Goal: Contribute content: Contribute content

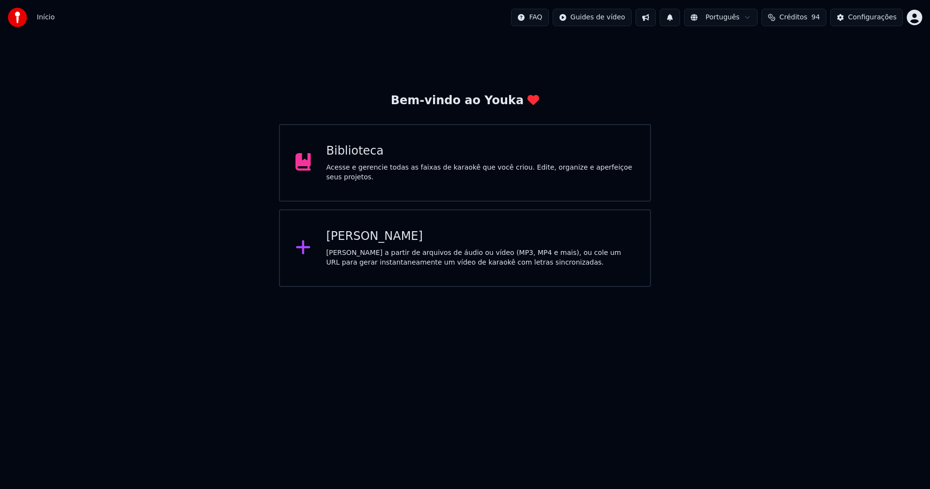
click at [352, 158] on div "Biblioteca" at bounding box center [481, 151] width 309 height 16
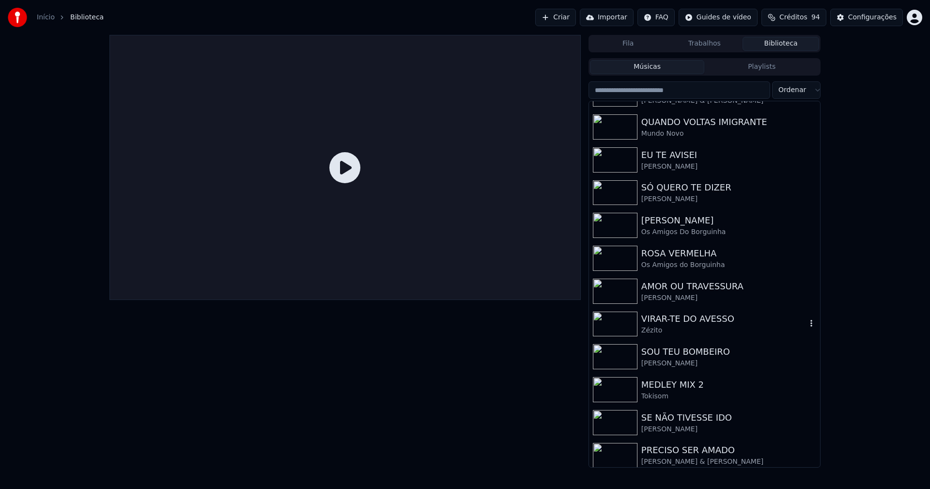
scroll to position [258, 0]
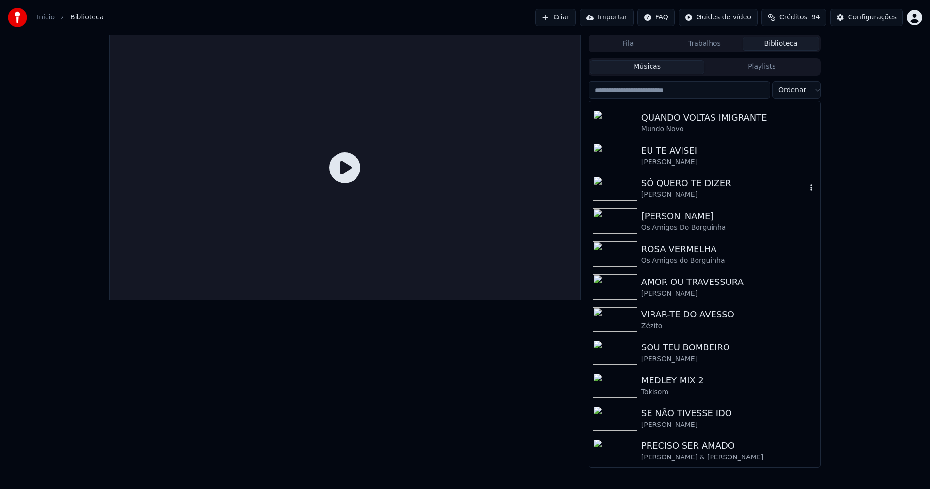
click at [675, 190] on div "[PERSON_NAME]" at bounding box center [724, 195] width 165 height 10
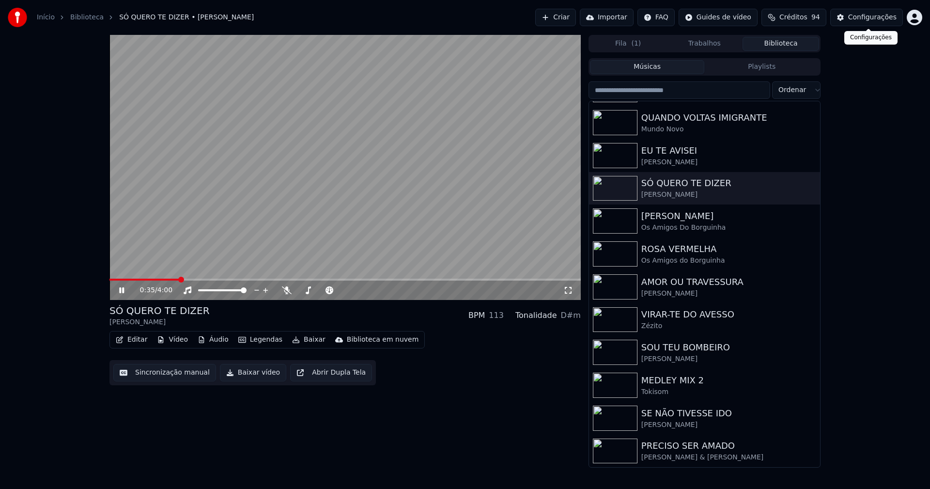
click at [879, 14] on div "Configurações" at bounding box center [872, 18] width 48 height 10
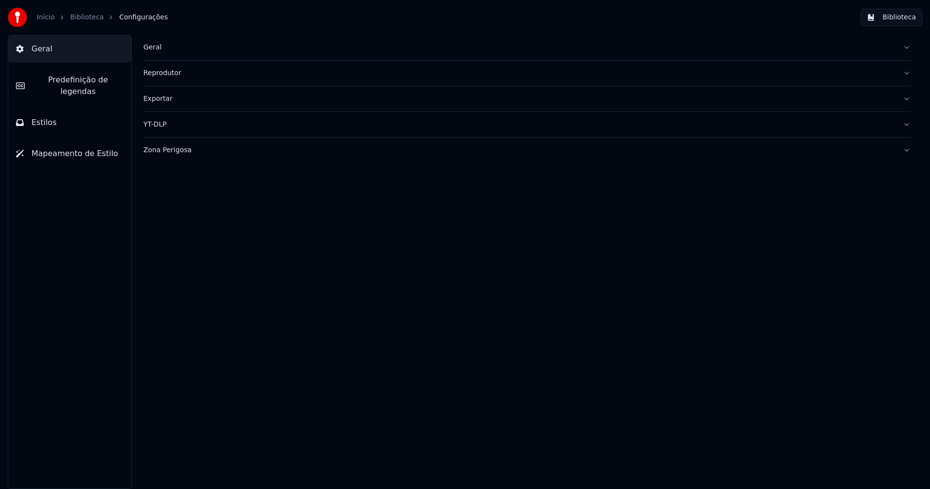
click at [51, 117] on span "Estilos" at bounding box center [43, 123] width 25 height 12
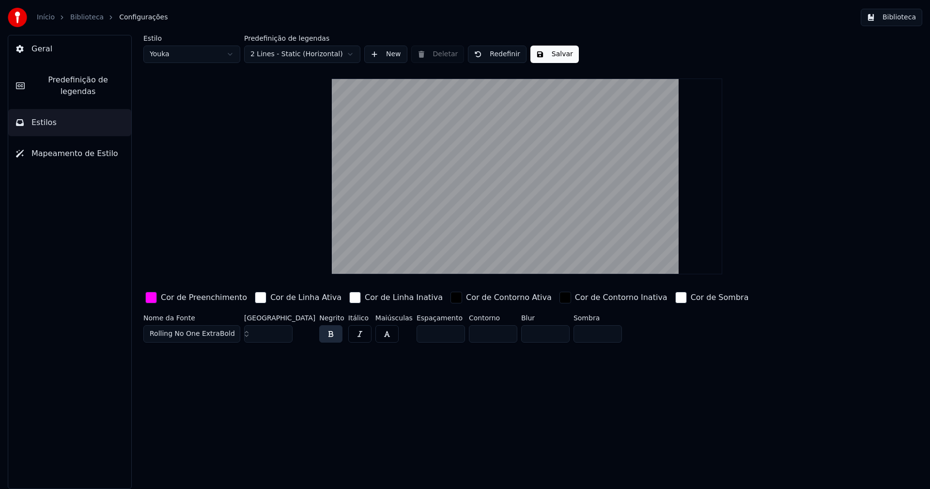
click at [94, 85] on span "Predefinição de legendas" at bounding box center [77, 85] width 91 height 23
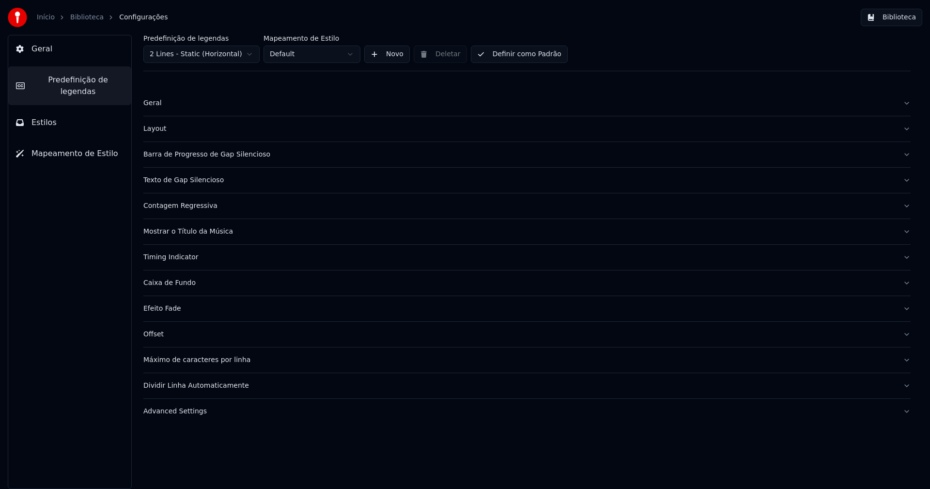
click at [184, 415] on div "Advanced Settings" at bounding box center [519, 412] width 752 height 10
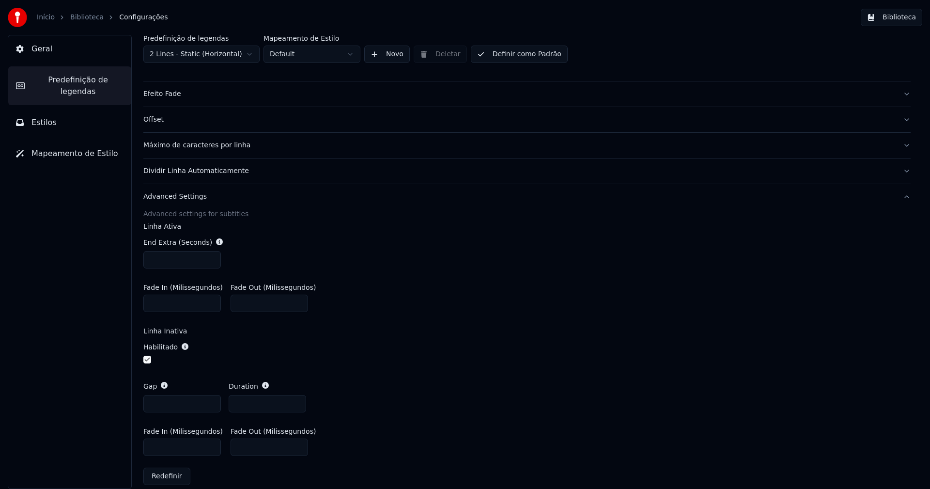
scroll to position [226, 0]
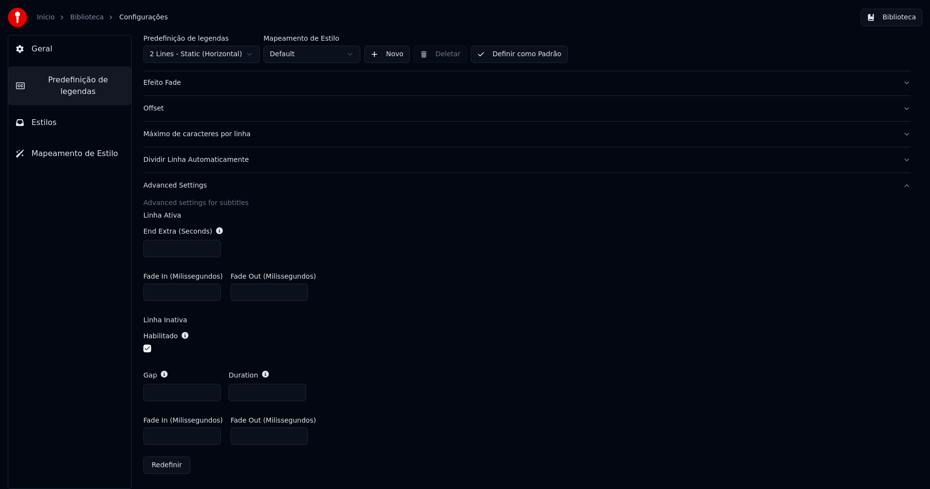
click at [157, 435] on input "***" at bounding box center [182, 435] width 78 height 17
type input "***"
click at [406, 409] on div "Fade In (Milissegundos) *** Fade Out (Milissegundos) *" at bounding box center [527, 431] width 768 height 44
click at [899, 19] on button "Biblioteca" at bounding box center [892, 17] width 62 height 17
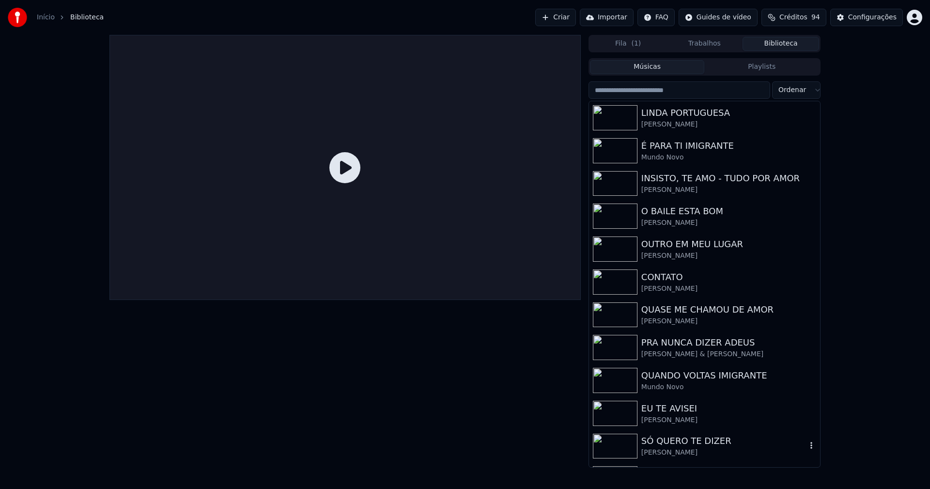
drag, startPoint x: 682, startPoint y: 442, endPoint x: 759, endPoint y: 423, distance: 79.6
click at [683, 442] on div "SÓ QUERO TE DIZER" at bounding box center [724, 441] width 165 height 14
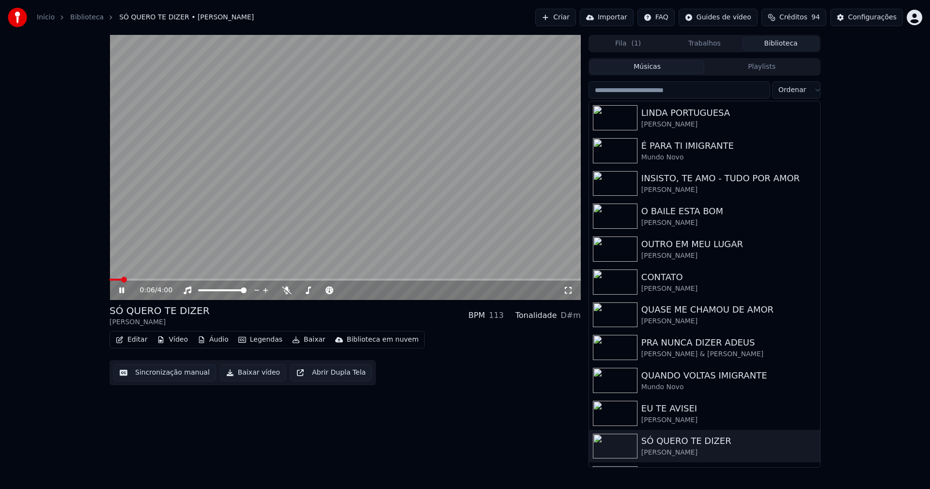
click at [569, 288] on icon at bounding box center [569, 290] width 10 height 8
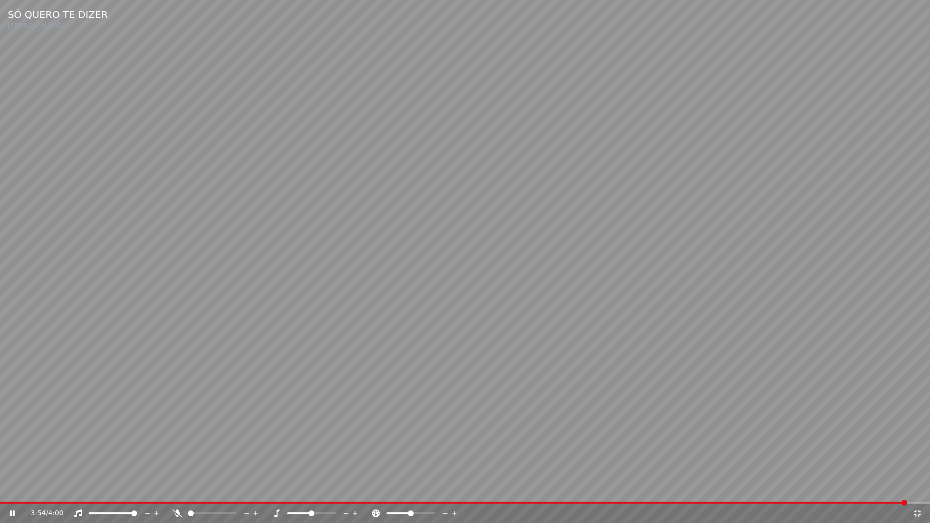
click at [918, 488] on icon at bounding box center [918, 514] width 10 height 8
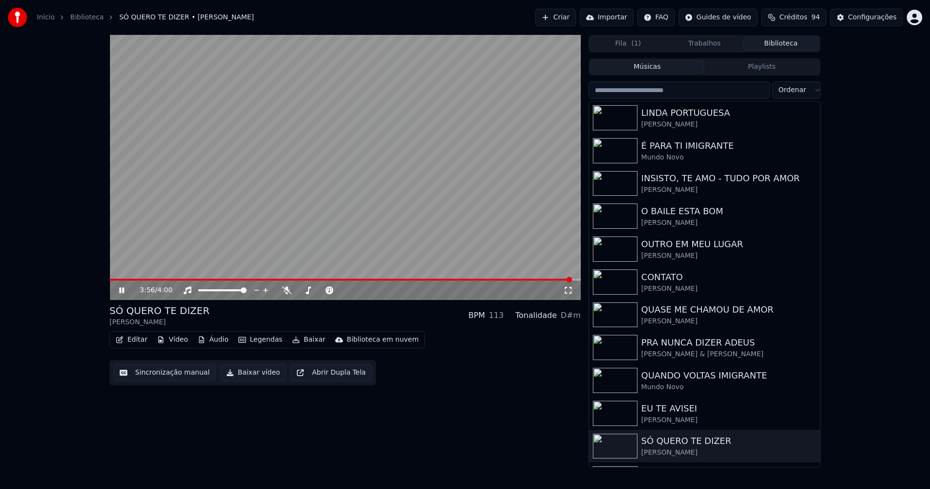
click at [123, 291] on icon at bounding box center [121, 290] width 5 height 6
click at [249, 375] on button "Baixar vídeo" at bounding box center [253, 372] width 66 height 17
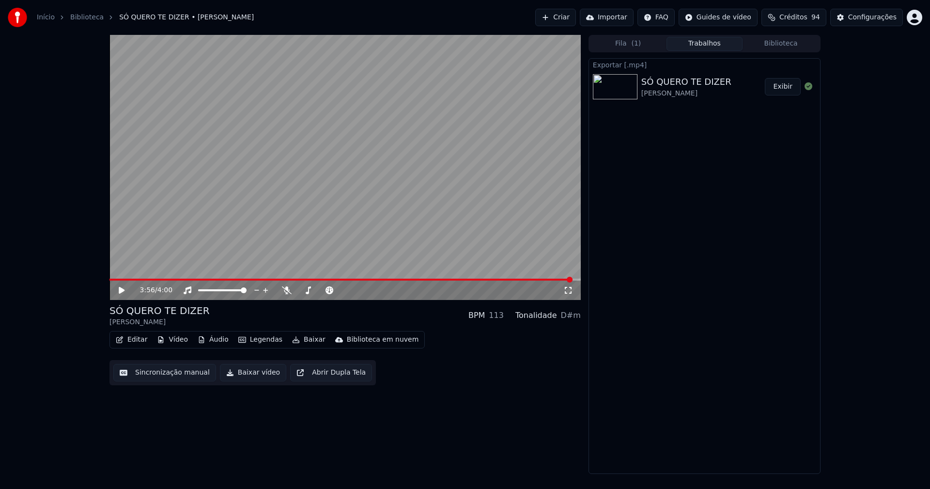
click at [41, 15] on link "Início" at bounding box center [46, 18] width 18 height 10
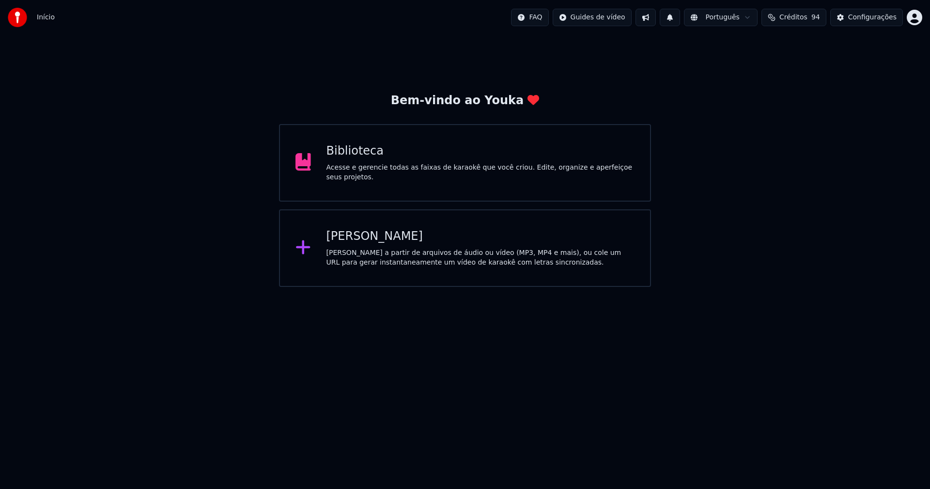
click at [366, 243] on div "[PERSON_NAME]" at bounding box center [481, 237] width 309 height 16
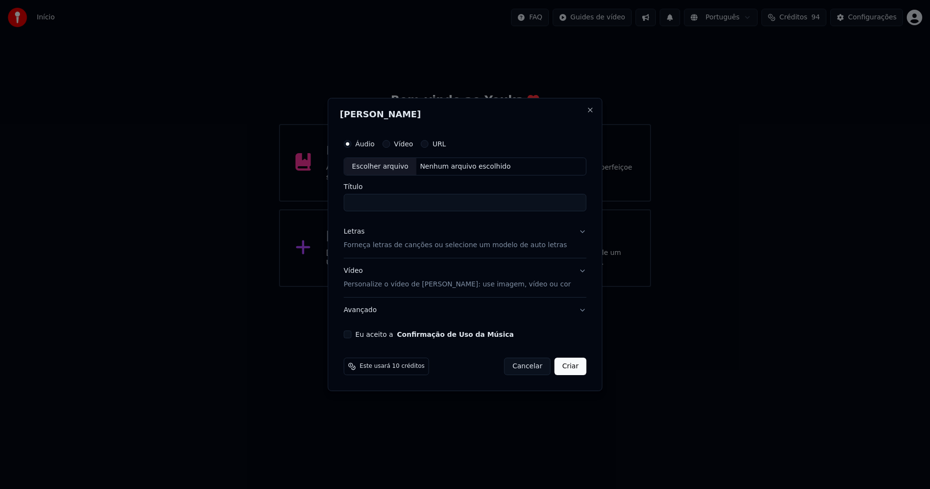
click at [400, 166] on div "Escolher arquivo" at bounding box center [381, 166] width 72 height 17
type input "**********"
click at [358, 236] on div "Letras" at bounding box center [354, 232] width 21 height 10
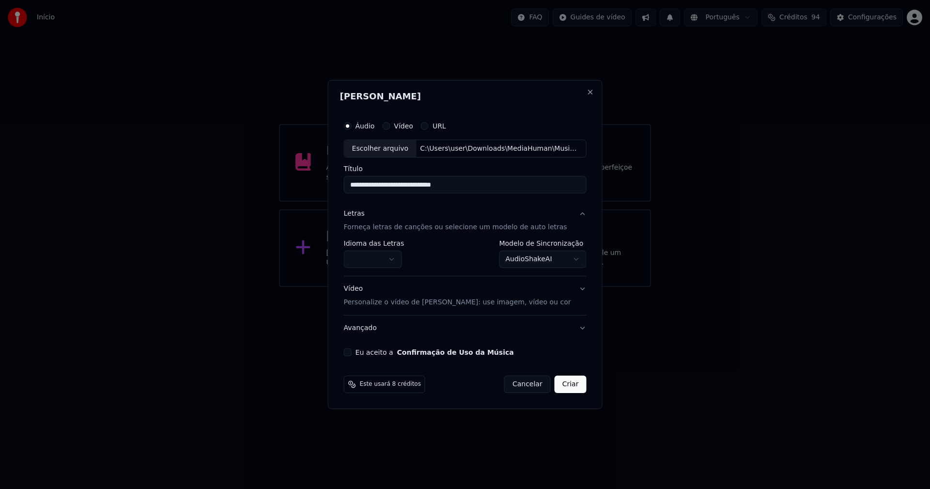
click at [377, 261] on body "**********" at bounding box center [465, 143] width 930 height 287
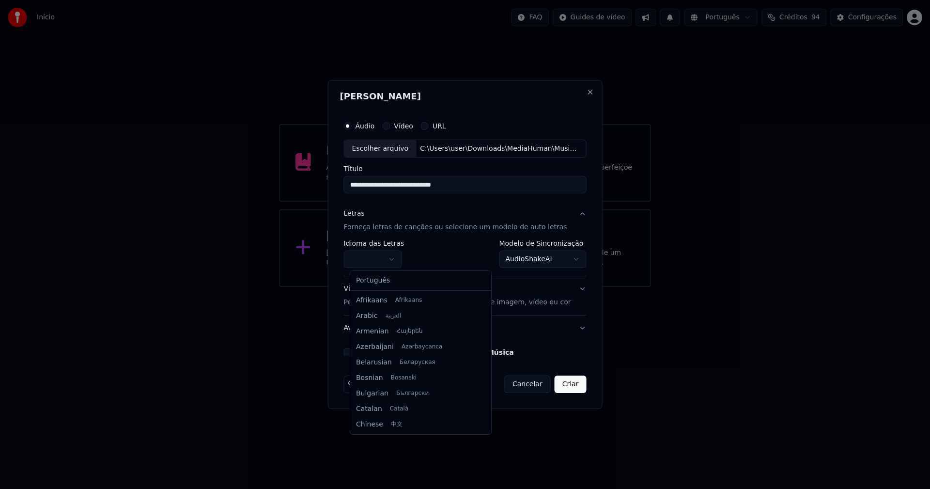
select select "**"
drag, startPoint x: 376, startPoint y: 281, endPoint x: 450, endPoint y: 279, distance: 73.2
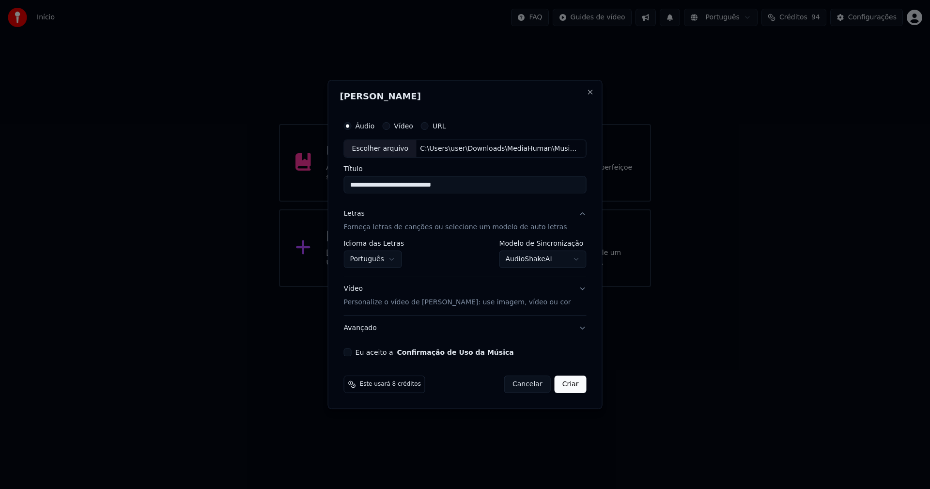
click at [530, 260] on body "**********" at bounding box center [465, 143] width 930 height 287
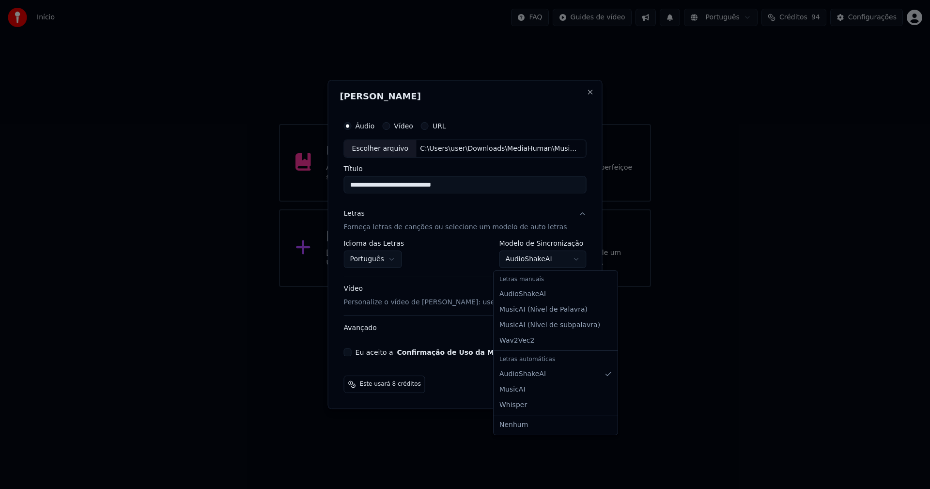
select select "**********"
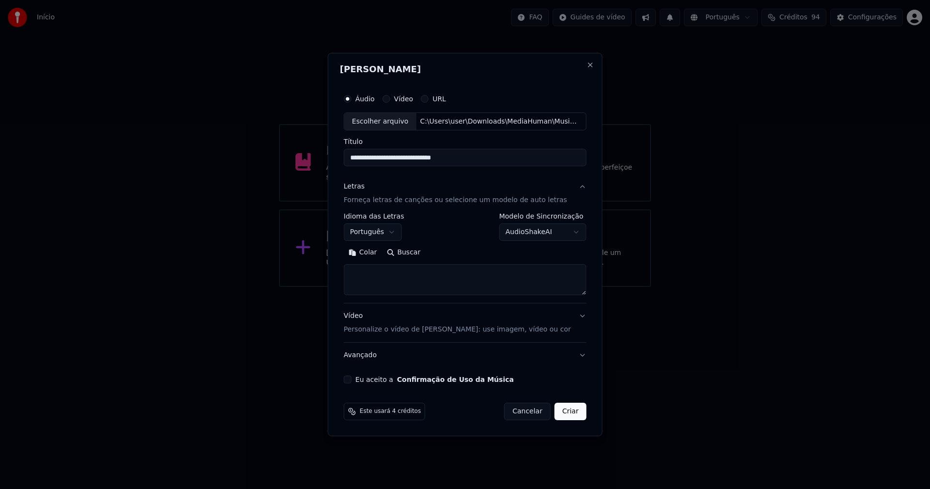
click at [374, 251] on button "Colar" at bounding box center [363, 253] width 38 height 16
click at [352, 379] on button "Eu aceito a Confirmação de Uso da Música" at bounding box center [348, 380] width 8 height 8
click at [563, 415] on button "Criar" at bounding box center [571, 411] width 32 height 17
type textarea "**********"
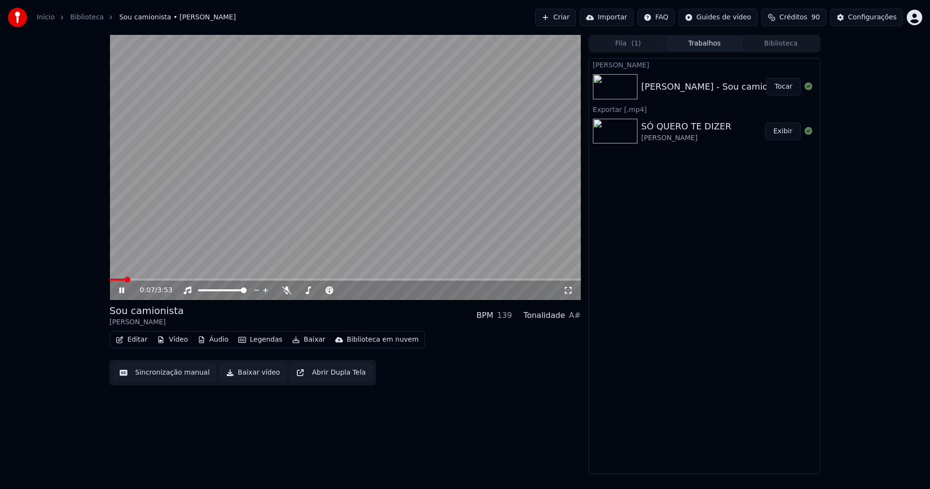
click at [122, 291] on icon at bounding box center [128, 290] width 23 height 8
click at [211, 342] on button "Áudio" at bounding box center [213, 340] width 39 height 14
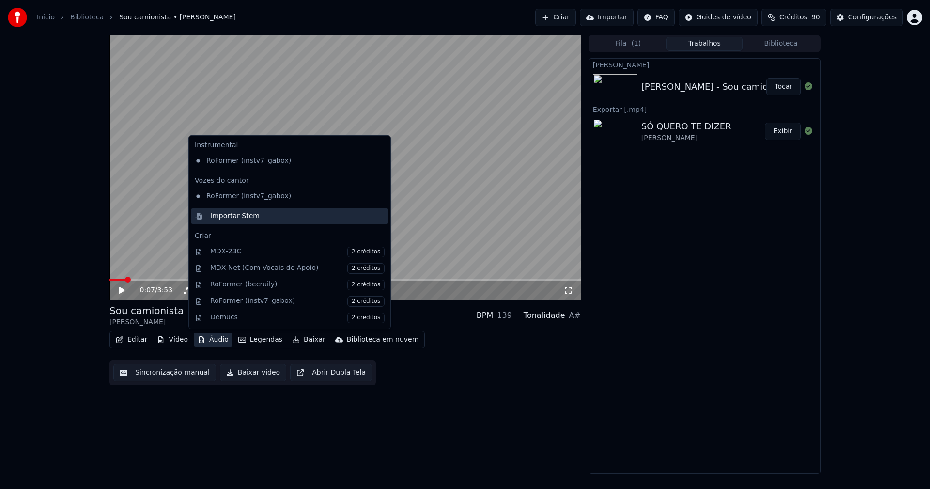
click at [219, 216] on div "Importar Stem" at bounding box center [234, 216] width 49 height 10
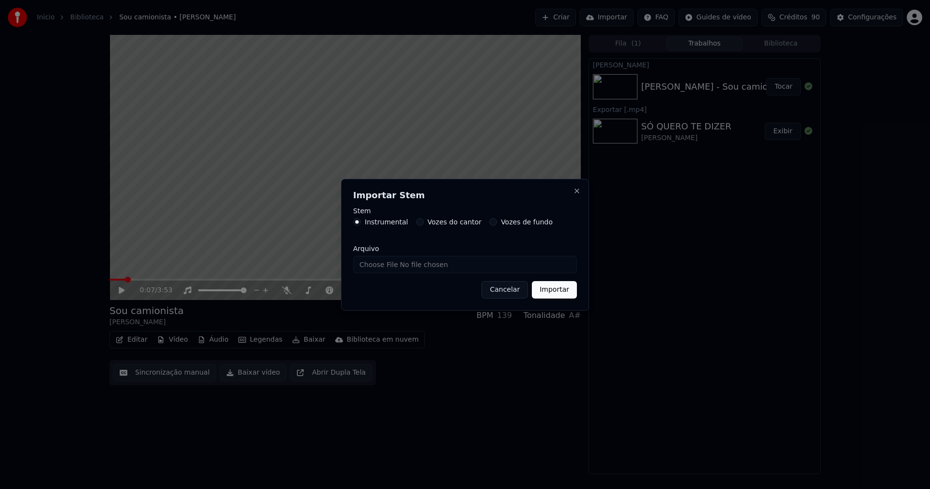
click at [380, 266] on input "Arquivo" at bounding box center [465, 264] width 224 height 17
type input "**********"
click at [556, 291] on button "Importar" at bounding box center [554, 289] width 45 height 17
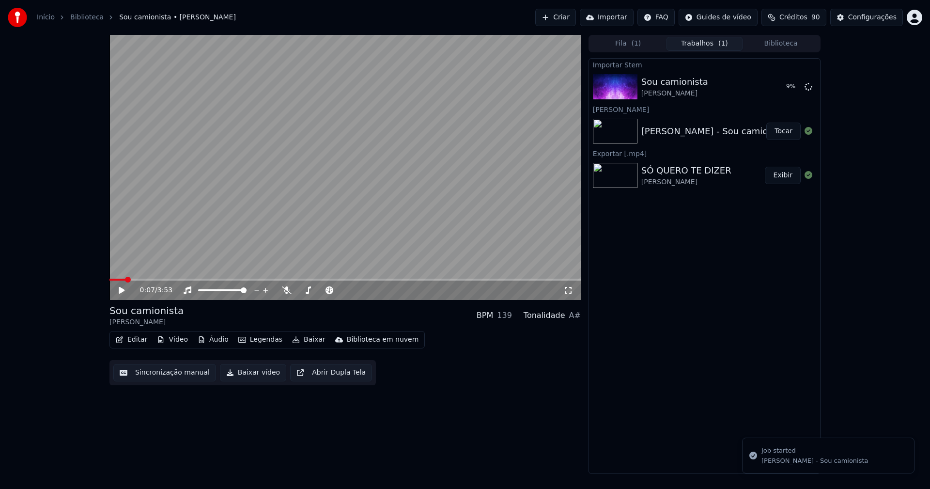
click at [174, 341] on button "Vídeo" at bounding box center [172, 340] width 39 height 14
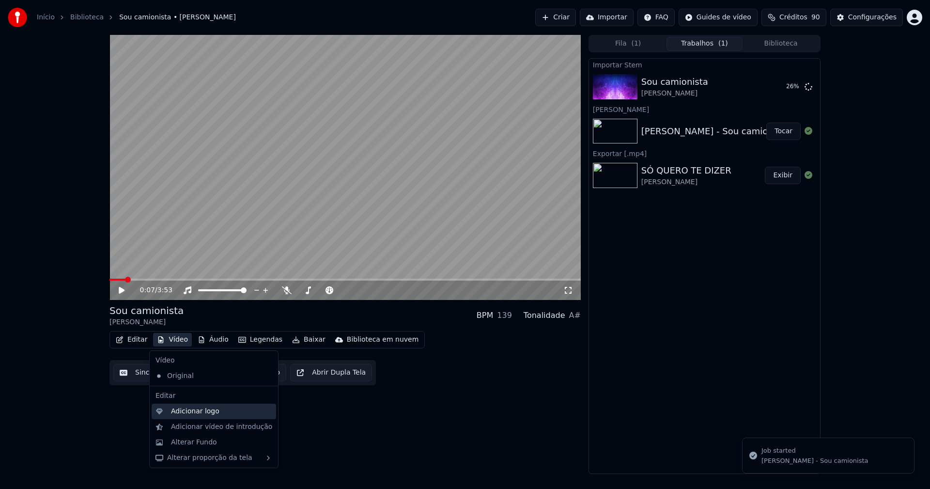
click at [192, 411] on div "Adicionar logo" at bounding box center [195, 412] width 48 height 10
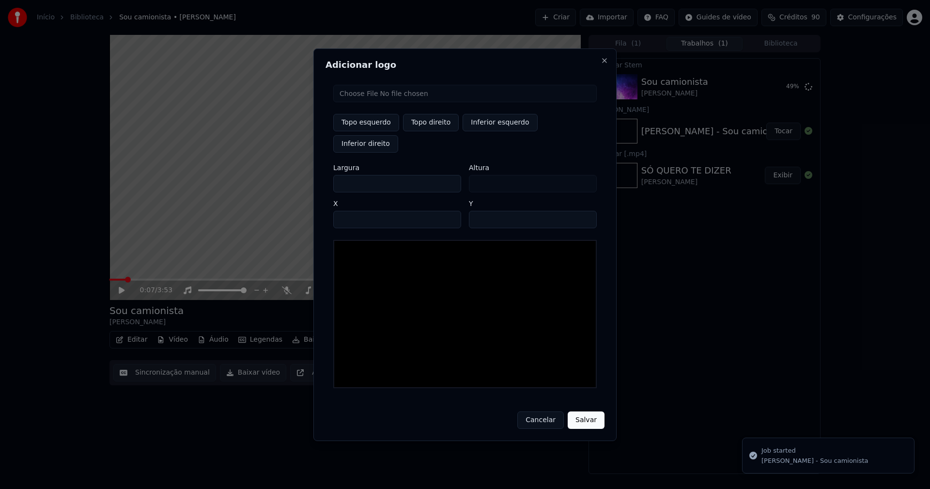
click at [367, 102] on input "file" at bounding box center [465, 93] width 264 height 17
type input "**********"
click at [434, 131] on button "Topo direito" at bounding box center [431, 122] width 56 height 17
type input "****"
drag, startPoint x: 349, startPoint y: 173, endPoint x: 332, endPoint y: 175, distance: 16.5
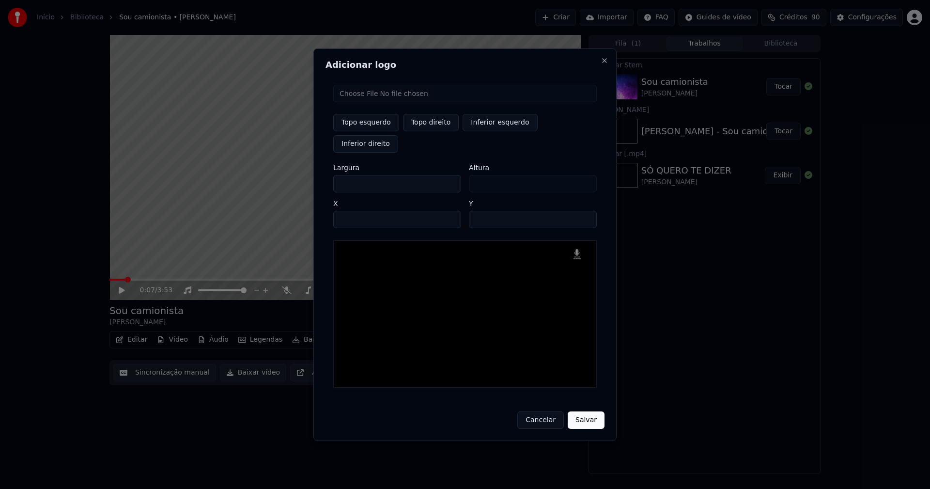
click at [332, 175] on div "Topo esquerdo Topo direito Inferior esquerdo Inferior direito Largura *** Altur…" at bounding box center [465, 236] width 279 height 319
type input "**"
type input "***"
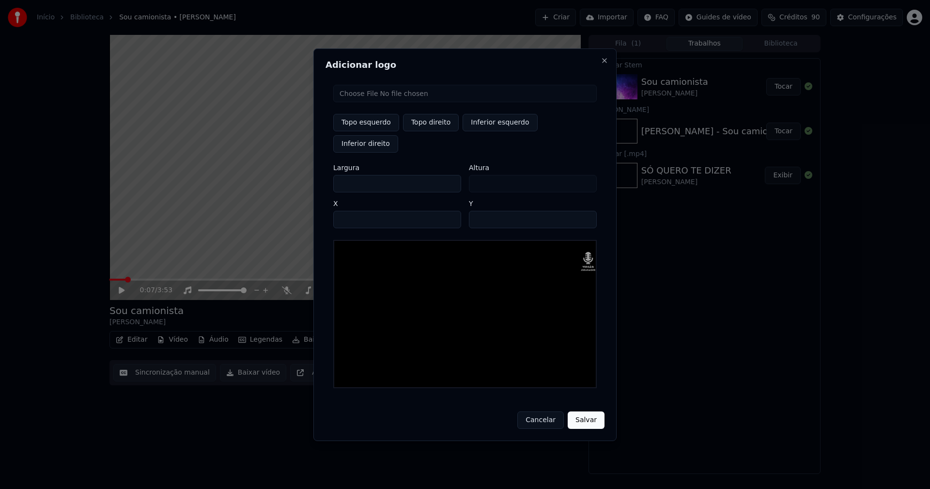
type input "***"
click at [354, 211] on input "****" at bounding box center [397, 219] width 128 height 17
type input "****"
click at [479, 211] on input "**" at bounding box center [533, 219] width 128 height 17
type input "**"
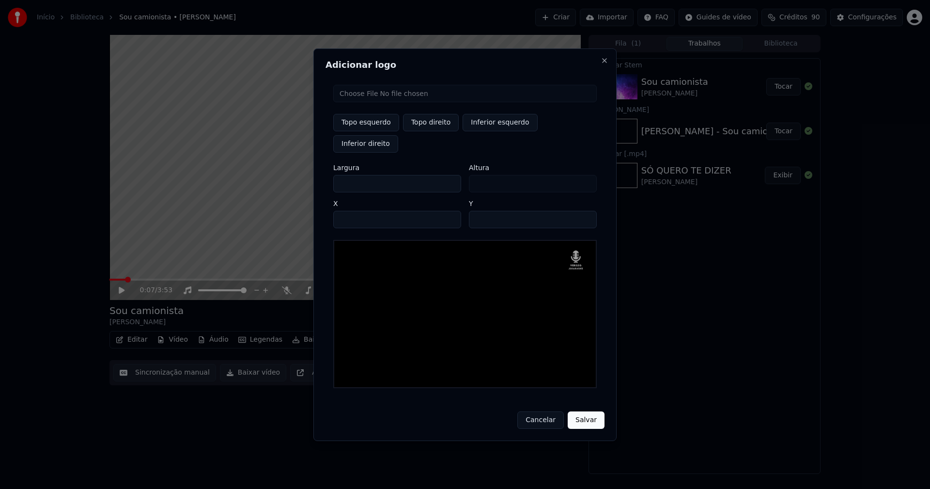
click at [586, 411] on button "Salvar" at bounding box center [586, 419] width 37 height 17
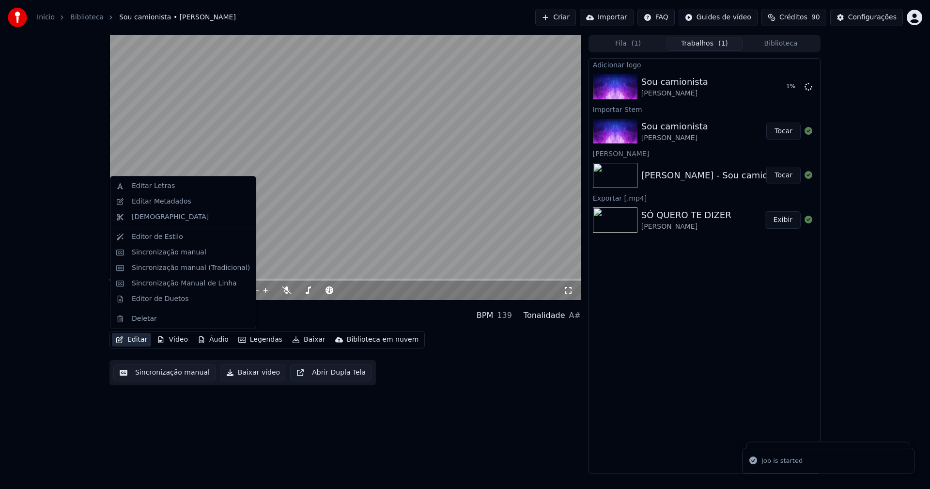
click at [134, 341] on button "Editar" at bounding box center [131, 340] width 39 height 14
click at [165, 202] on div "Editar Metadados" at bounding box center [162, 202] width 60 height 10
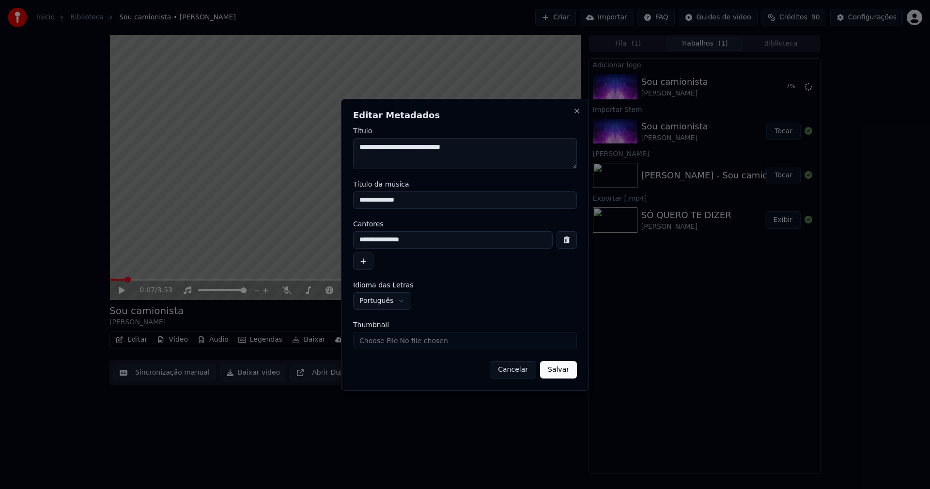
drag, startPoint x: 318, startPoint y: 202, endPoint x: 295, endPoint y: 202, distance: 23.3
click at [295, 202] on body "**********" at bounding box center [465, 244] width 930 height 489
type input "**********"
click at [386, 345] on input "Thumbnail" at bounding box center [465, 340] width 224 height 17
type input "**********"
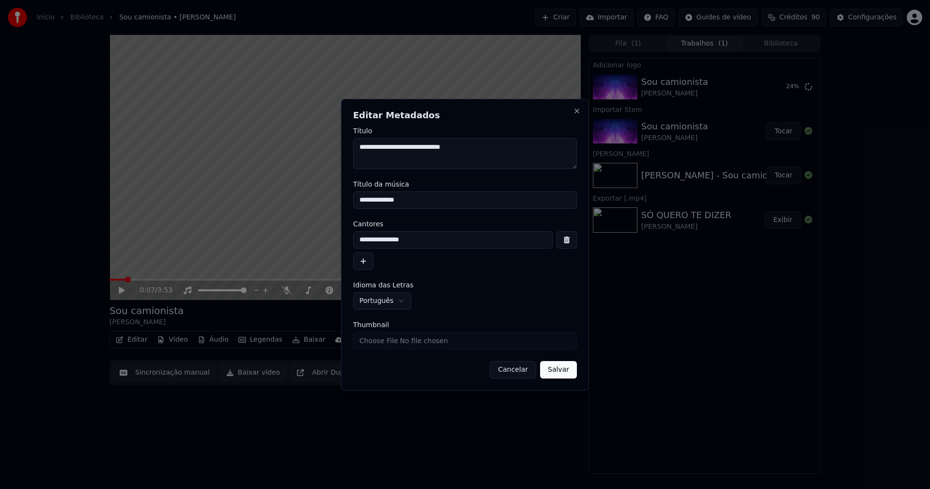
click at [564, 370] on button "Salvar" at bounding box center [558, 369] width 37 height 17
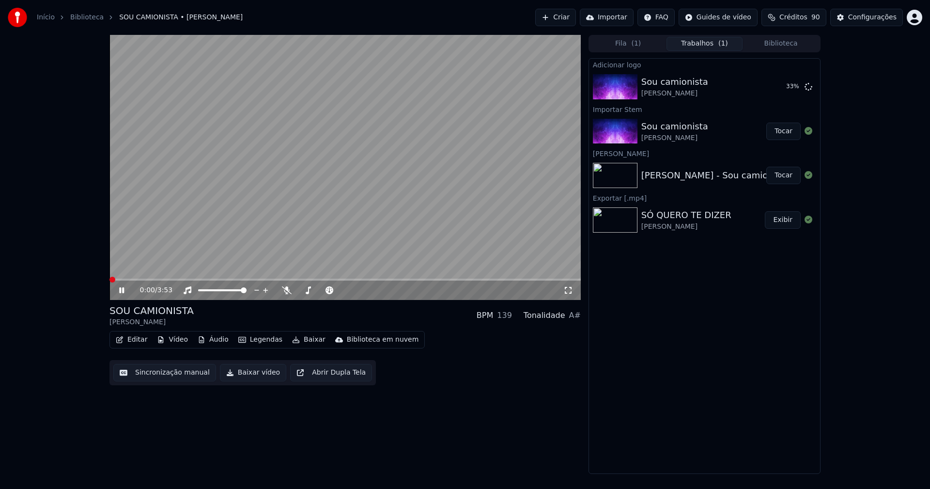
click at [110, 280] on span at bounding box center [110, 280] width 0 height 2
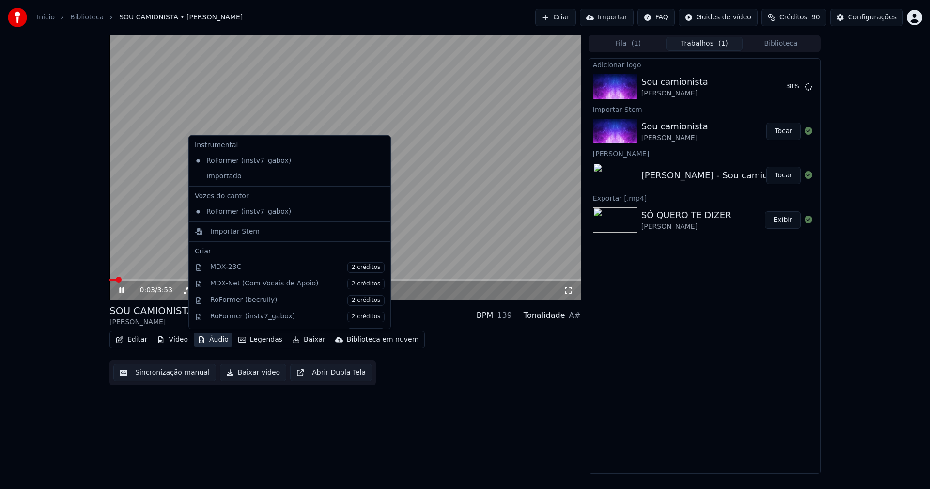
click at [210, 338] on button "Áudio" at bounding box center [213, 340] width 39 height 14
click at [202, 178] on div "Importado" at bounding box center [282, 177] width 183 height 16
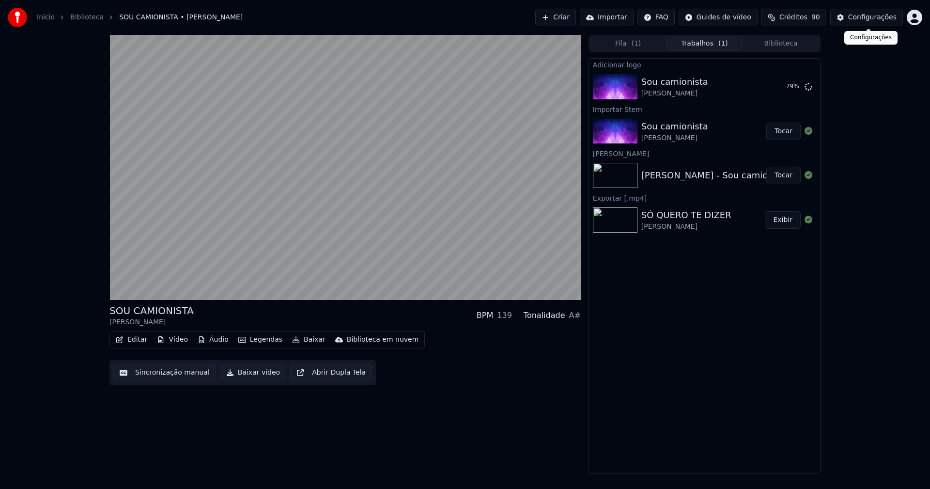
click at [875, 20] on div "Configurações" at bounding box center [872, 18] width 48 height 10
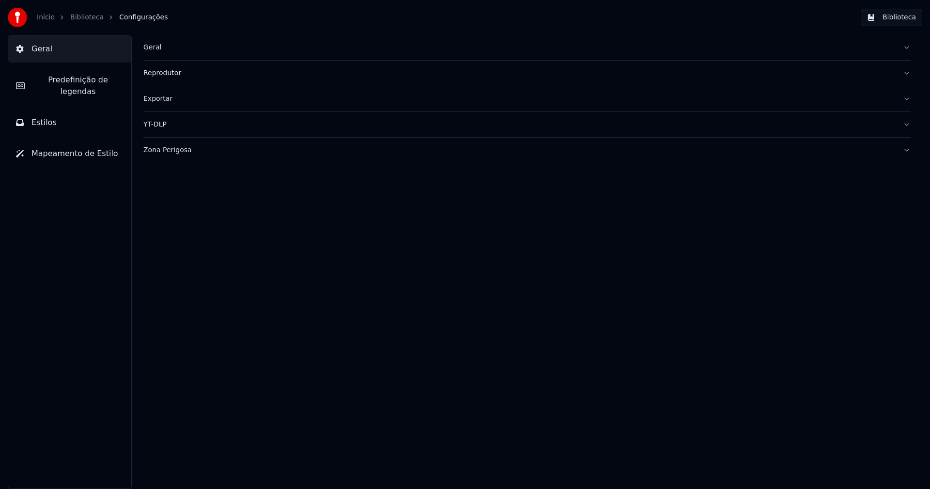
drag, startPoint x: 70, startPoint y: 110, endPoint x: 85, endPoint y: 114, distance: 15.9
click at [70, 110] on button "Estilos" at bounding box center [69, 122] width 123 height 27
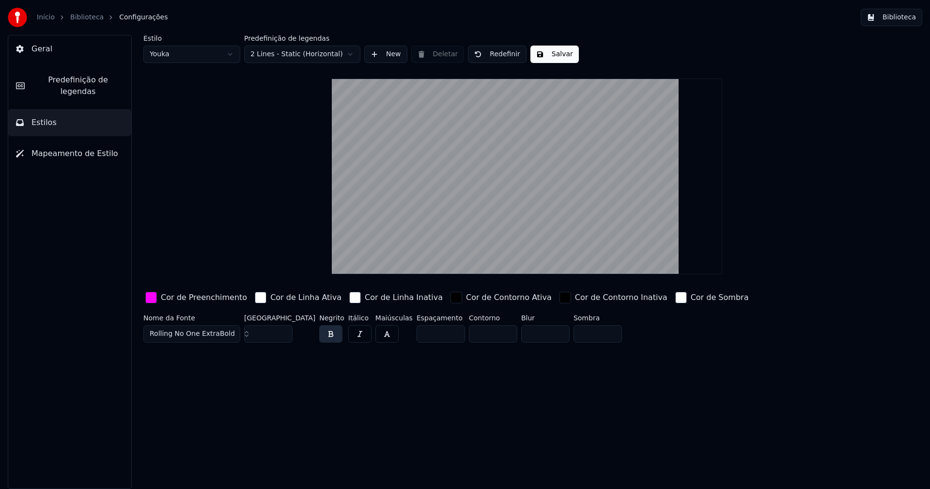
click at [154, 296] on div "button" at bounding box center [151, 298] width 12 height 12
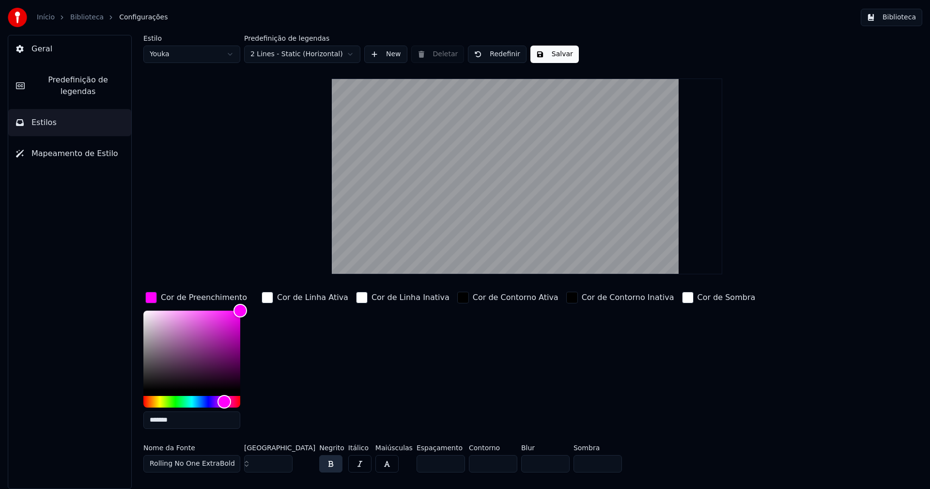
click at [176, 422] on input "*******" at bounding box center [191, 419] width 97 height 17
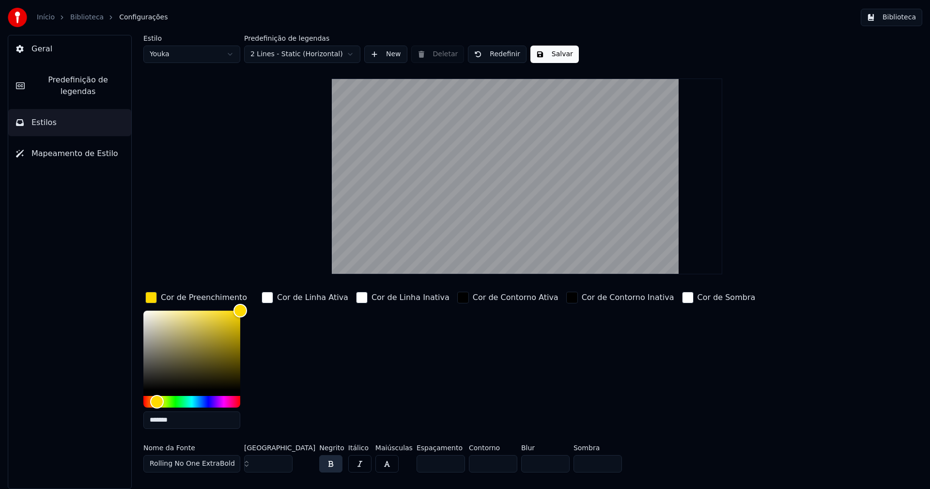
type input "*******"
click at [155, 298] on div "button" at bounding box center [151, 298] width 12 height 12
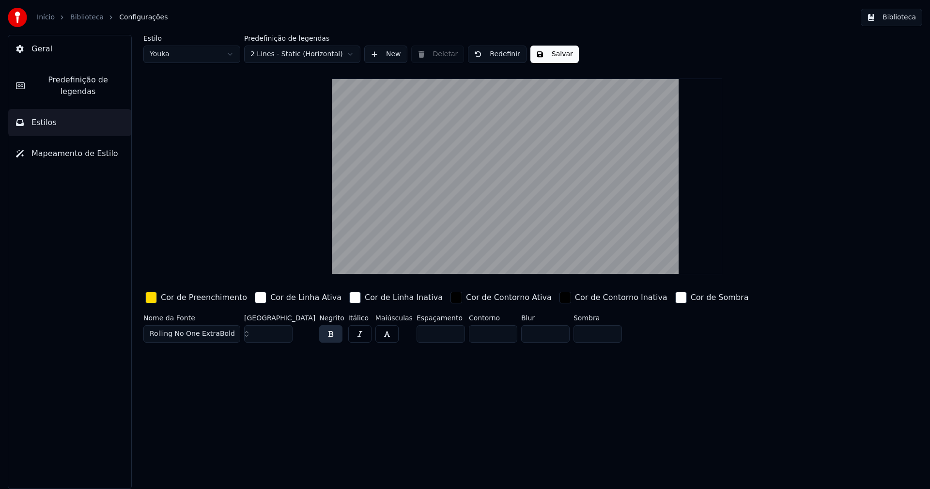
click at [560, 60] on button "Salvar" at bounding box center [555, 54] width 48 height 17
click at [898, 16] on button "Biblioteca" at bounding box center [892, 17] width 62 height 17
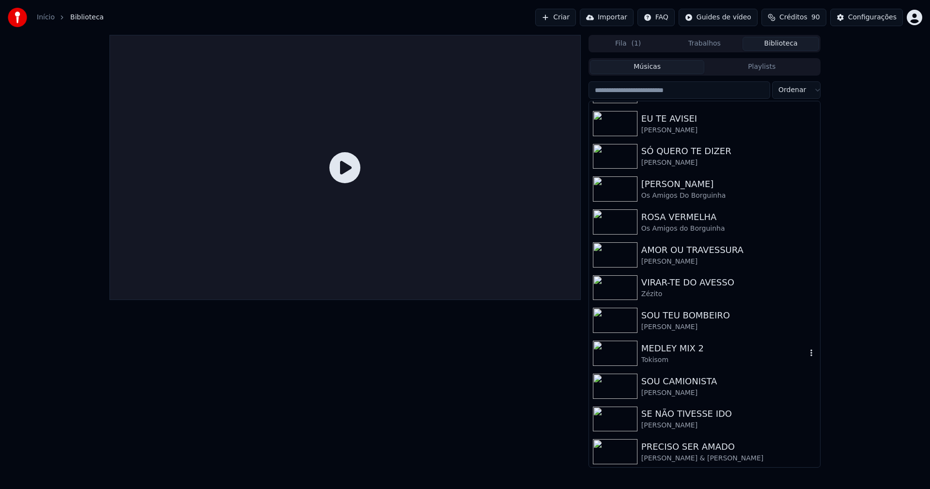
scroll to position [292, 0]
click at [693, 381] on div "SOU CAMIONISTA" at bounding box center [724, 381] width 165 height 14
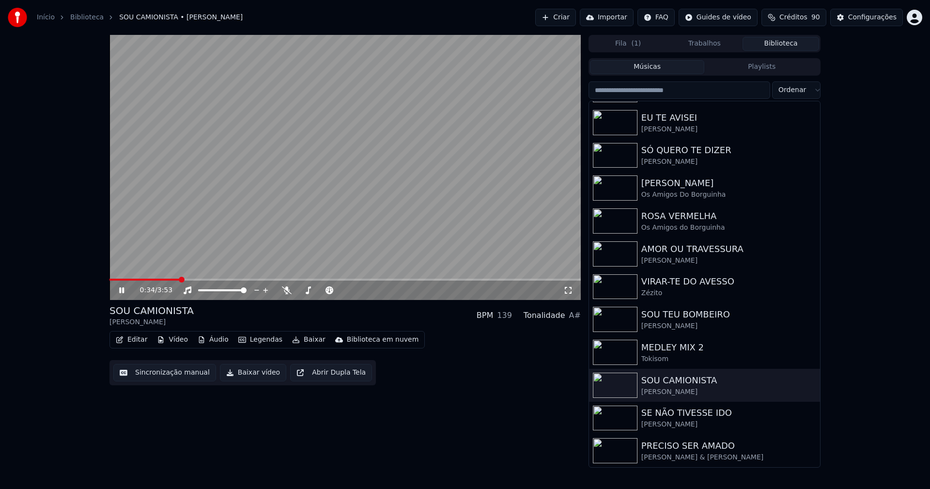
click at [132, 339] on button "Editar" at bounding box center [131, 340] width 39 height 14
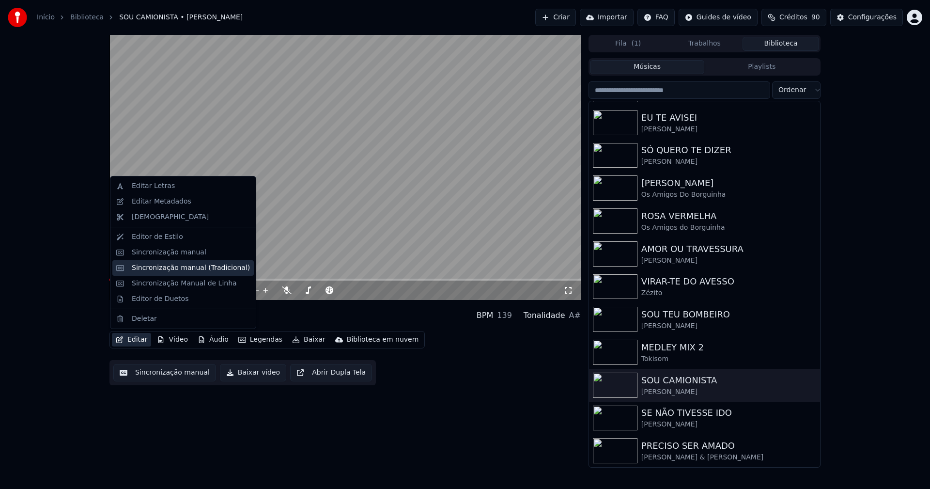
click at [174, 269] on div "Sincronização manual (Tradicional)" at bounding box center [191, 268] width 118 height 10
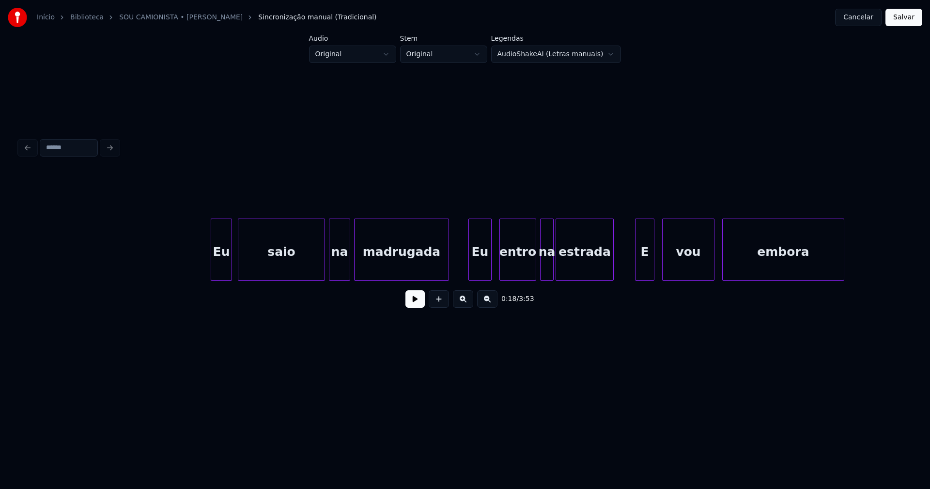
scroll to position [0, 1552]
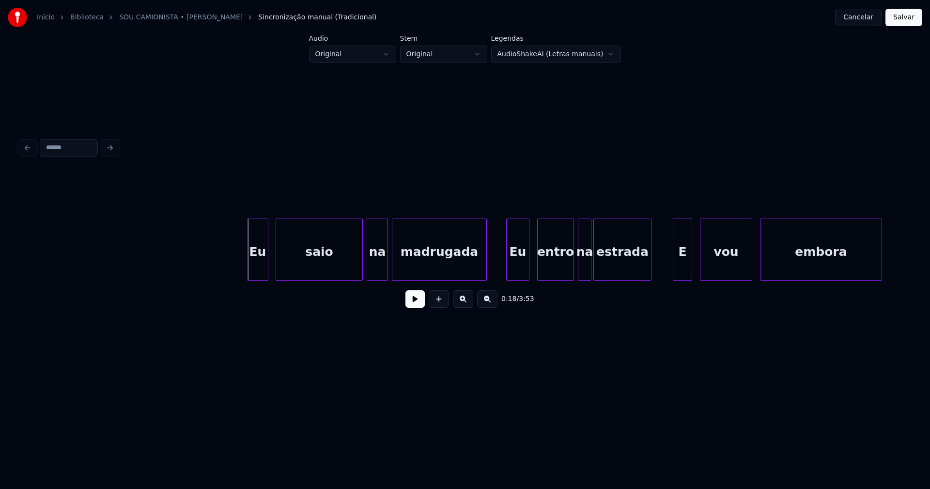
click at [262, 266] on div "Eu" at bounding box center [258, 252] width 20 height 66
click at [415, 307] on button at bounding box center [415, 298] width 19 height 17
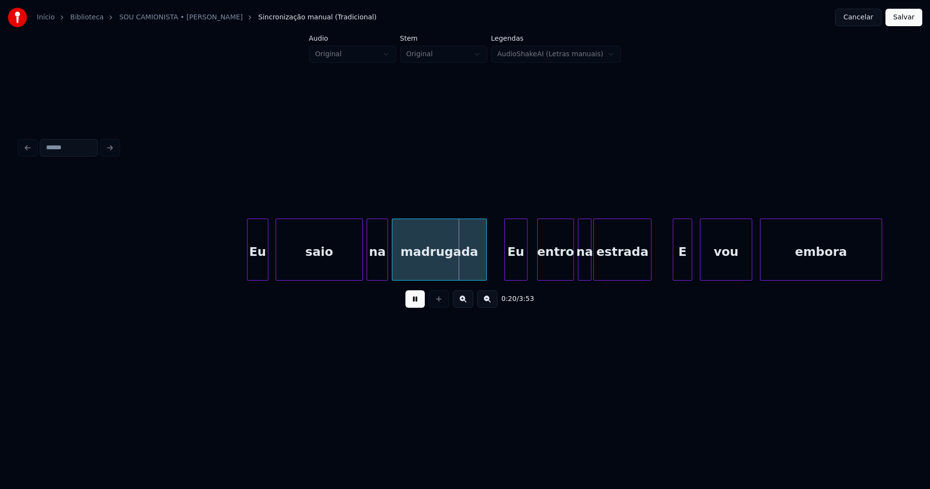
click at [518, 272] on div "Eu" at bounding box center [516, 252] width 22 height 66
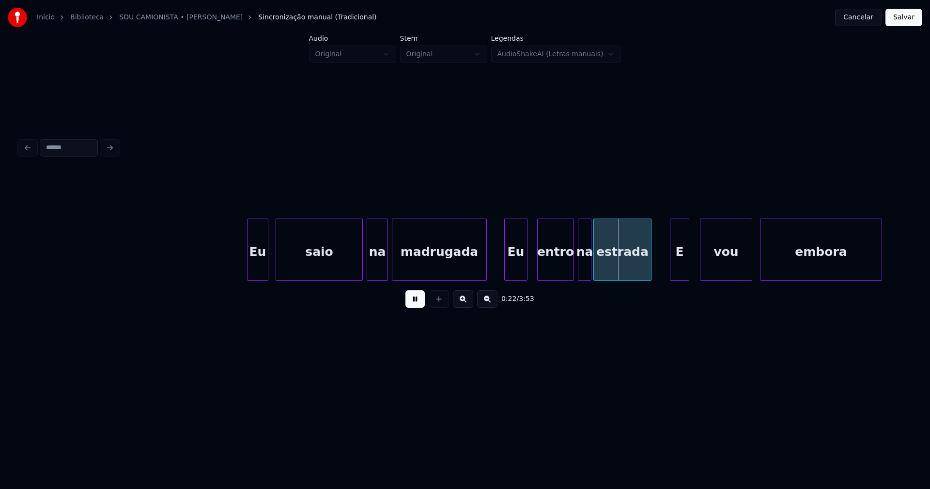
click at [681, 266] on div "E" at bounding box center [680, 252] width 18 height 66
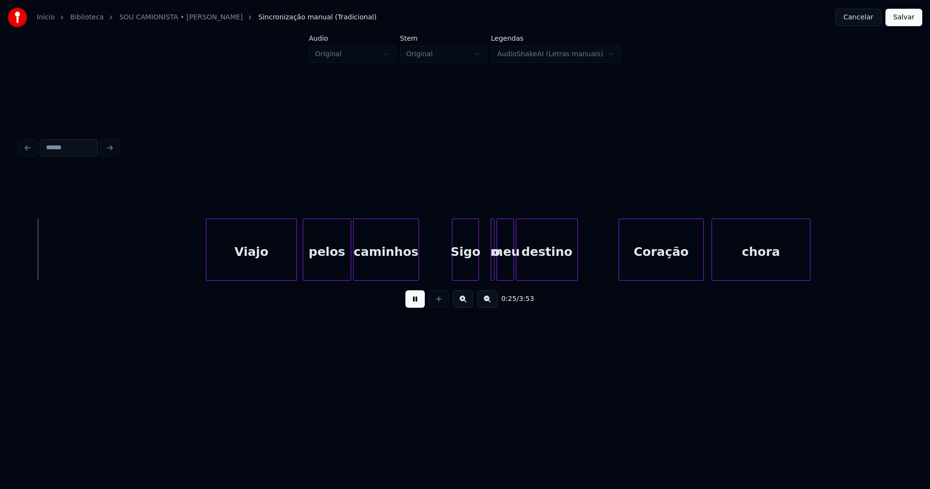
scroll to position [0, 2492]
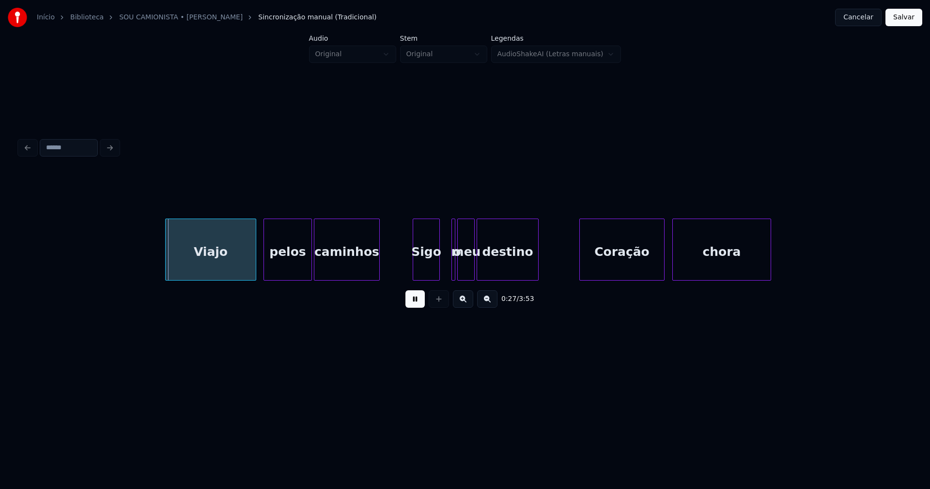
click at [217, 266] on div "Viajo" at bounding box center [211, 252] width 90 height 66
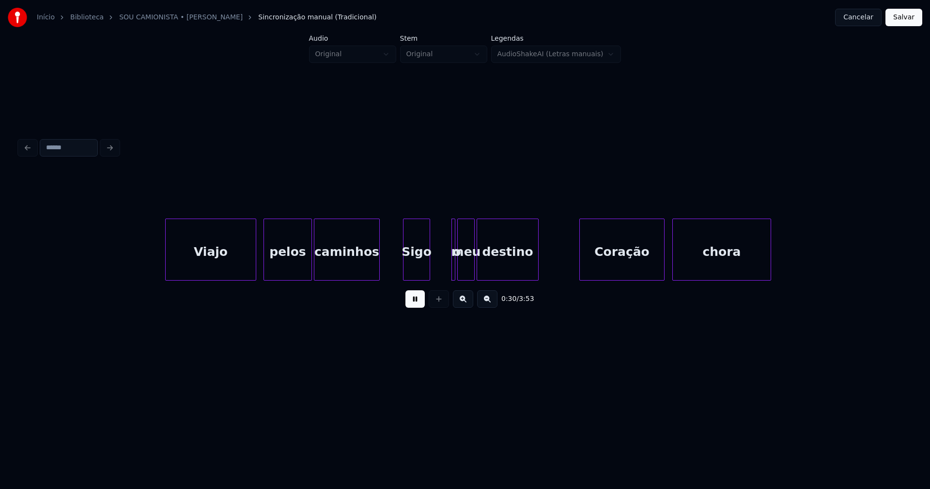
click at [417, 279] on div "Viajo pelos caminhos Sigo o meu destino Coração chora" at bounding box center [465, 250] width 892 height 62
click at [434, 273] on div "o" at bounding box center [436, 250] width 4 height 62
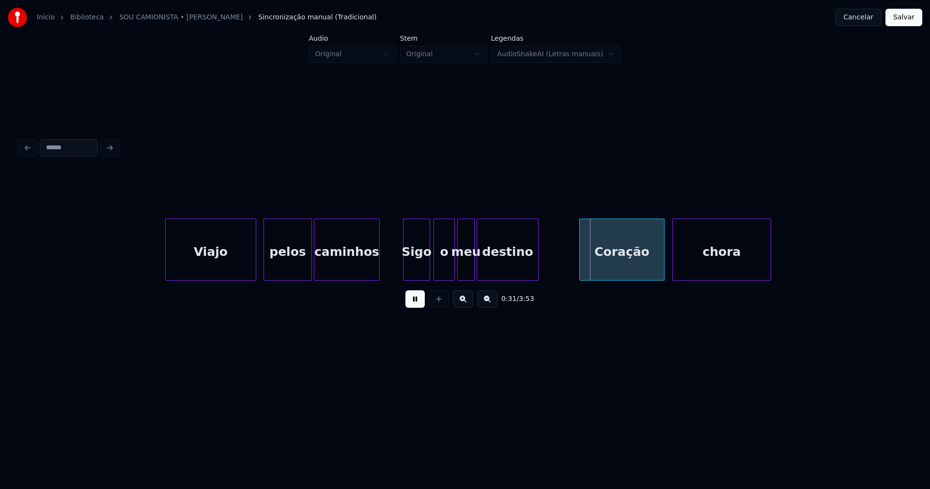
click at [454, 266] on div at bounding box center [453, 249] width 3 height 61
click at [625, 269] on div "Coração" at bounding box center [619, 252] width 84 height 66
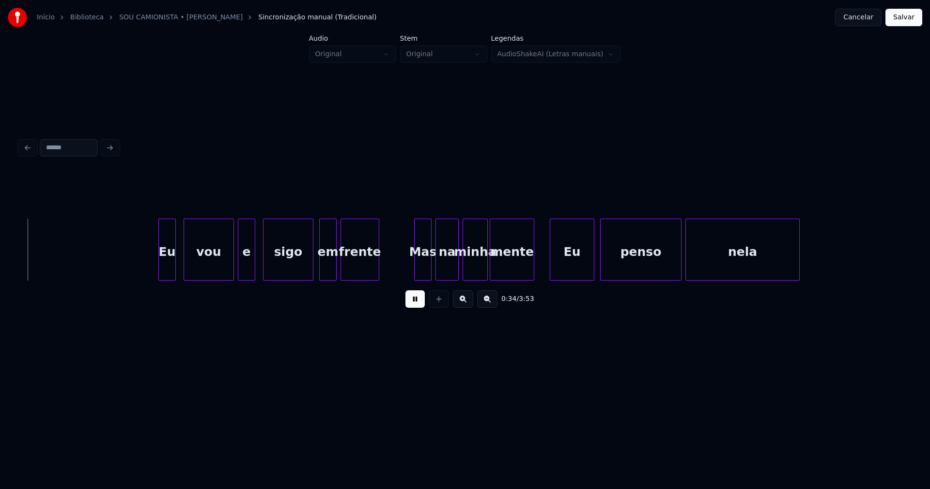
scroll to position [0, 3326]
click at [160, 273] on div "Eu" at bounding box center [161, 252] width 16 height 66
click at [177, 265] on div at bounding box center [177, 249] width 3 height 61
click at [419, 270] on div "Mas" at bounding box center [423, 252] width 16 height 66
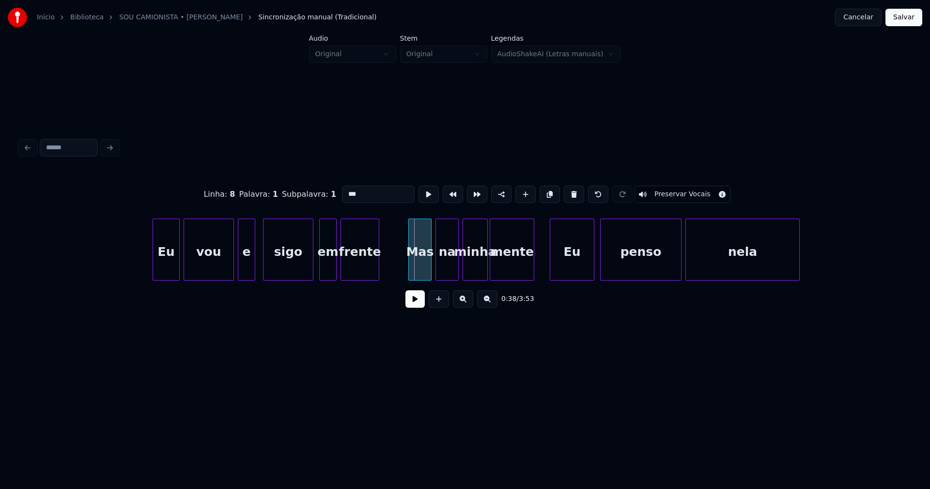
click at [409, 275] on div at bounding box center [410, 249] width 3 height 61
click at [412, 305] on button at bounding box center [415, 298] width 19 height 17
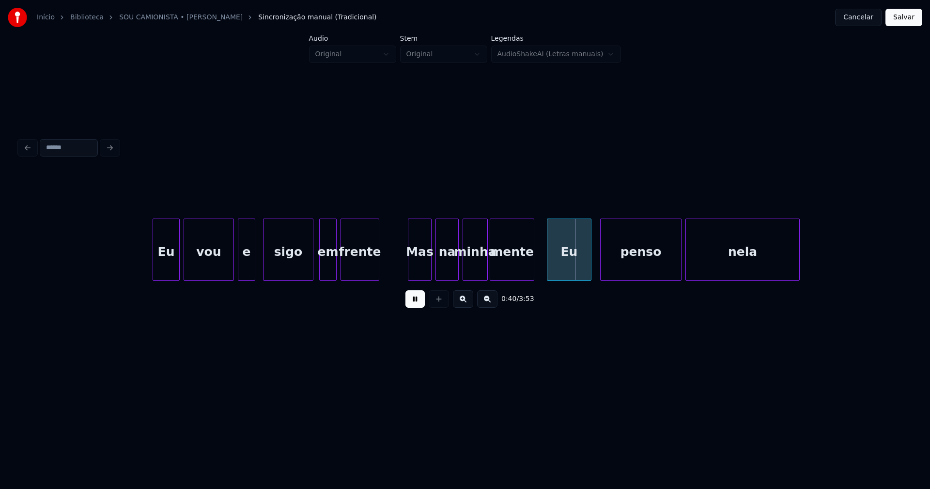
click at [563, 270] on div "Eu" at bounding box center [570, 252] width 44 height 66
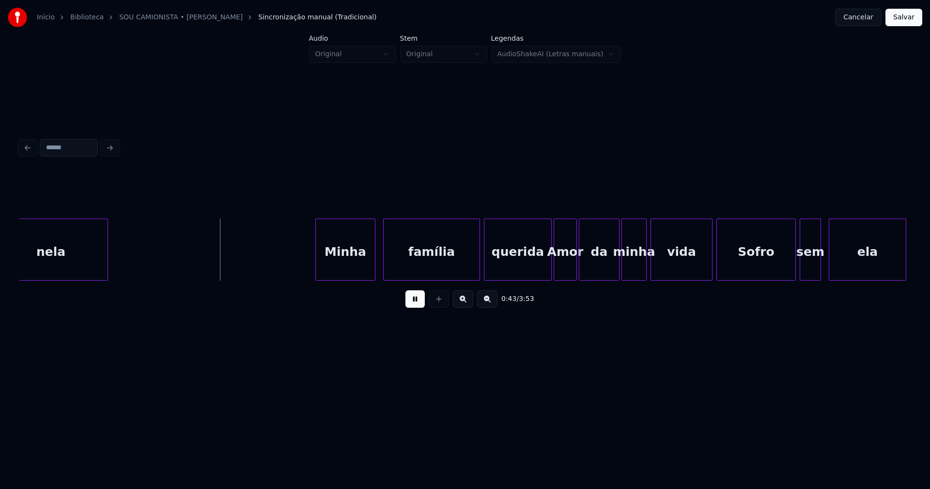
scroll to position [0, 4068]
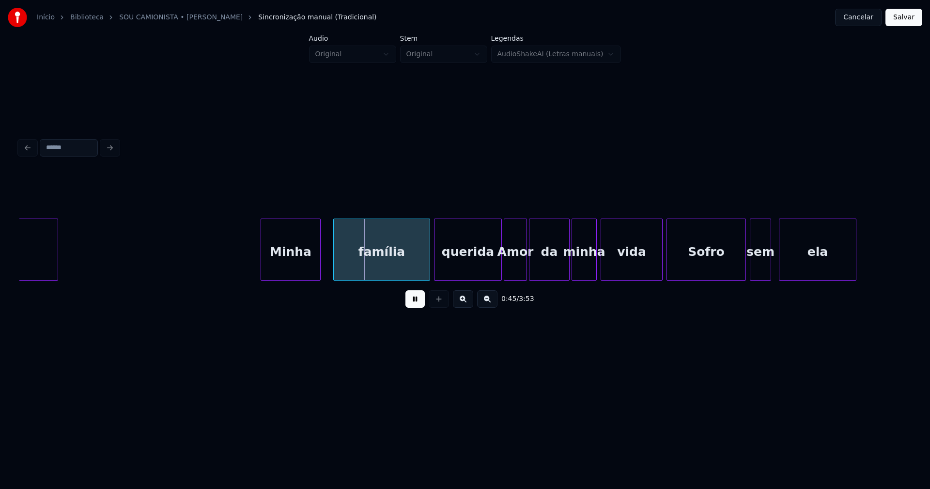
click at [282, 271] on div "Minha" at bounding box center [290, 252] width 59 height 66
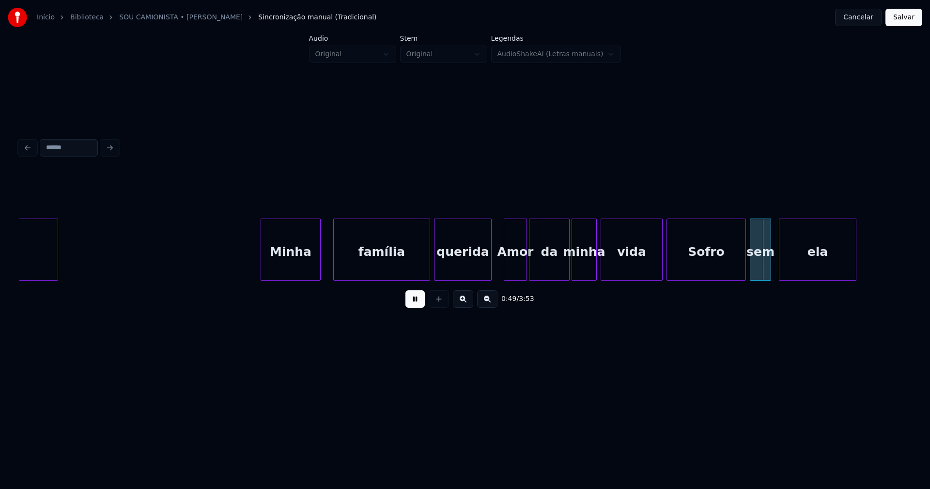
click at [491, 281] on div "nela Minha família querida Amor da minha vida Sofro sem ela" at bounding box center [465, 250] width 892 height 62
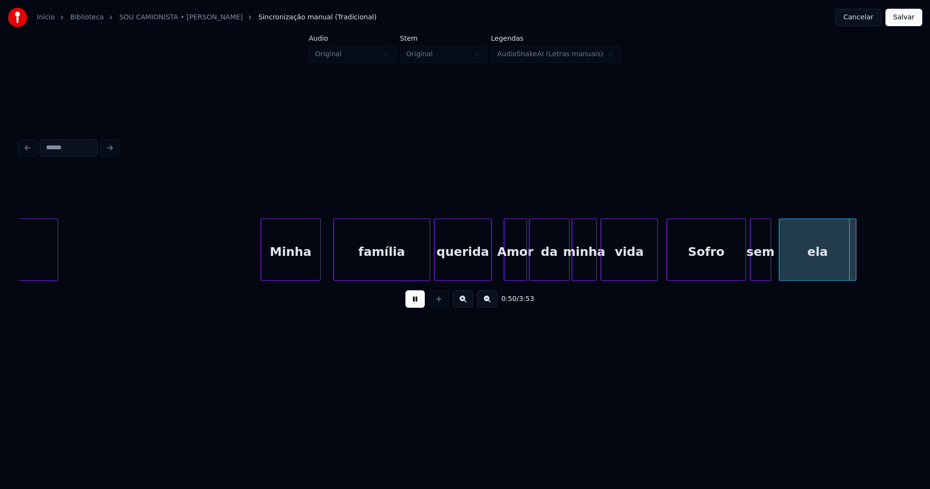
click at [655, 272] on div at bounding box center [656, 249] width 3 height 61
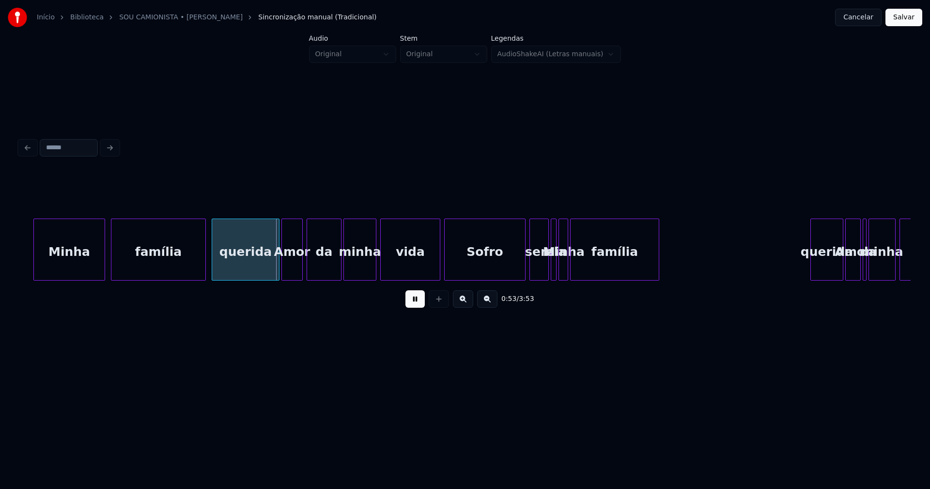
click at [411, 304] on button at bounding box center [415, 298] width 19 height 17
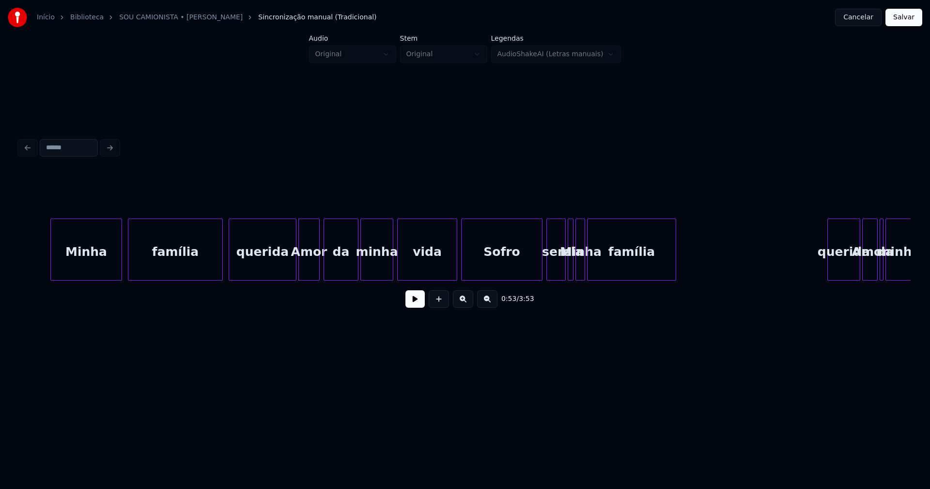
scroll to position [0, 4932]
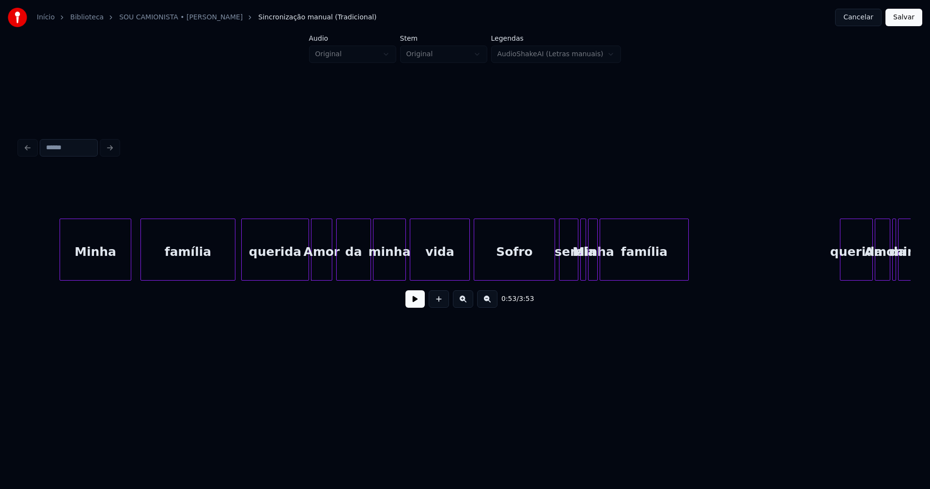
click at [108, 270] on div "Minha" at bounding box center [95, 252] width 71 height 66
drag, startPoint x: 417, startPoint y: 306, endPoint x: 394, endPoint y: 298, distance: 23.4
click at [417, 305] on button at bounding box center [415, 298] width 19 height 17
click at [298, 276] on div "querida" at bounding box center [270, 250] width 59 height 62
click at [463, 275] on div at bounding box center [462, 249] width 3 height 61
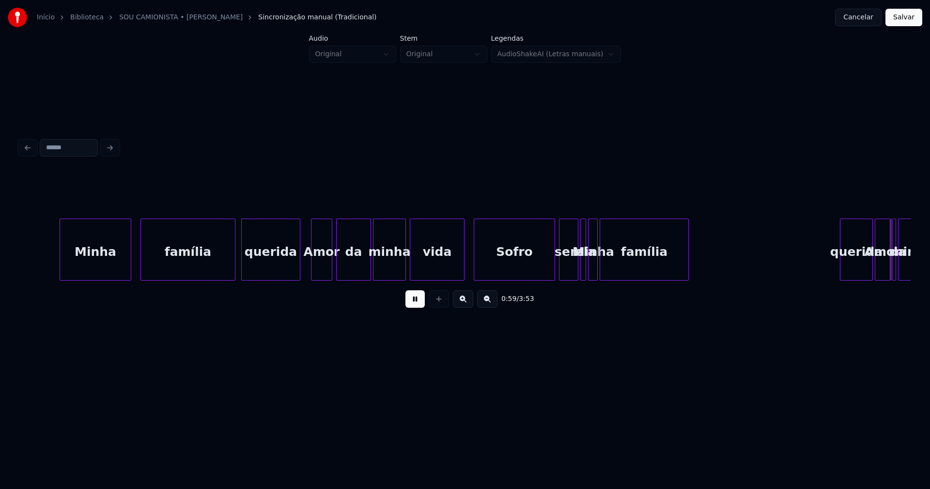
click at [419, 305] on button at bounding box center [415, 298] width 19 height 17
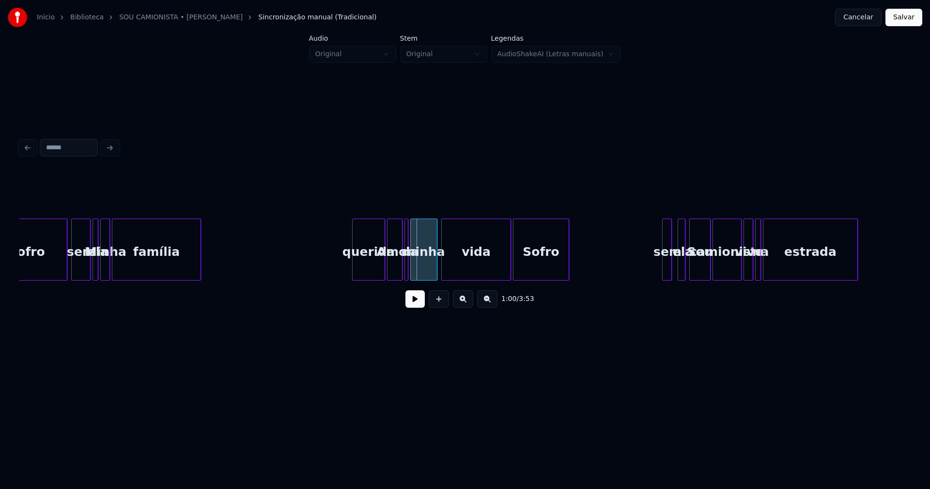
scroll to position [0, 5433]
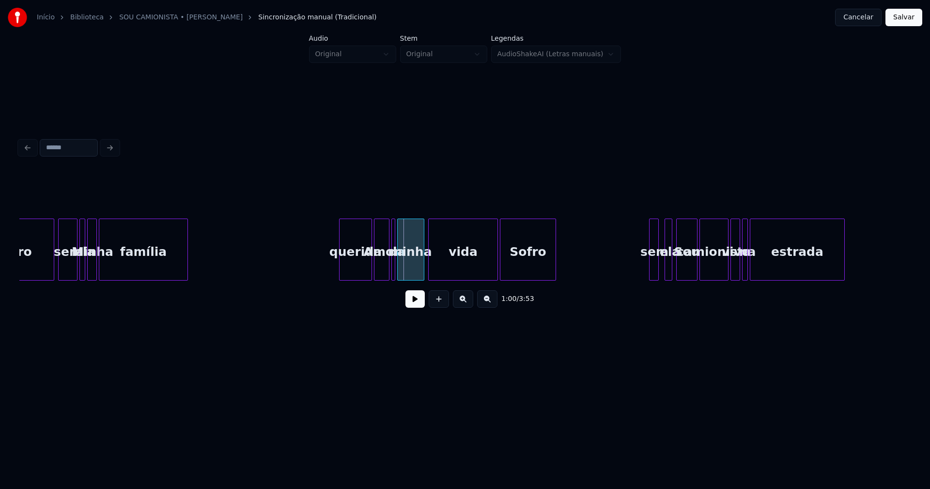
click at [902, 18] on button "Salvar" at bounding box center [904, 17] width 37 height 17
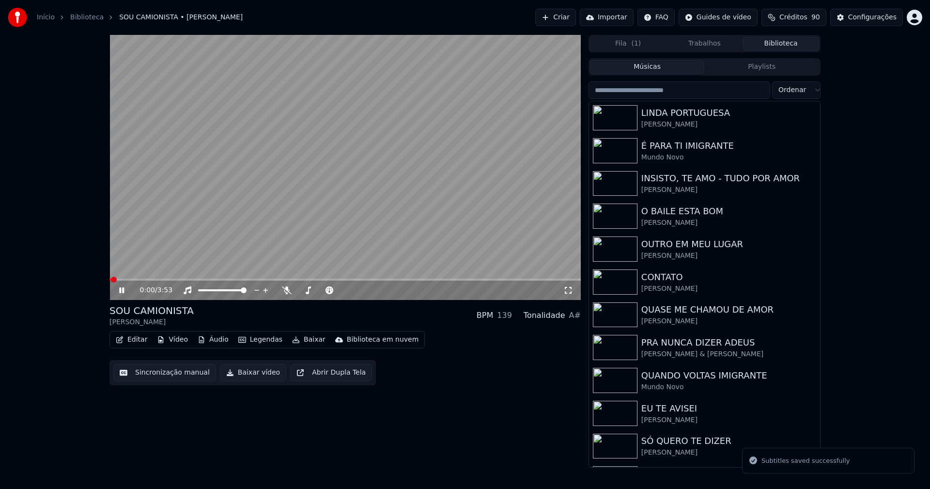
click at [124, 292] on icon at bounding box center [121, 290] width 5 height 6
click at [134, 343] on button "Editar" at bounding box center [131, 340] width 39 height 14
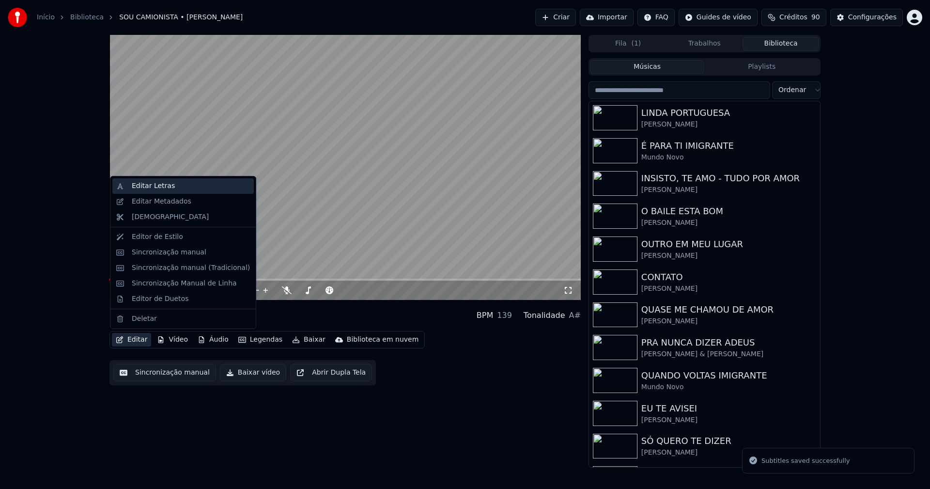
click at [154, 186] on div "Editar Letras" at bounding box center [153, 186] width 43 height 10
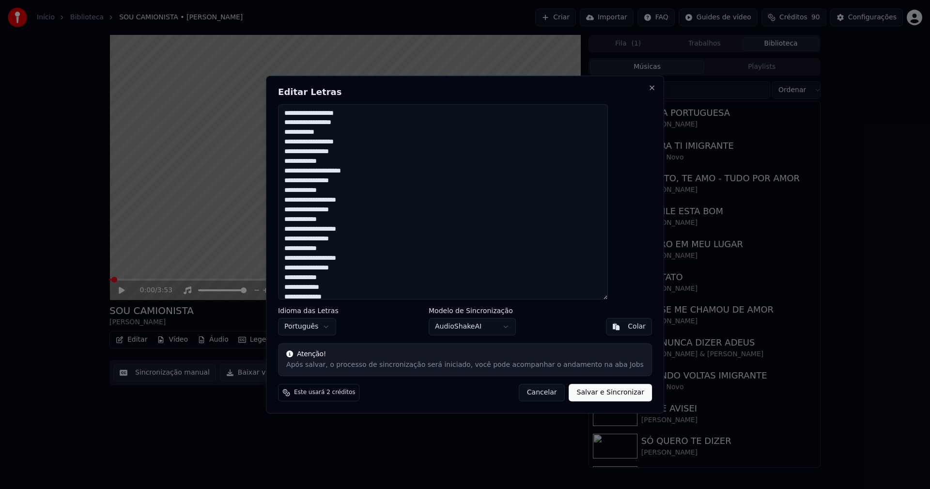
drag, startPoint x: 362, startPoint y: 292, endPoint x: 239, endPoint y: -11, distance: 327.1
click at [239, 0] on html "Início Biblioteca SOU CAMIONISTA • [PERSON_NAME] Importar FAQ Guides de vídeo C…" at bounding box center [465, 244] width 930 height 489
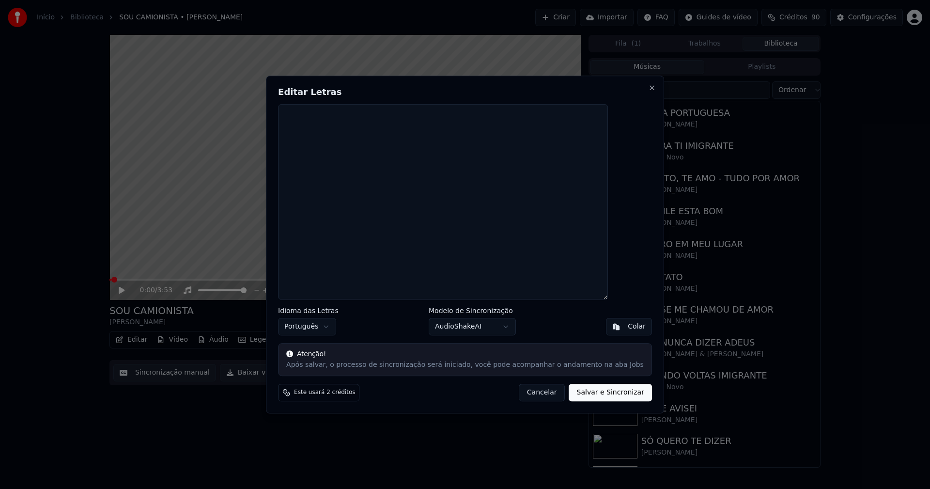
click at [628, 326] on div "Colar" at bounding box center [637, 327] width 18 height 10
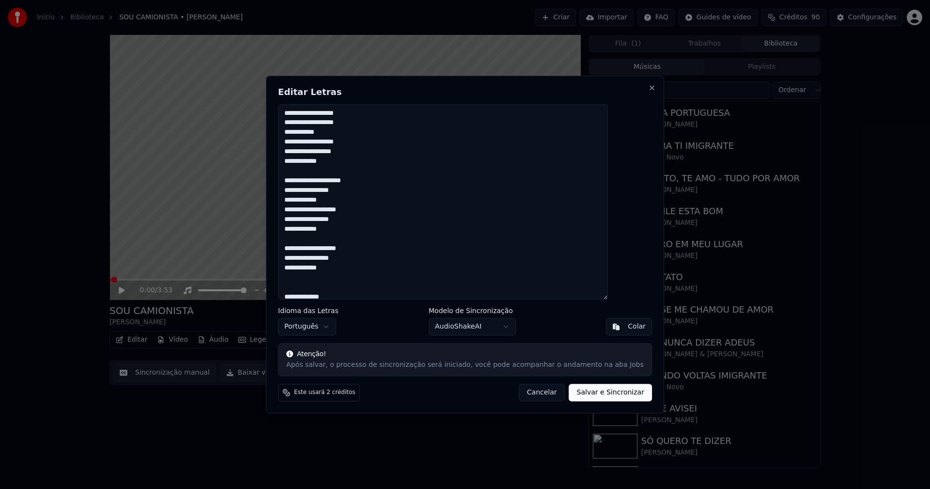
click at [587, 392] on button "Salvar e Sincronizar" at bounding box center [610, 392] width 83 height 17
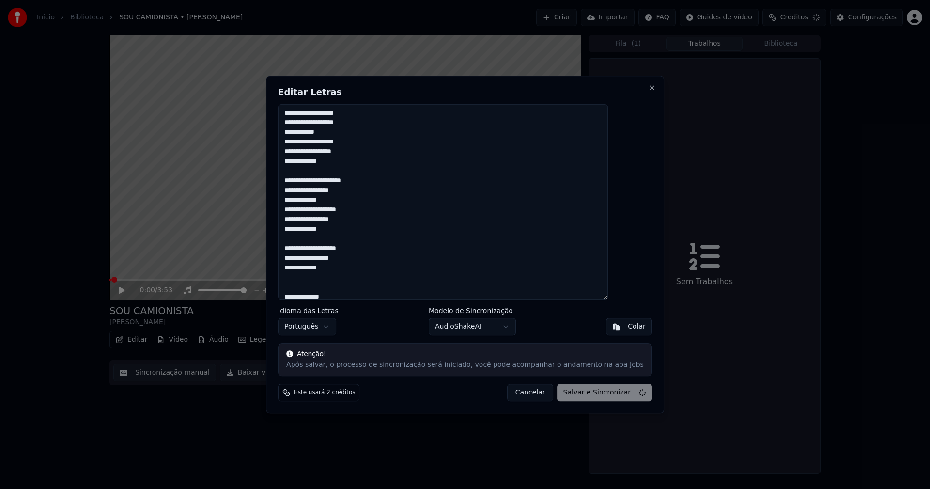
type textarea "**********"
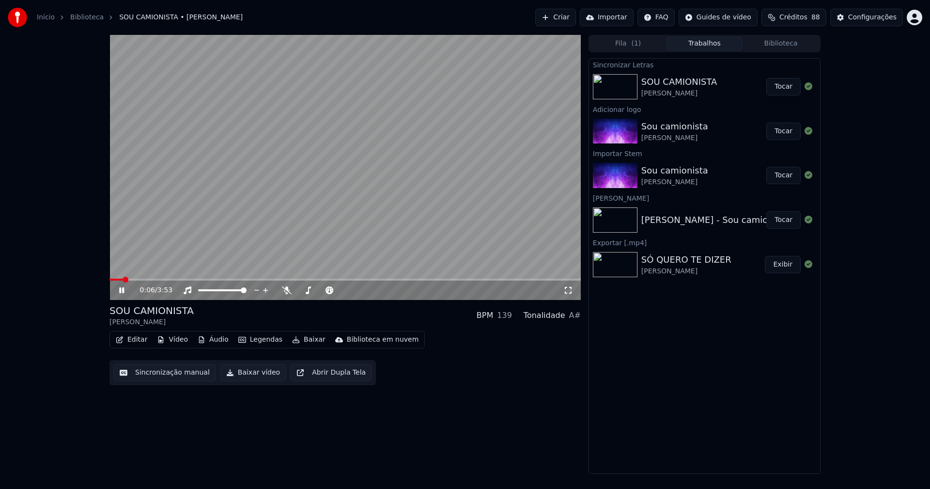
click at [138, 343] on button "Editar" at bounding box center [131, 340] width 39 height 14
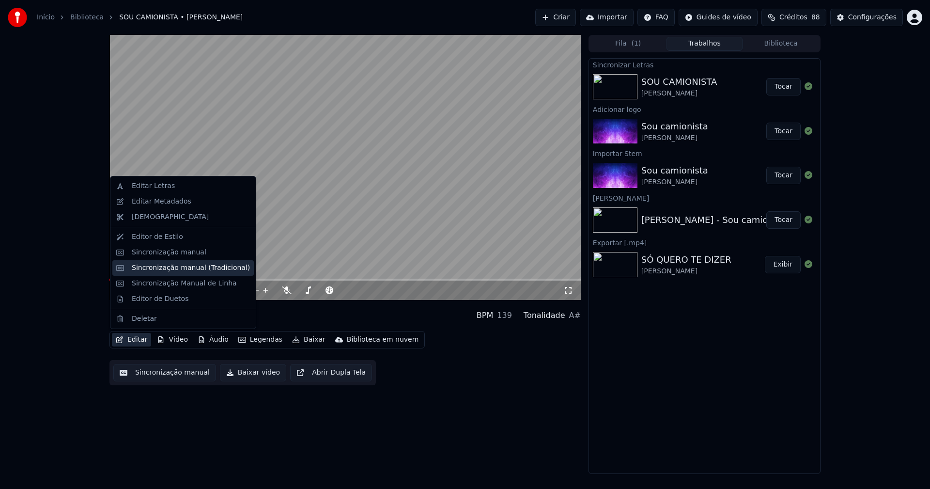
click at [165, 270] on div "Sincronização manual (Tradicional)" at bounding box center [191, 268] width 118 height 10
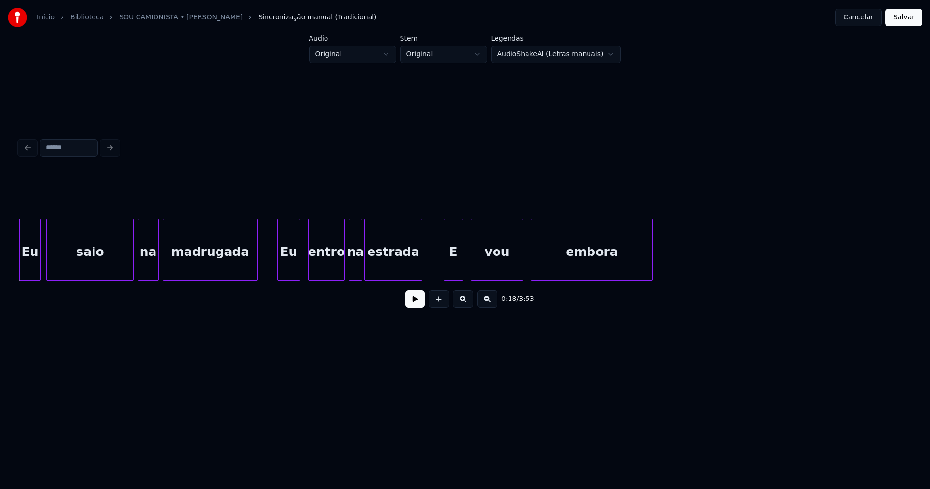
scroll to position [0, 1602]
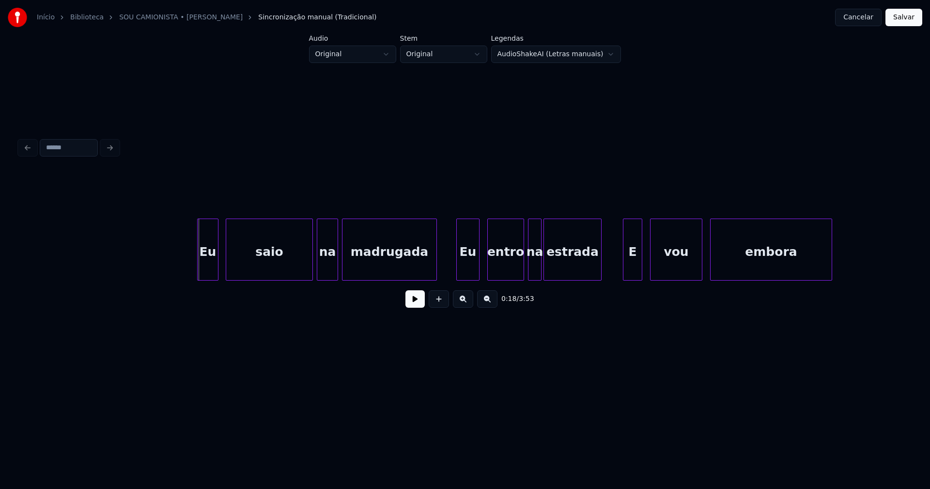
click at [208, 268] on div "Eu" at bounding box center [208, 252] width 20 height 66
click at [465, 273] on div "Eu" at bounding box center [464, 252] width 22 height 66
click at [633, 272] on div "E" at bounding box center [630, 252] width 18 height 66
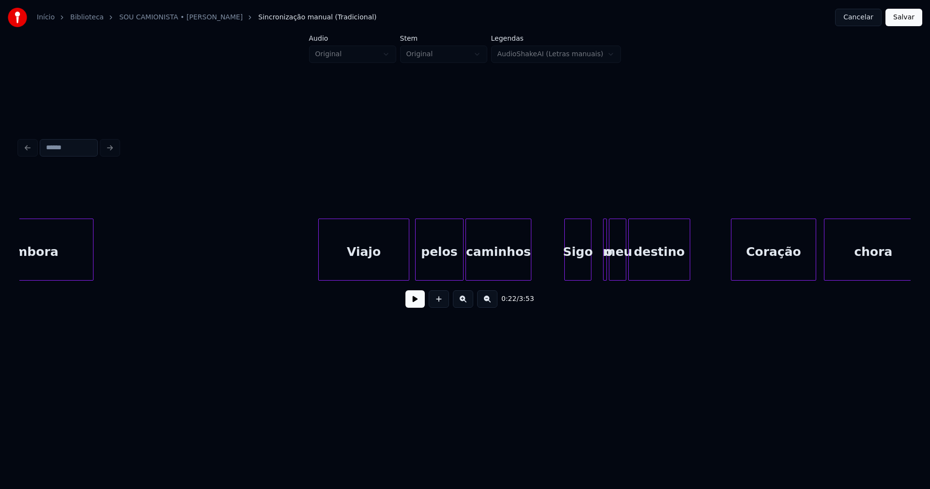
scroll to position [0, 2378]
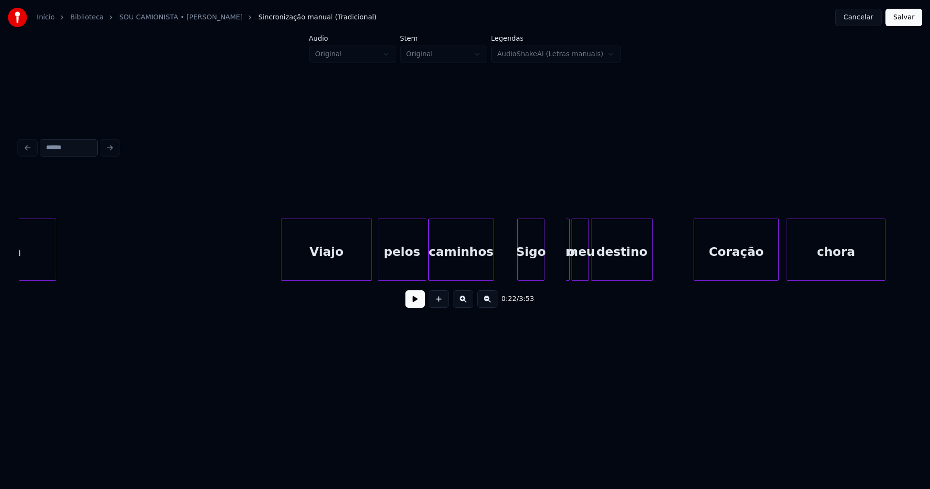
click at [531, 281] on div "embora Viajo pelos caminhos Sigo o meu destino Coração chora" at bounding box center [465, 250] width 892 height 62
click at [578, 257] on div at bounding box center [579, 249] width 3 height 61
click at [549, 229] on div "o" at bounding box center [556, 250] width 15 height 62
click at [567, 264] on div at bounding box center [566, 249] width 3 height 61
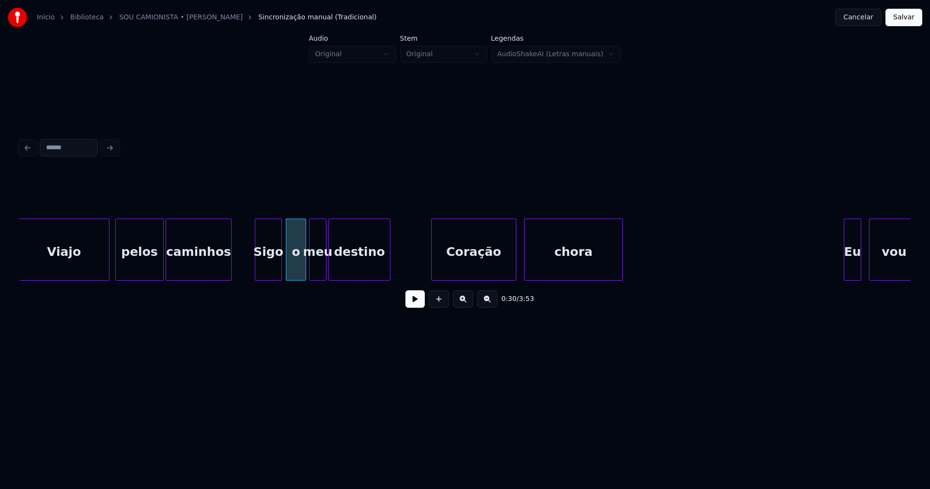
scroll to position [0, 2754]
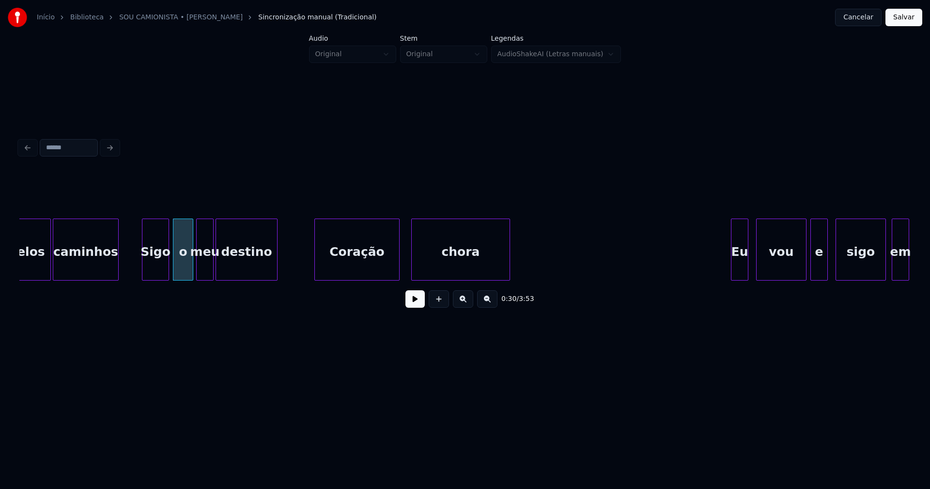
click at [349, 266] on div "Coração" at bounding box center [357, 252] width 84 height 66
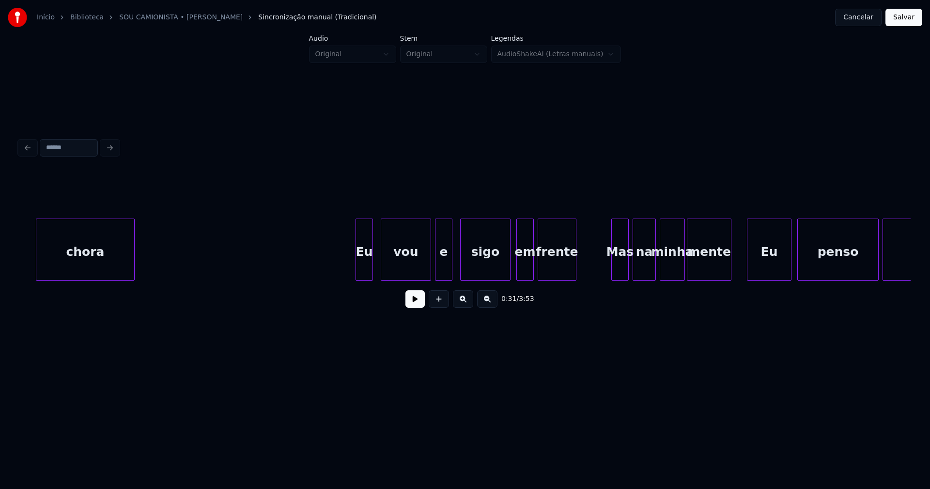
scroll to position [0, 3255]
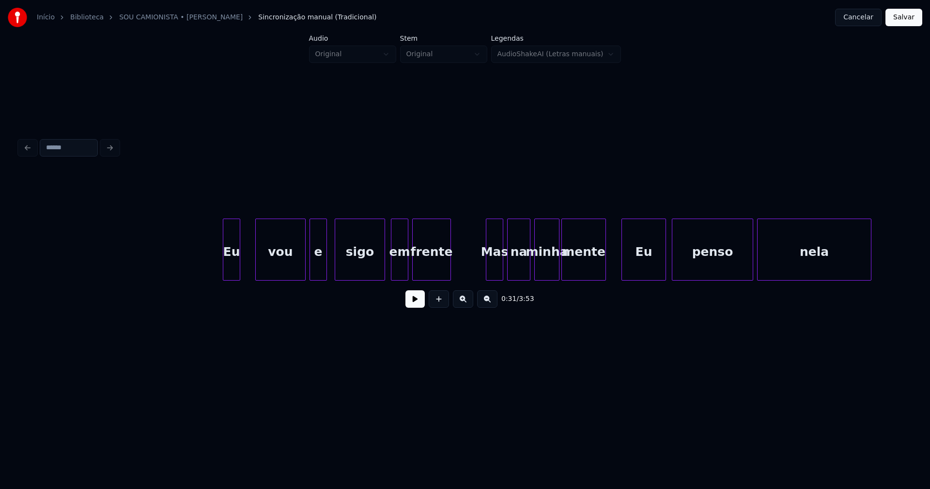
click at [230, 266] on div "Eu" at bounding box center [231, 252] width 16 height 66
click at [247, 267] on div at bounding box center [248, 249] width 3 height 61
click at [482, 272] on div at bounding box center [481, 249] width 3 height 61
click at [636, 270] on div "Eu" at bounding box center [642, 252] width 44 height 66
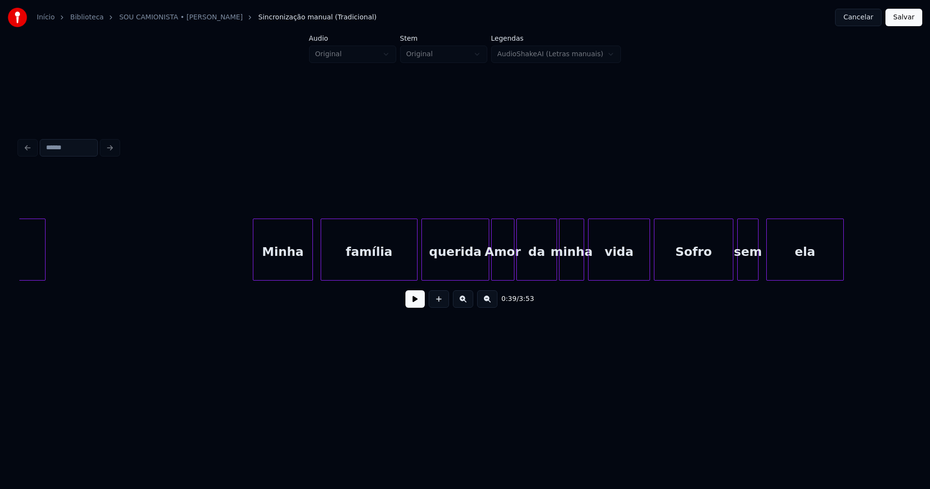
scroll to position [0, 4106]
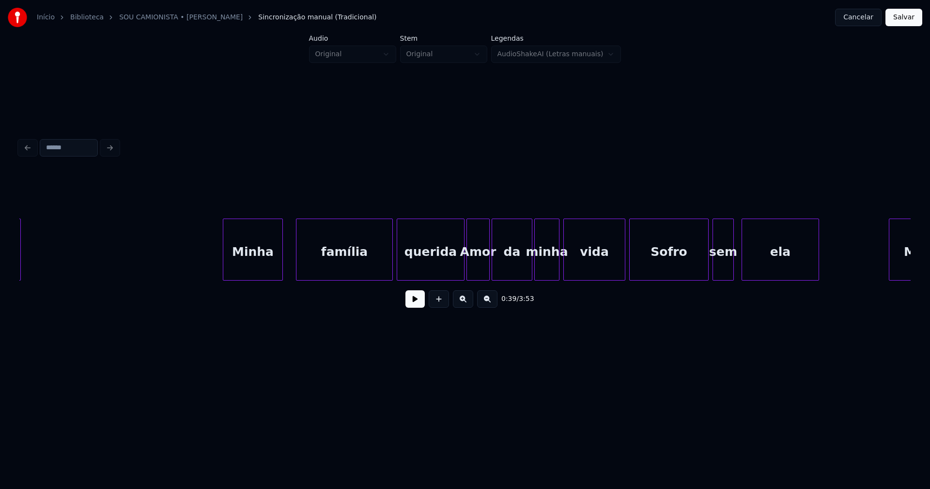
click at [261, 264] on div "Minha" at bounding box center [252, 252] width 59 height 66
click at [455, 276] on div at bounding box center [455, 249] width 3 height 61
click at [618, 266] on div at bounding box center [617, 249] width 3 height 61
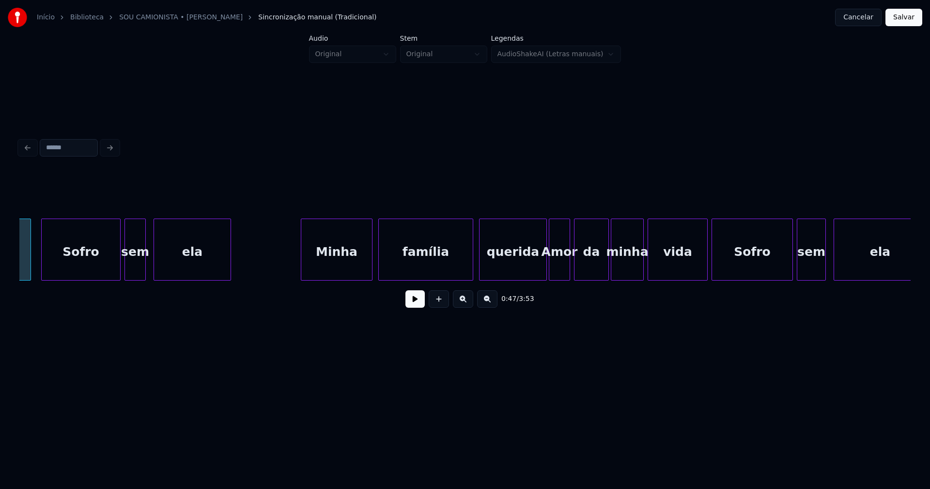
scroll to position [0, 4744]
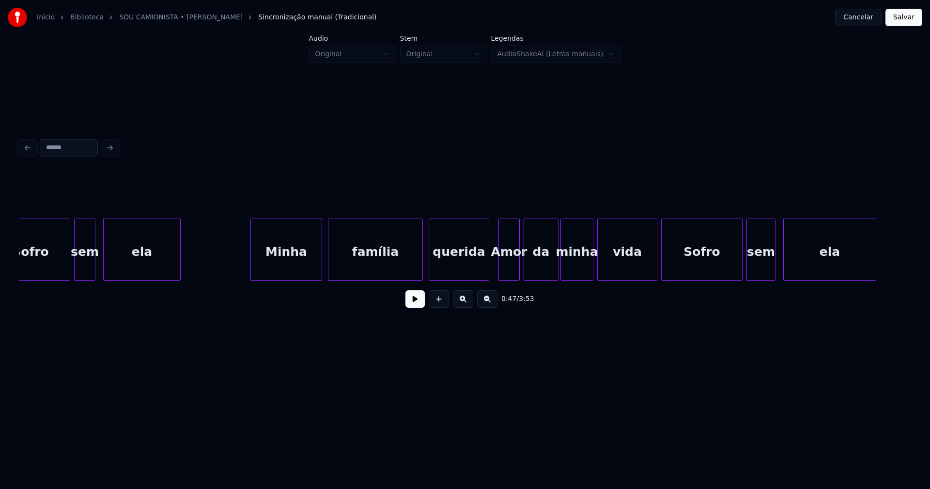
click at [487, 271] on div at bounding box center [487, 249] width 3 height 61
click at [652, 269] on div at bounding box center [651, 249] width 3 height 61
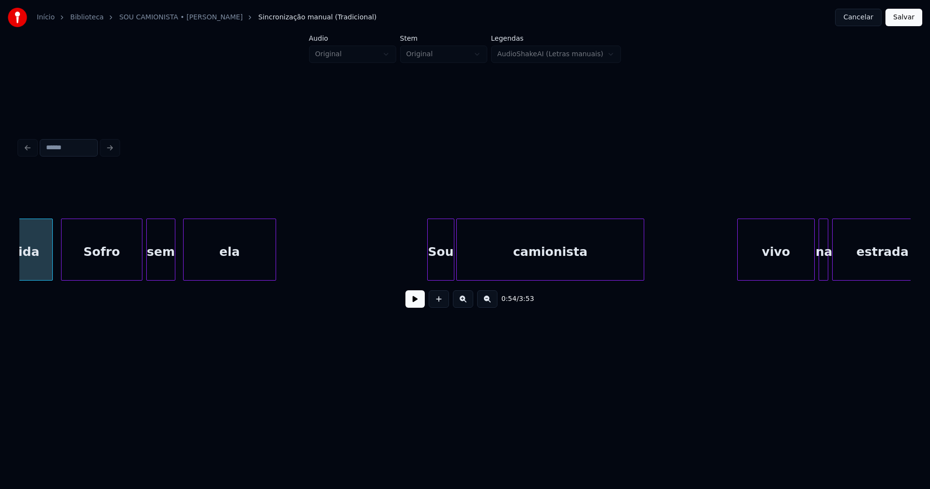
scroll to position [0, 5382]
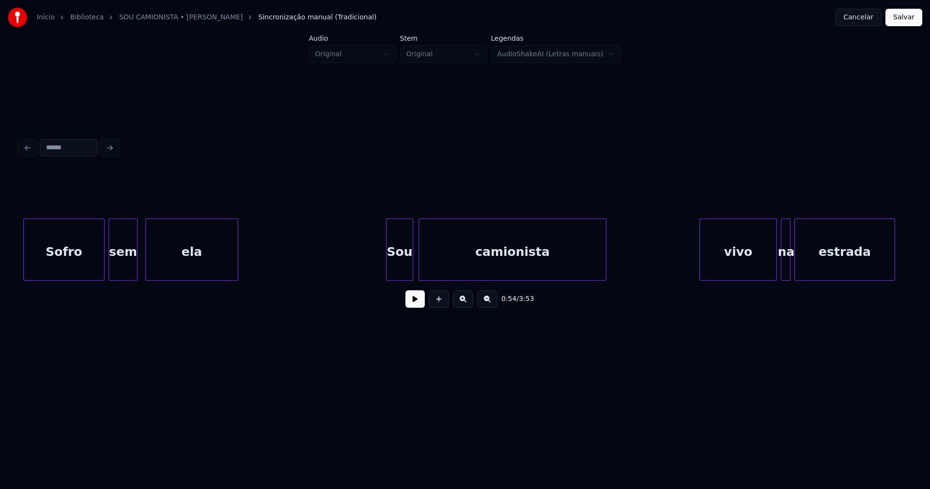
click at [407, 268] on div "Sou" at bounding box center [400, 252] width 26 height 66
click at [419, 301] on button at bounding box center [415, 298] width 19 height 17
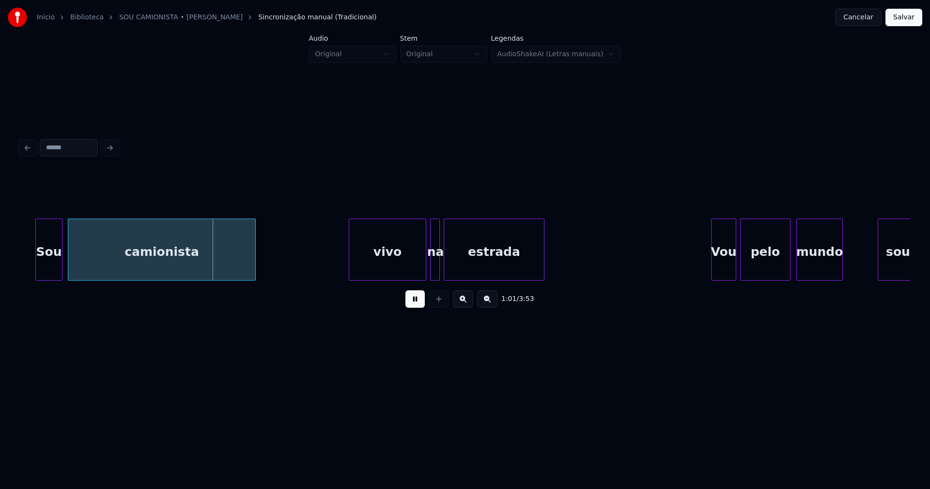
scroll to position [0, 5745]
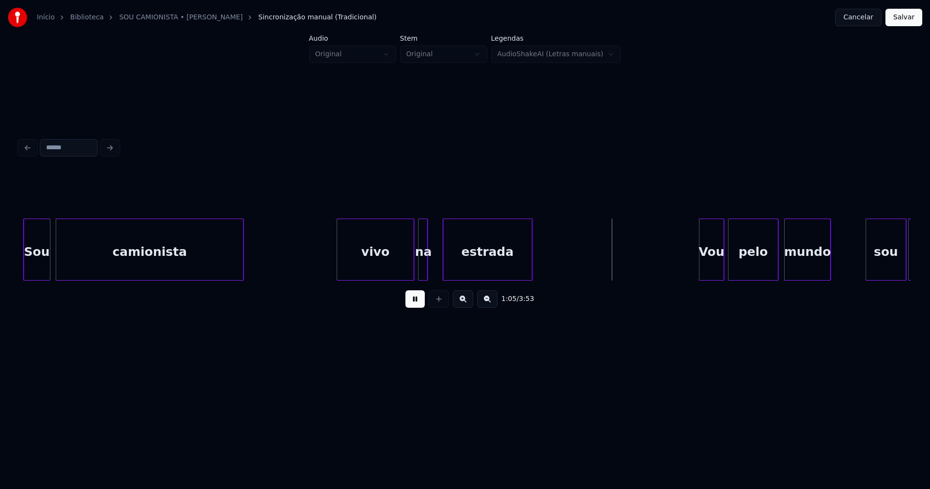
click at [444, 267] on div at bounding box center [444, 249] width 3 height 61
click at [433, 272] on div at bounding box center [434, 249] width 3 height 61
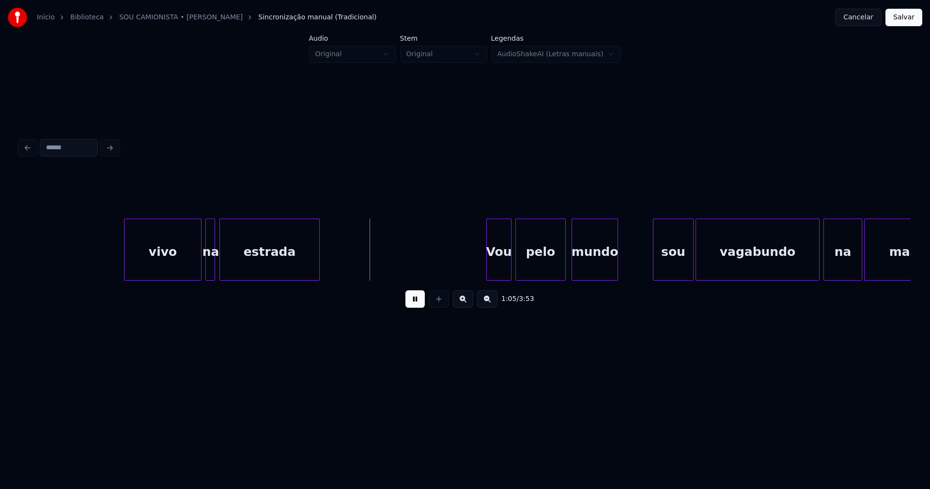
scroll to position [0, 6121]
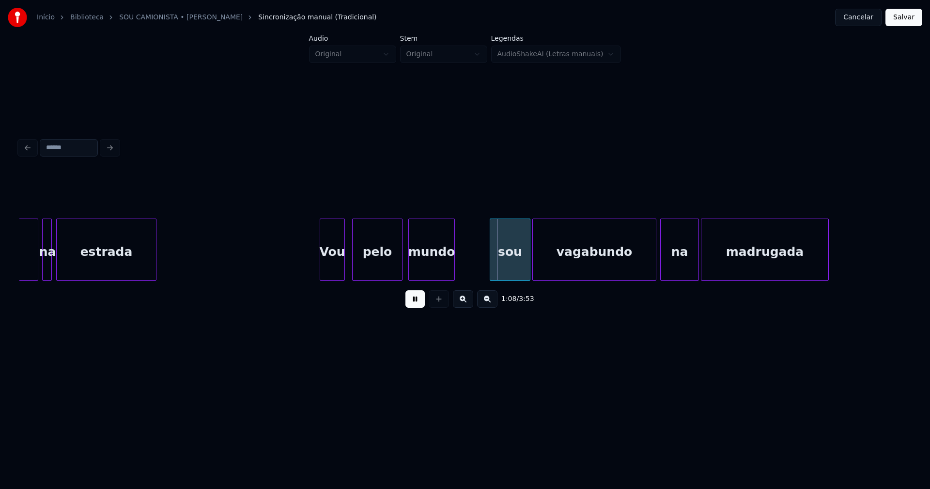
click at [332, 271] on div "Vou" at bounding box center [332, 252] width 24 height 66
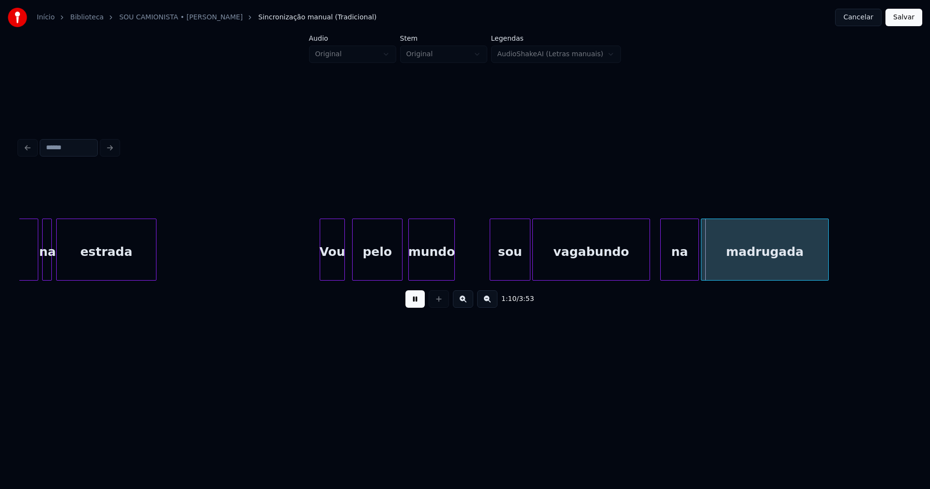
click at [650, 272] on div "vagabundo" at bounding box center [592, 250] width 118 height 62
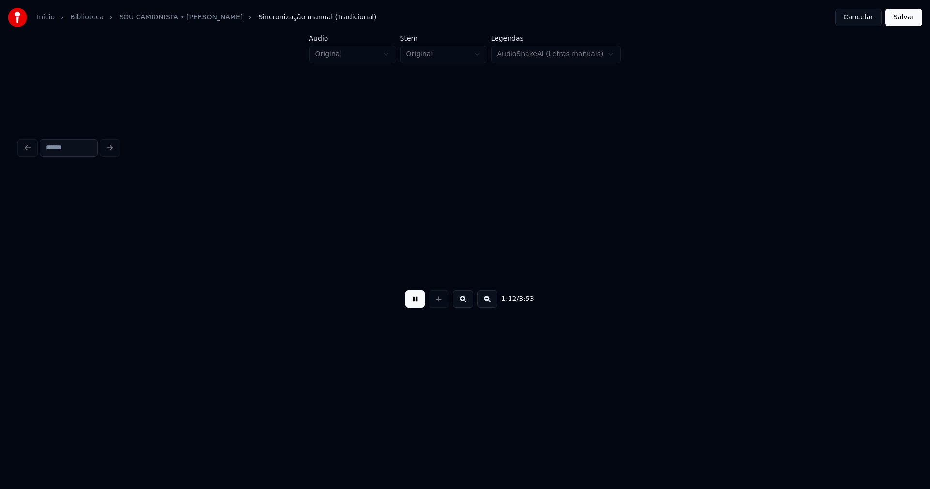
scroll to position [0, 7013]
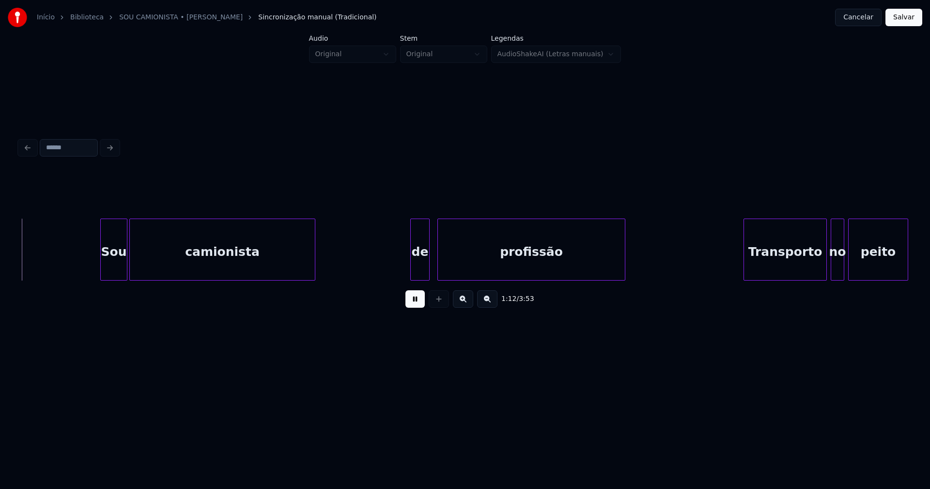
drag, startPoint x: 277, startPoint y: 276, endPoint x: 291, endPoint y: 276, distance: 13.6
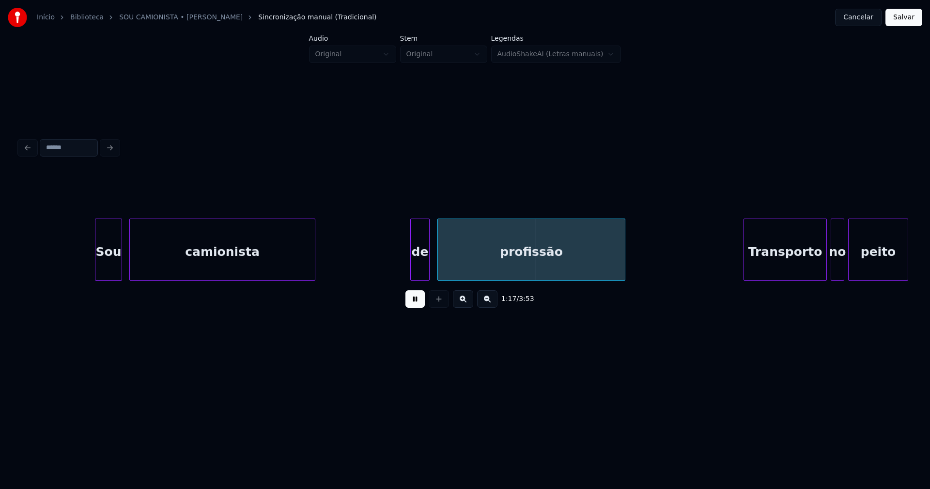
click at [110, 265] on div "Sou" at bounding box center [108, 252] width 26 height 66
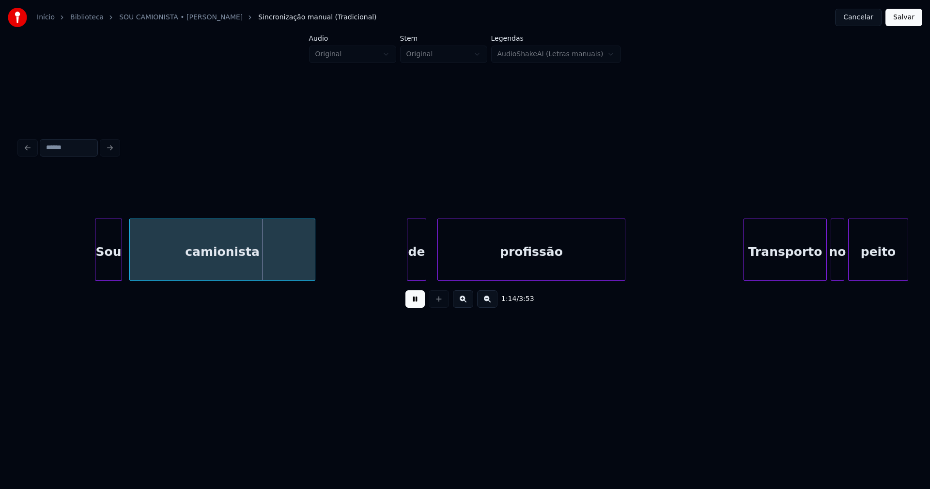
click at [420, 271] on div "de" at bounding box center [416, 252] width 18 height 66
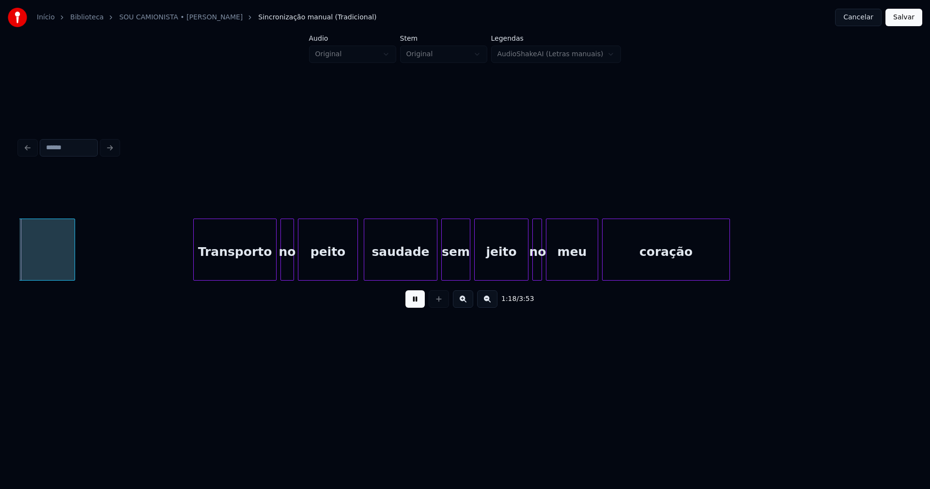
scroll to position [0, 7582]
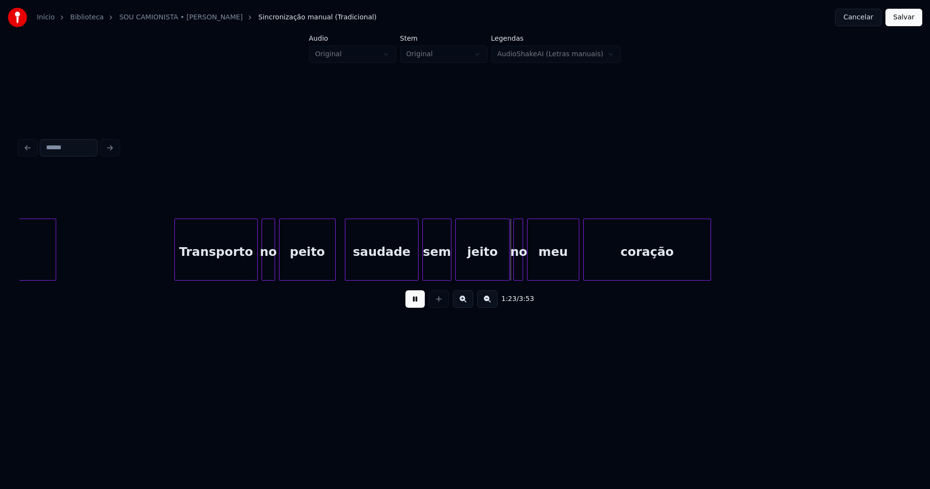
click at [333, 265] on div at bounding box center [333, 249] width 3 height 61
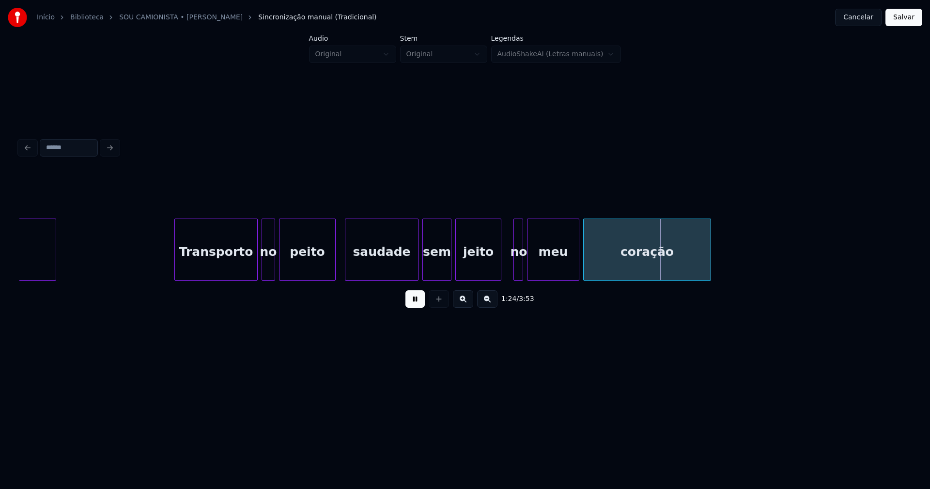
click at [501, 271] on div at bounding box center [499, 249] width 3 height 61
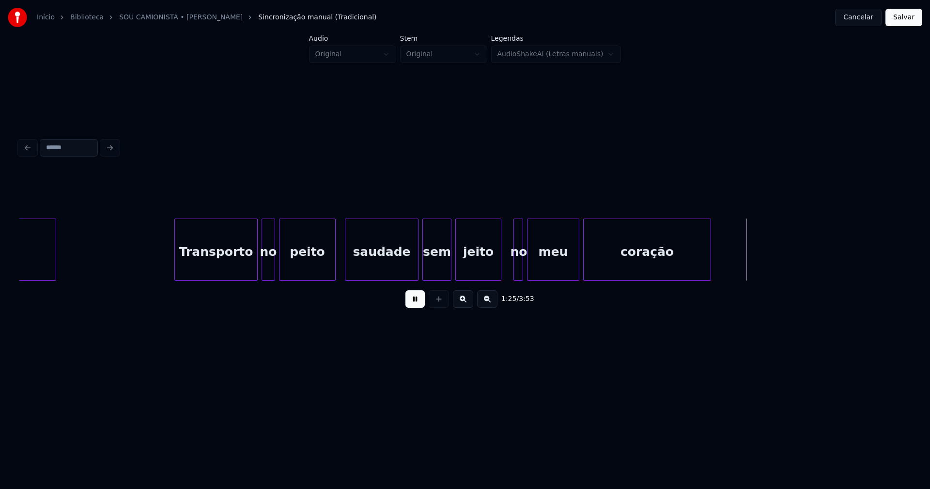
drag, startPoint x: 340, startPoint y: 273, endPoint x: 399, endPoint y: 271, distance: 59.1
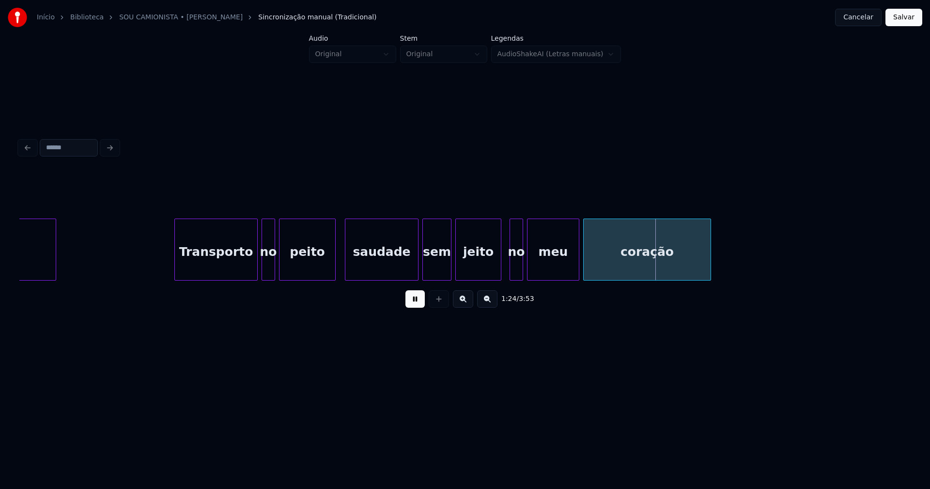
click at [513, 267] on div at bounding box center [511, 249] width 3 height 61
click at [494, 273] on div at bounding box center [494, 249] width 3 height 61
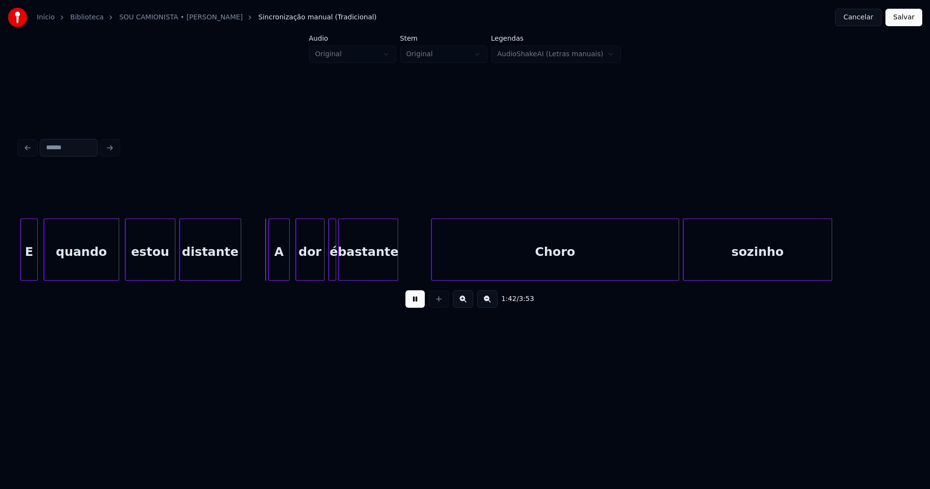
scroll to position [0, 9475]
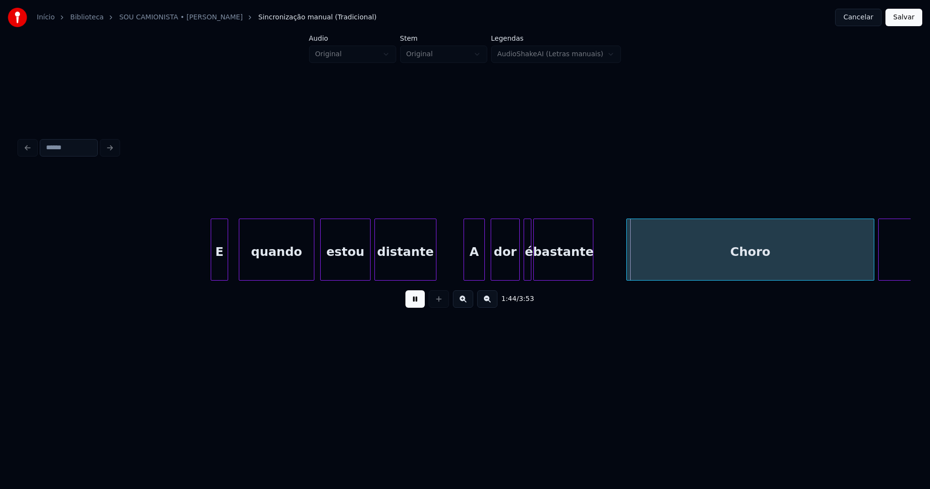
click at [220, 270] on div "E" at bounding box center [219, 252] width 16 height 66
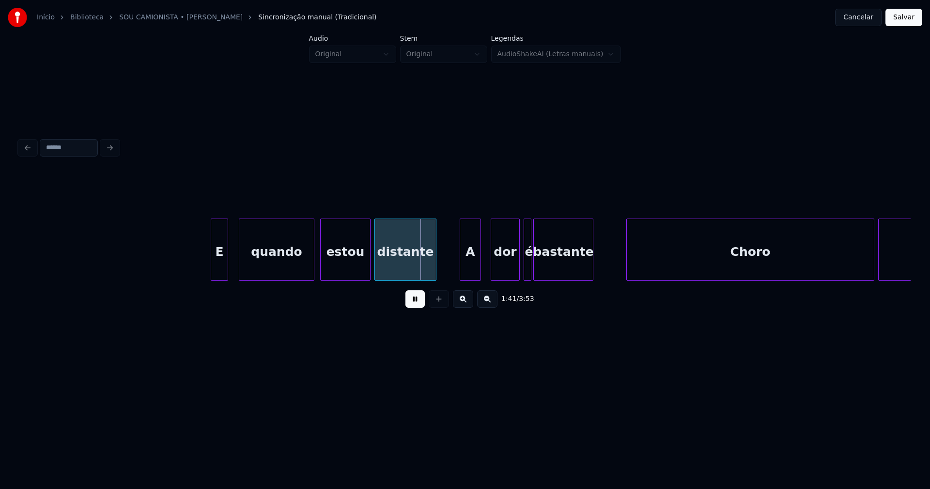
click at [470, 267] on div "A" at bounding box center [470, 252] width 20 height 66
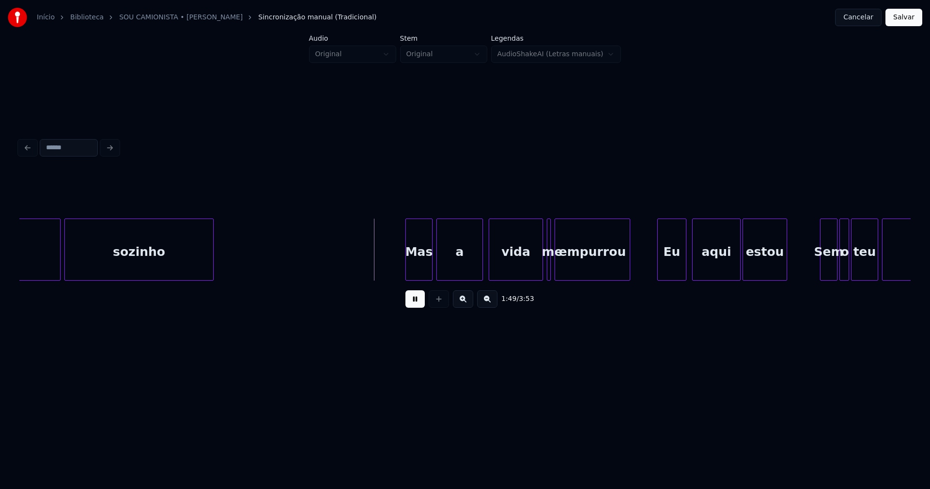
scroll to position [0, 10327]
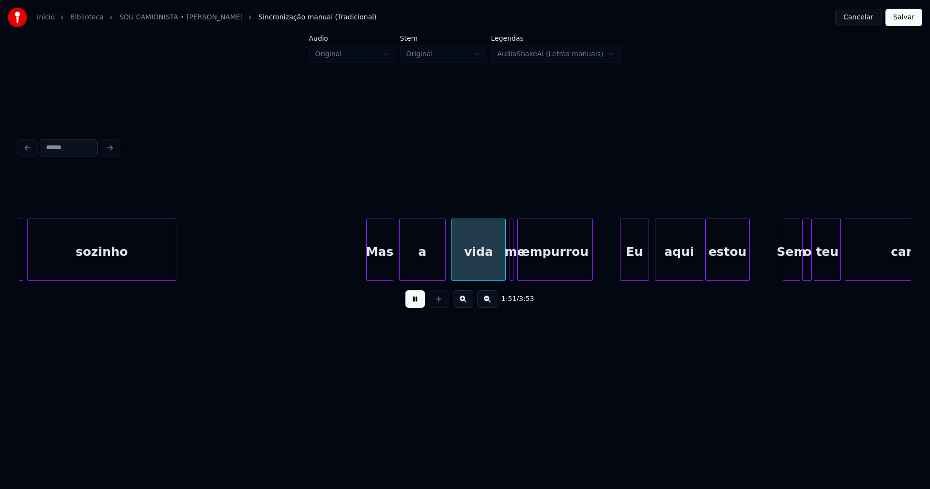
click at [385, 267] on div "Mas" at bounding box center [380, 252] width 26 height 66
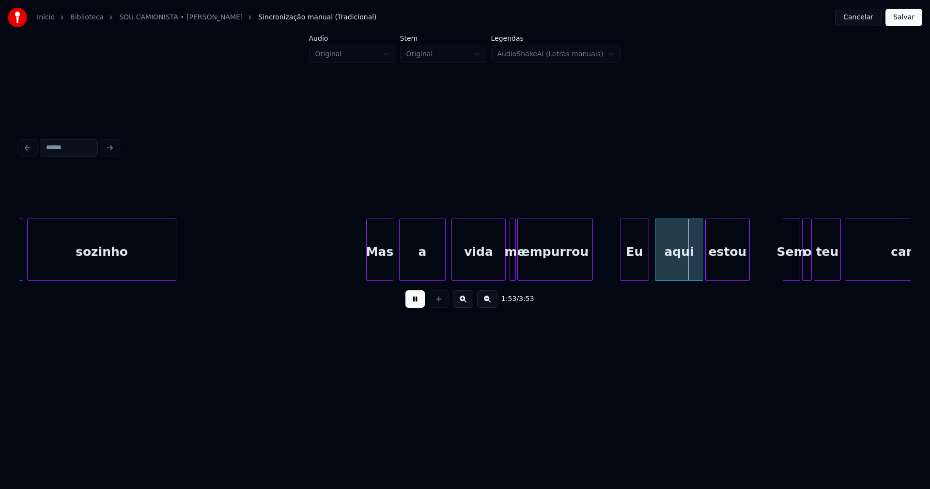
click at [515, 273] on div at bounding box center [514, 249] width 3 height 61
click at [521, 272] on div at bounding box center [522, 249] width 3 height 61
click at [519, 271] on div at bounding box center [519, 249] width 3 height 61
click at [625, 274] on div "Eu" at bounding box center [630, 252] width 28 height 66
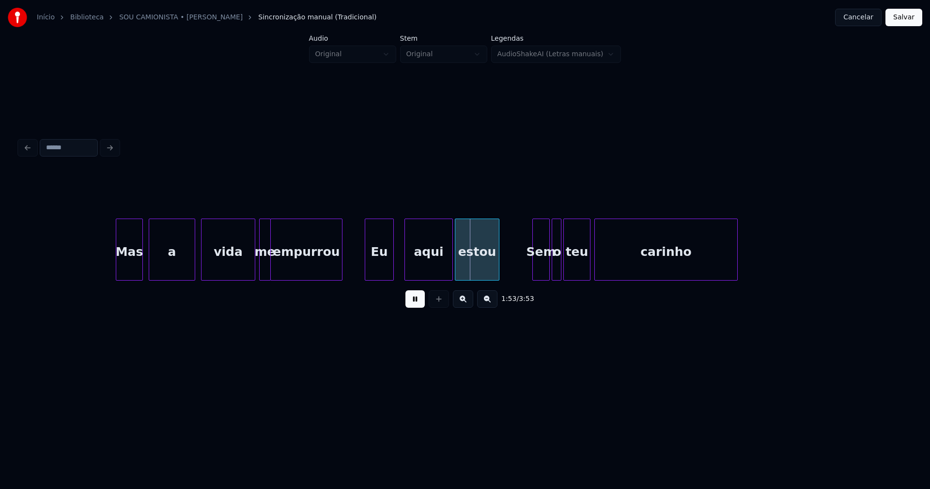
scroll to position [0, 10590]
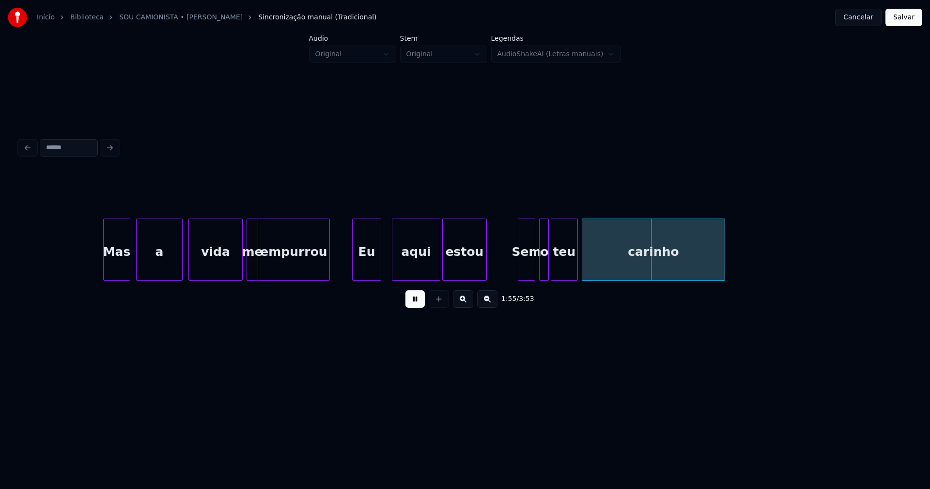
click at [530, 271] on div "Sem" at bounding box center [526, 252] width 16 height 66
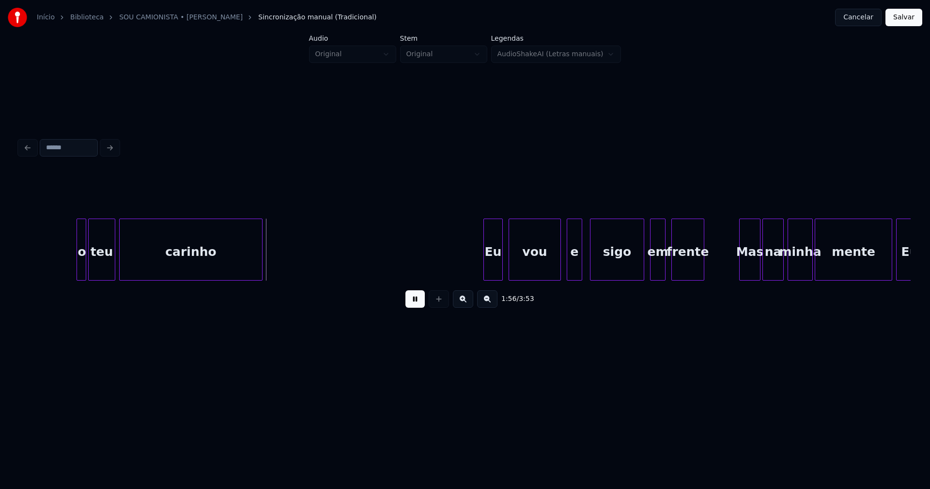
scroll to position [0, 11278]
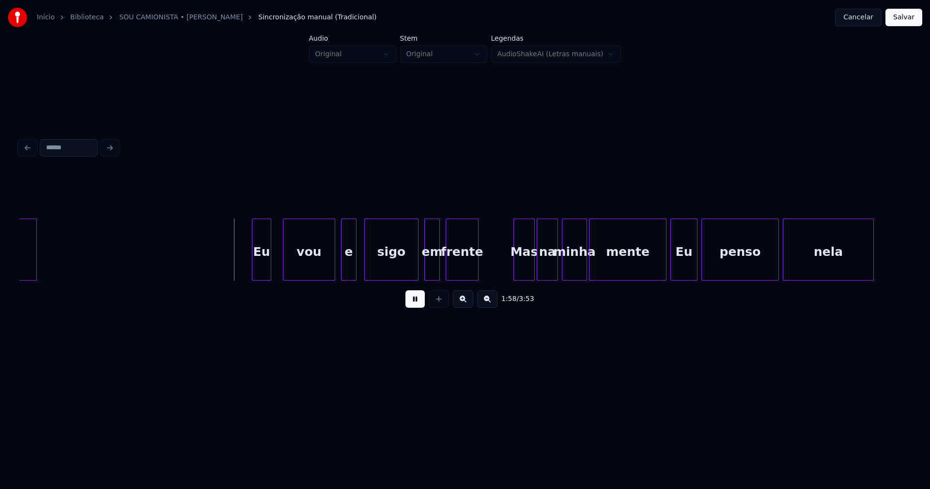
click at [263, 279] on div "carinho Eu vou e sigo em frente Mas na minha mente Eu penso nela" at bounding box center [465, 250] width 892 height 62
click at [276, 266] on div at bounding box center [276, 249] width 3 height 61
click at [428, 272] on div "em" at bounding box center [430, 252] width 15 height 66
click at [523, 274] on div "Mas" at bounding box center [521, 252] width 20 height 66
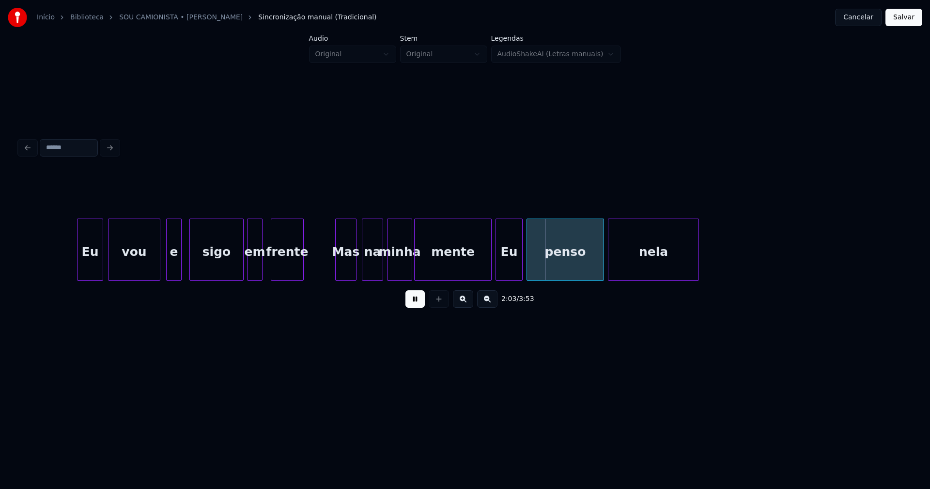
scroll to position [0, 11478]
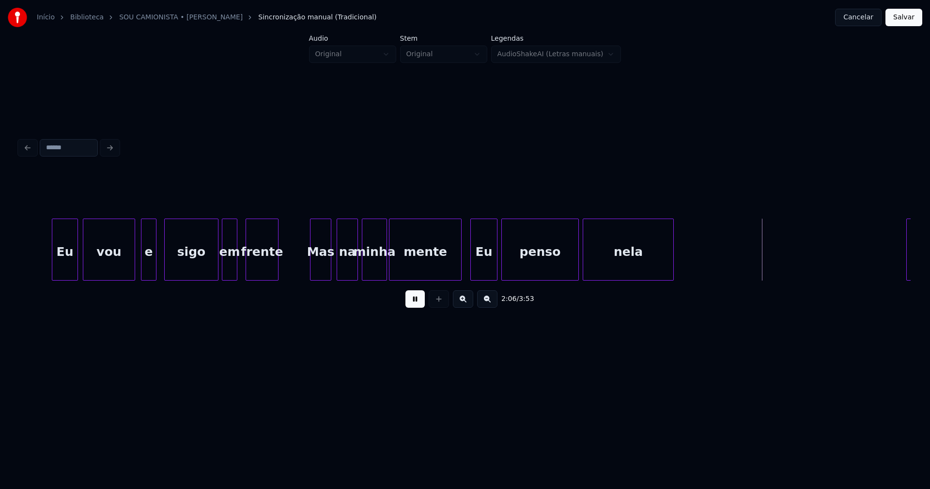
click at [461, 269] on div at bounding box center [459, 249] width 3 height 61
click at [430, 272] on div at bounding box center [430, 249] width 3 height 61
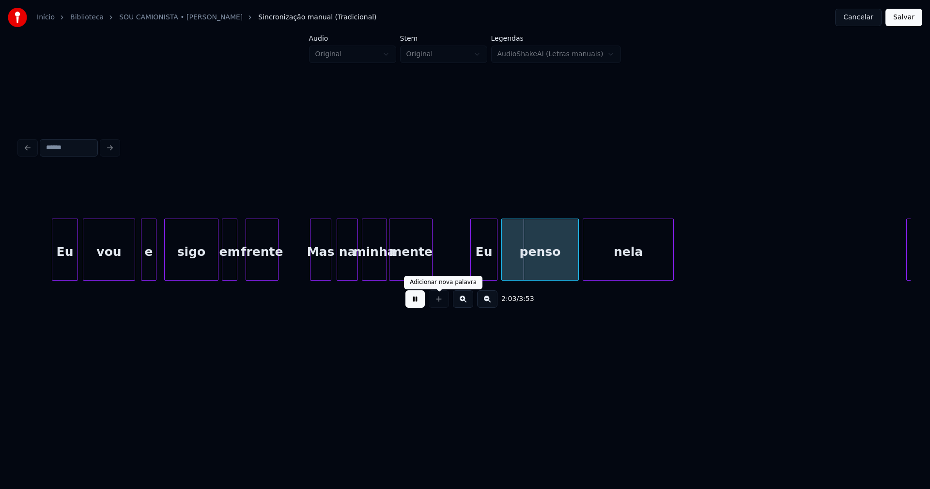
drag, startPoint x: 418, startPoint y: 300, endPoint x: 456, endPoint y: 274, distance: 46.1
click at [418, 300] on button at bounding box center [415, 298] width 19 height 17
click at [448, 271] on div at bounding box center [448, 249] width 3 height 61
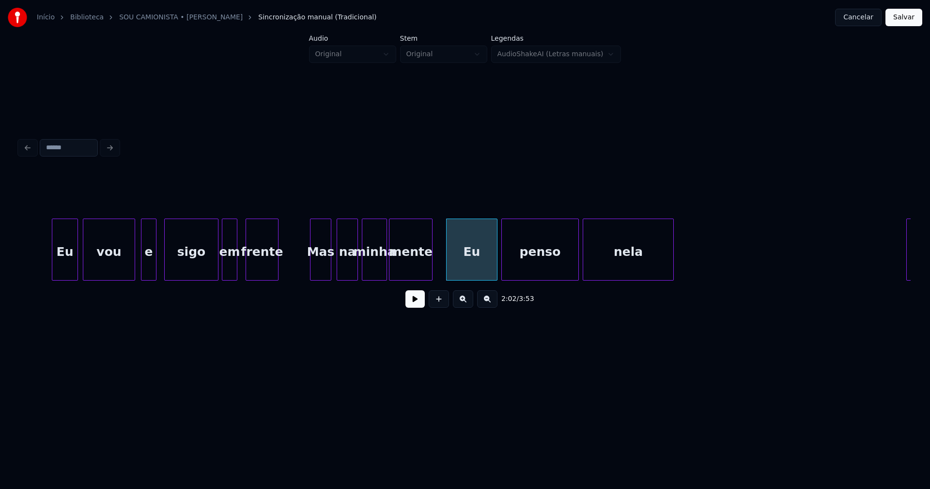
click at [456, 264] on div "Eu" at bounding box center [472, 252] width 50 height 66
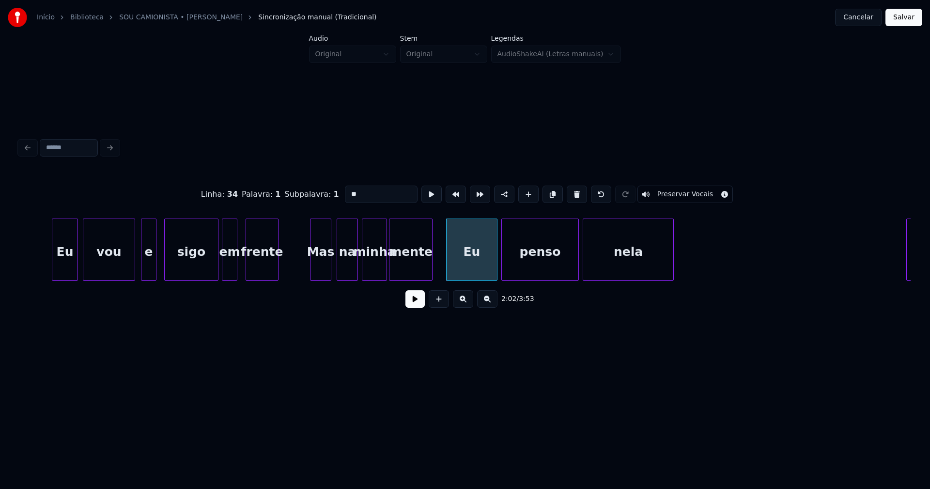
click at [347, 189] on input "**" at bounding box center [381, 194] width 73 height 17
type input "****"
click at [413, 304] on button at bounding box center [415, 298] width 19 height 17
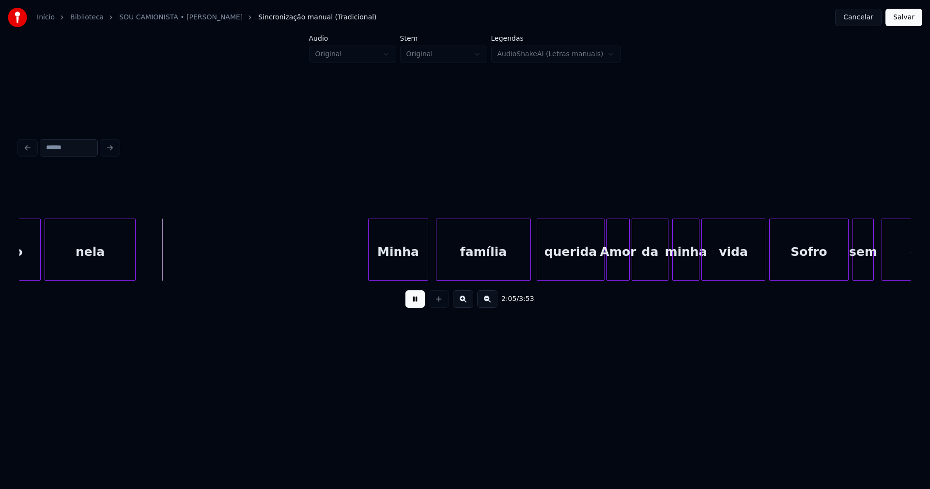
scroll to position [0, 12029]
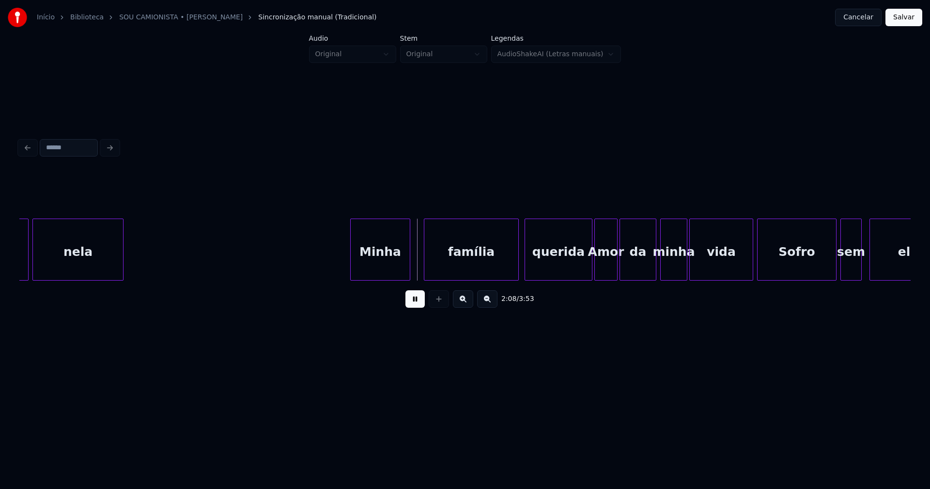
click at [398, 277] on div "penso nela Minha família querida Amor da minha vida Sofro sem ela" at bounding box center [465, 250] width 892 height 62
click at [583, 273] on div at bounding box center [583, 249] width 3 height 61
click at [745, 269] on div at bounding box center [745, 249] width 3 height 61
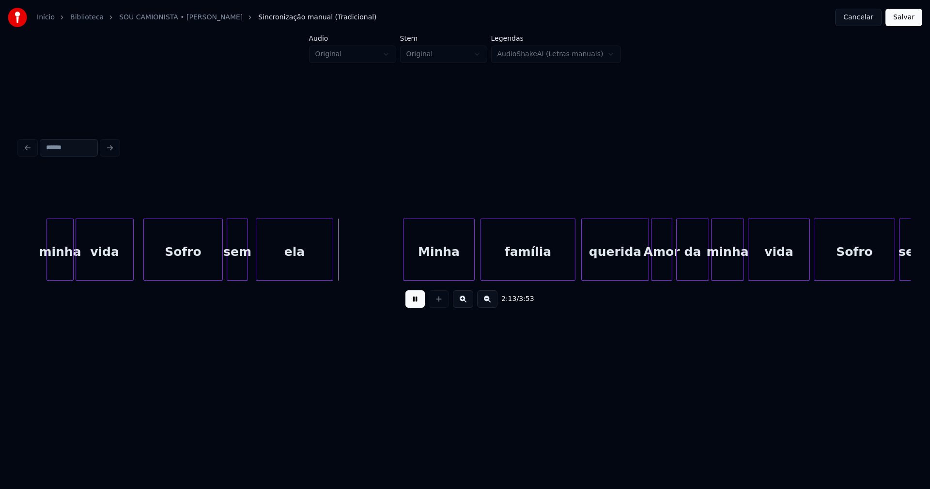
scroll to position [0, 12667]
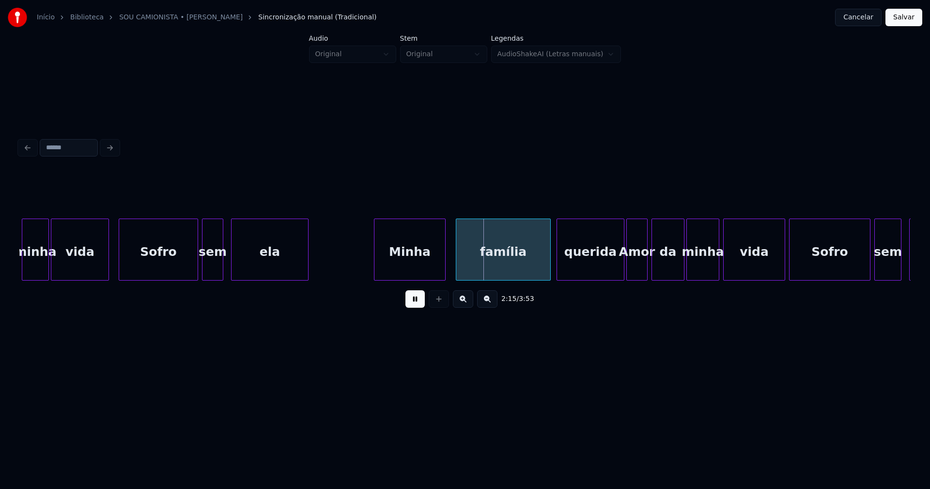
click at [411, 268] on div "Minha" at bounding box center [410, 252] width 71 height 66
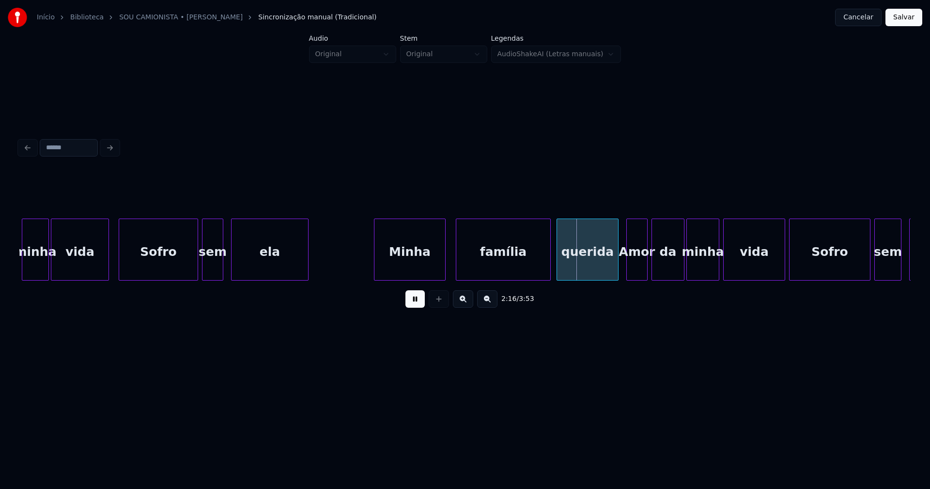
click at [617, 270] on div at bounding box center [616, 249] width 3 height 61
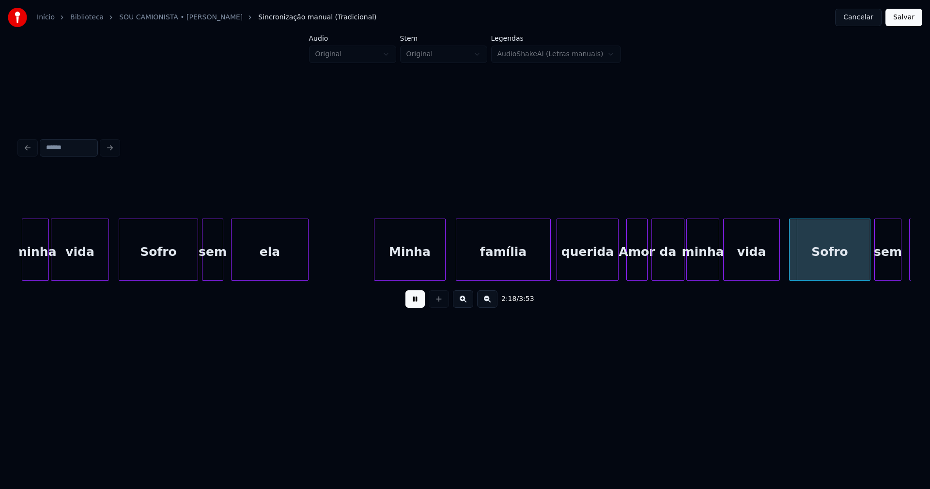
click at [778, 268] on div at bounding box center [778, 249] width 3 height 61
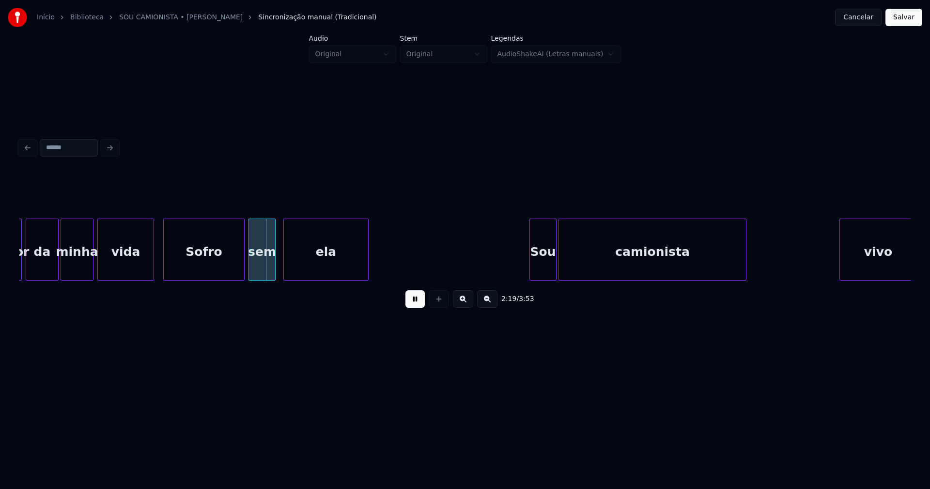
scroll to position [0, 13381]
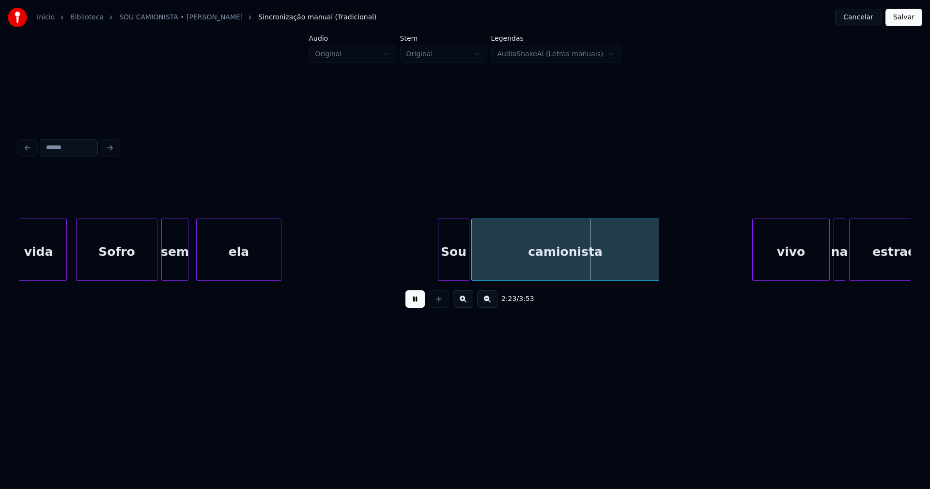
click at [439, 272] on div at bounding box center [440, 249] width 3 height 61
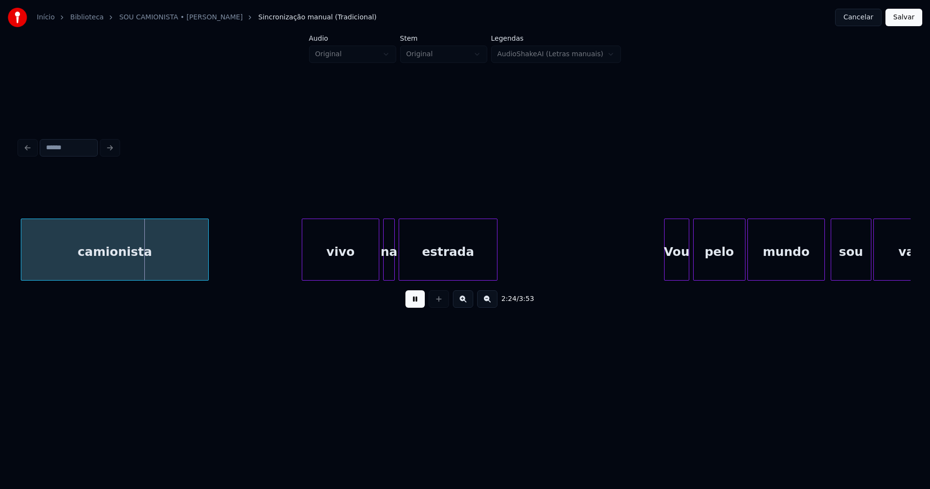
scroll to position [0, 13844]
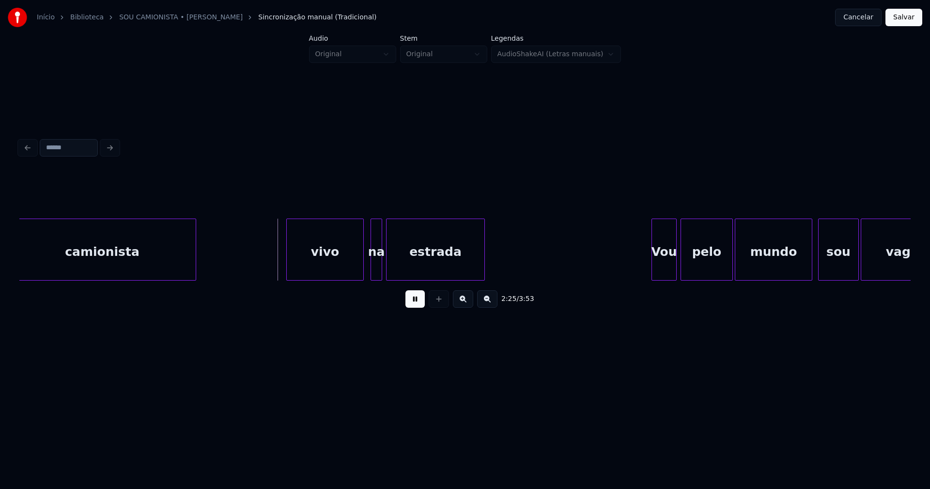
click at [324, 265] on div "vivo" at bounding box center [325, 252] width 77 height 66
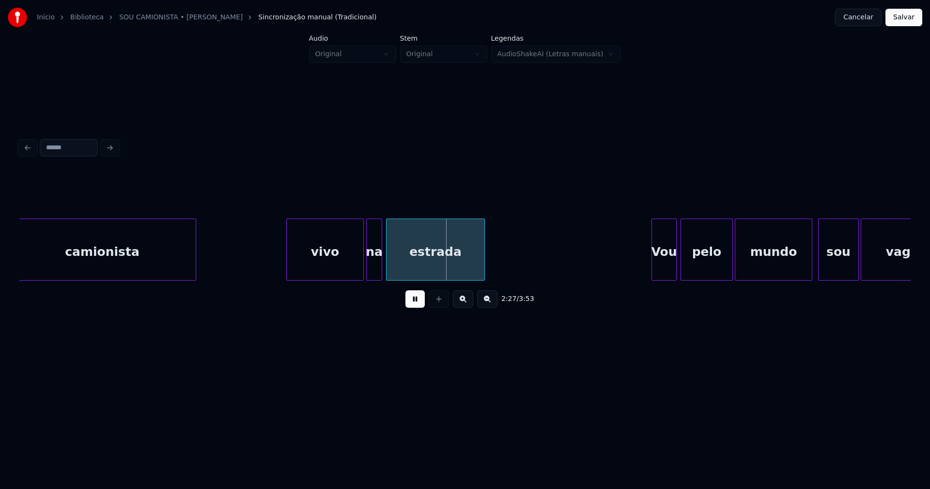
click at [369, 276] on div at bounding box center [368, 249] width 3 height 61
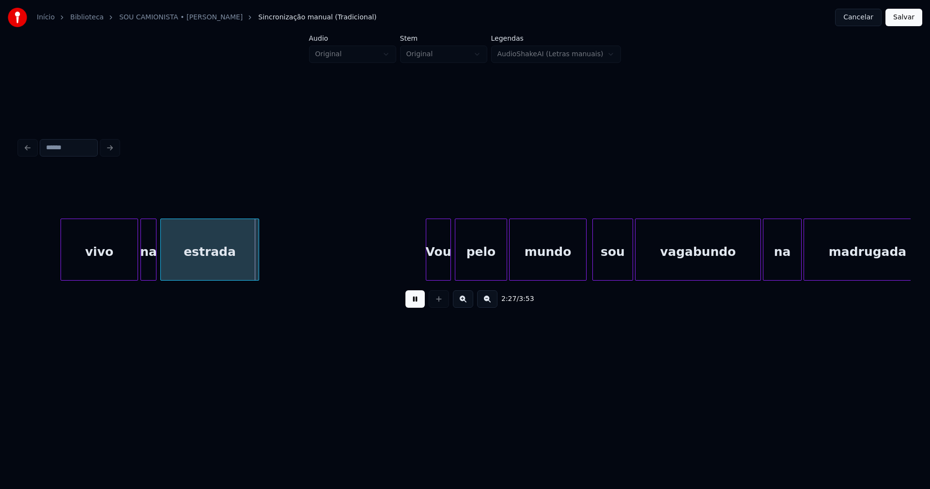
scroll to position [0, 14157]
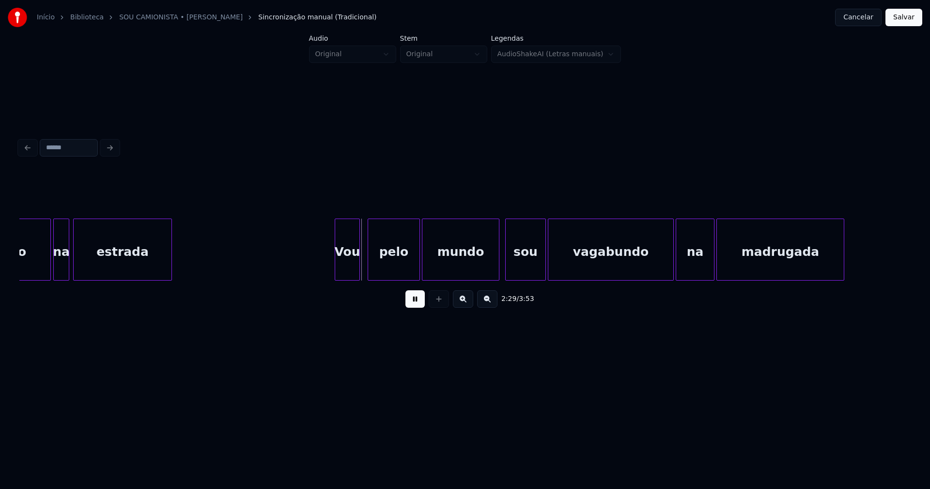
click at [347, 272] on div "Vou" at bounding box center [347, 252] width 24 height 66
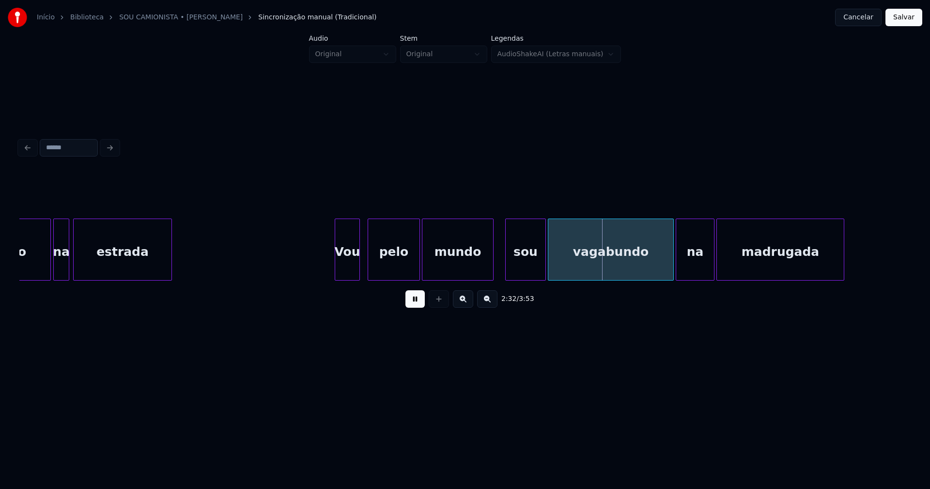
click at [492, 271] on div at bounding box center [491, 249] width 3 height 61
click at [664, 268] on div at bounding box center [663, 249] width 3 height 61
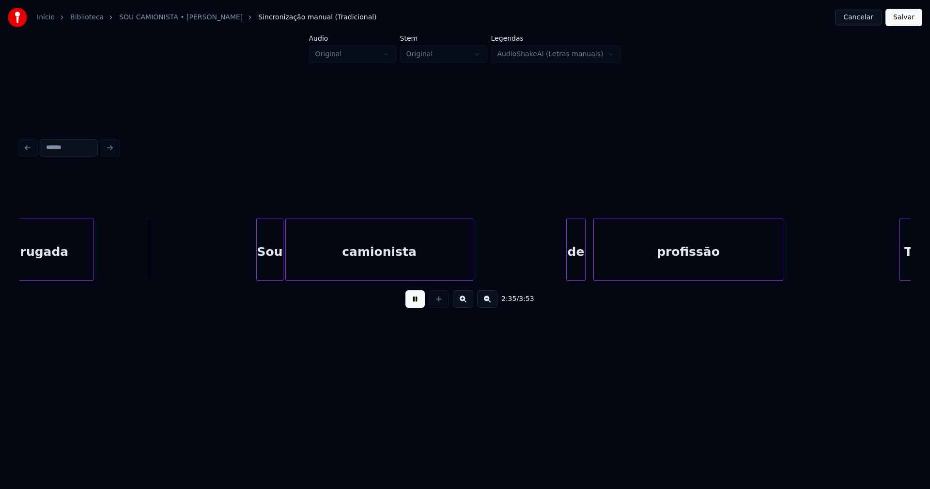
scroll to position [0, 14920]
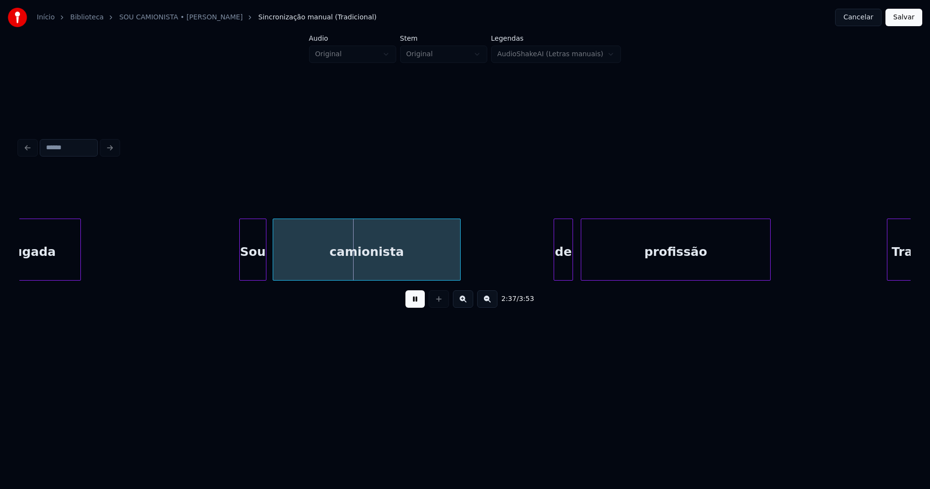
click at [251, 267] on div "Sou" at bounding box center [253, 252] width 26 height 66
click at [563, 269] on div "de" at bounding box center [560, 252] width 18 height 66
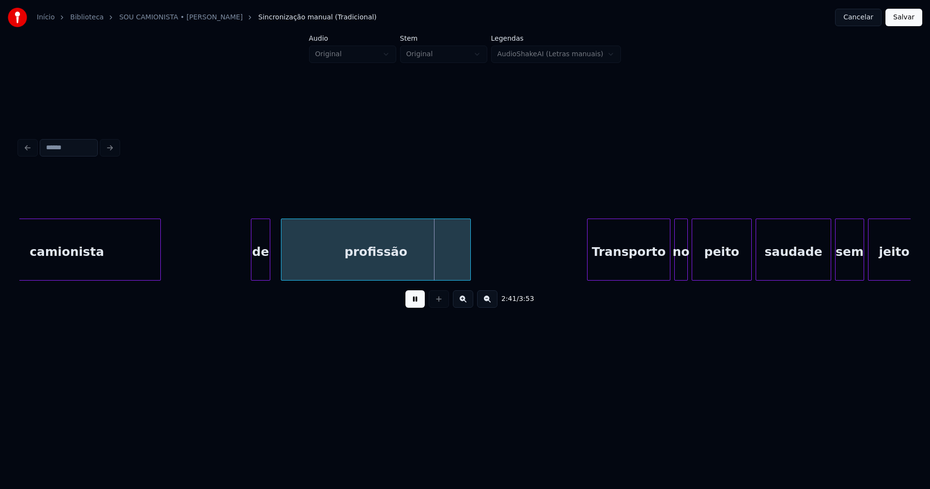
scroll to position [0, 15309]
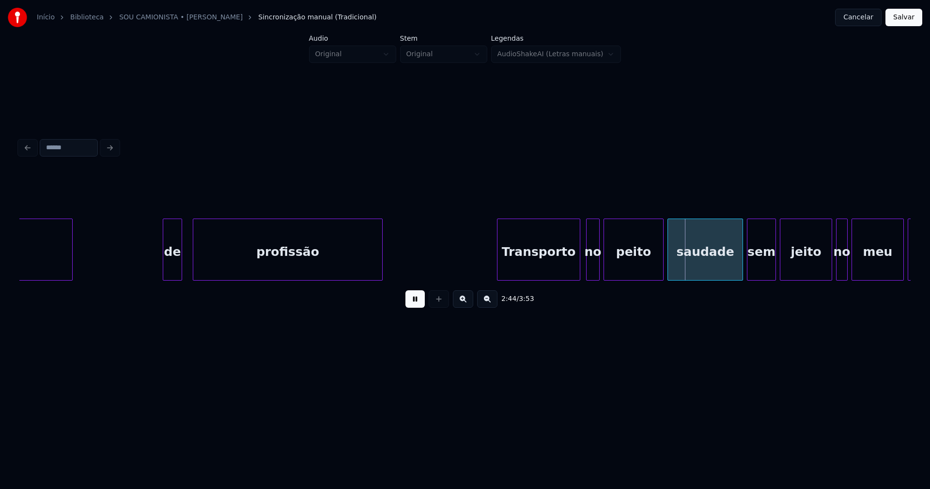
click at [558, 265] on div "Transporto" at bounding box center [539, 252] width 82 height 66
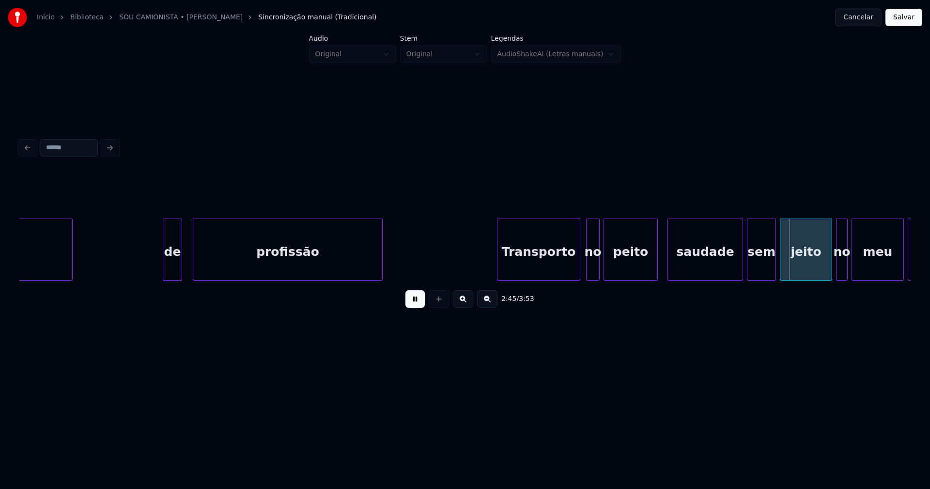
click at [655, 271] on div at bounding box center [656, 249] width 3 height 61
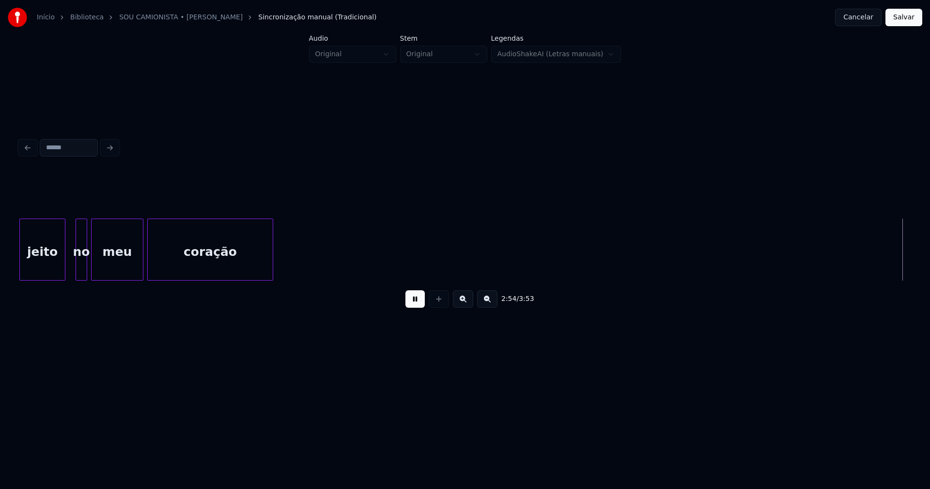
scroll to position [0, 16962]
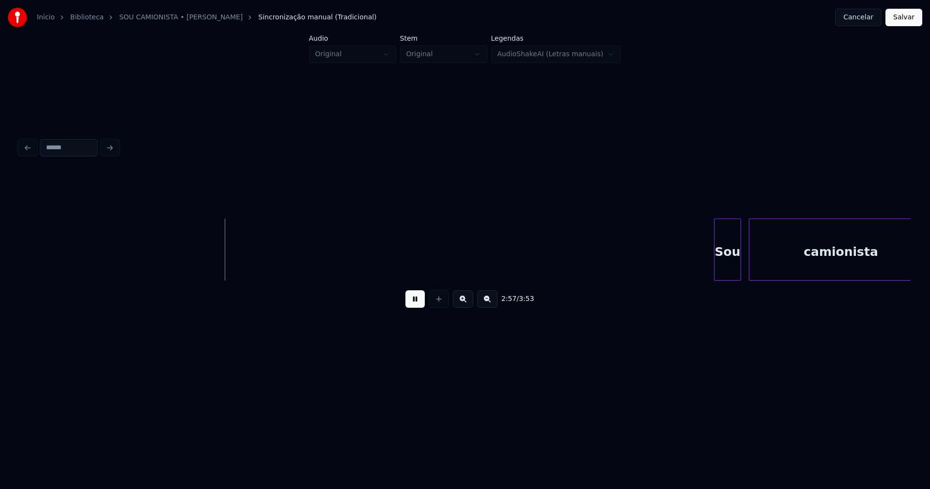
click at [727, 268] on div "Sou" at bounding box center [728, 252] width 26 height 66
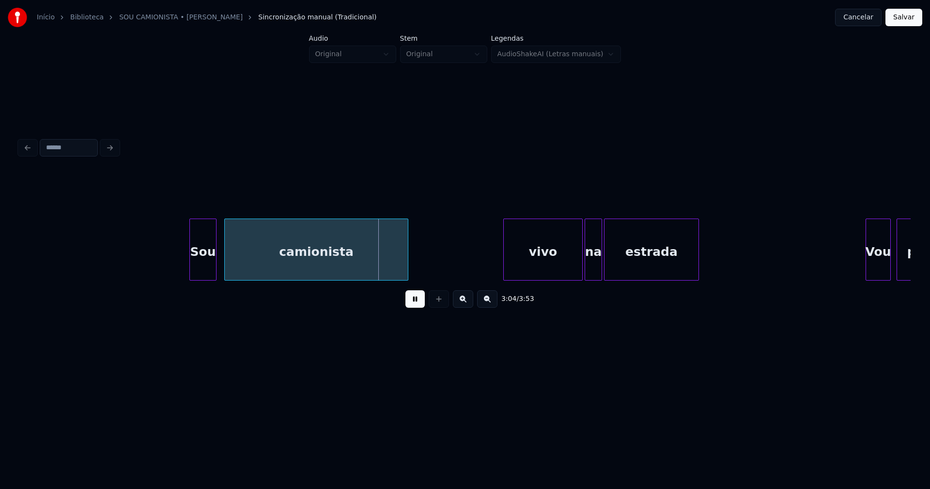
scroll to position [0, 17499]
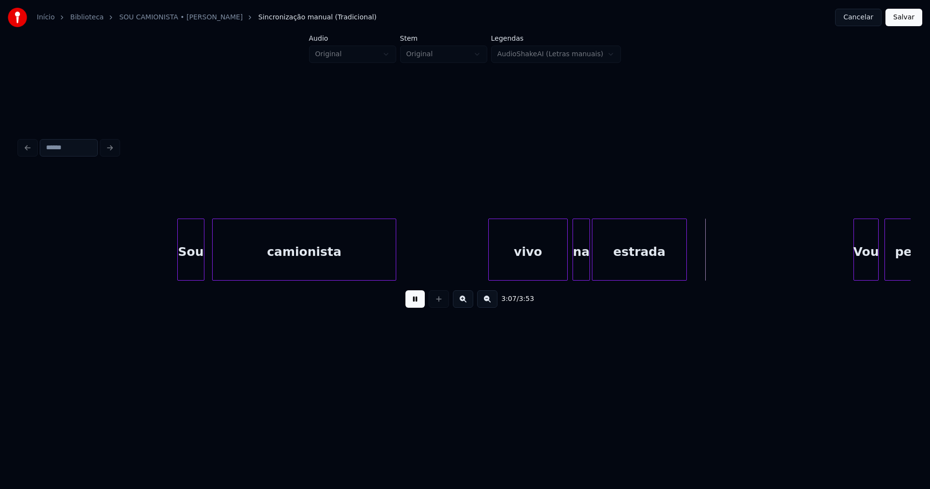
click at [540, 263] on div "vivo" at bounding box center [528, 252] width 78 height 66
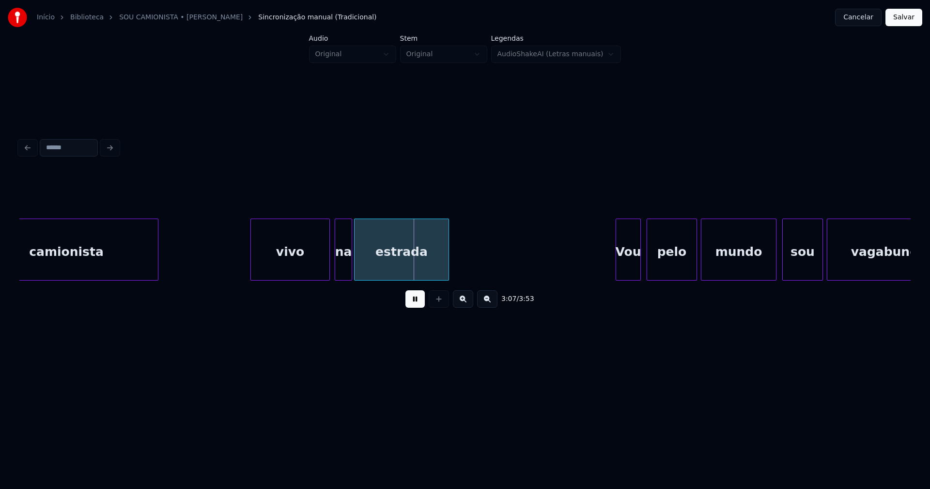
scroll to position [0, 17749]
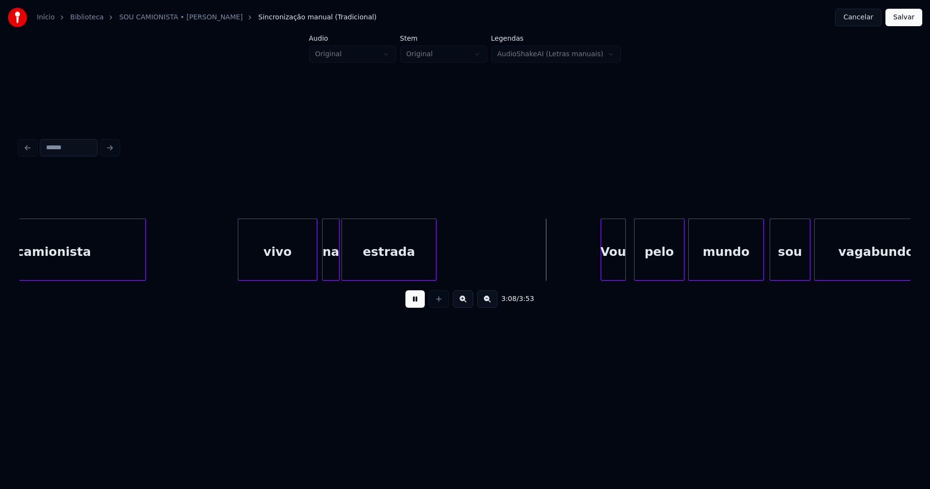
click at [614, 270] on div "Vou" at bounding box center [613, 252] width 24 height 66
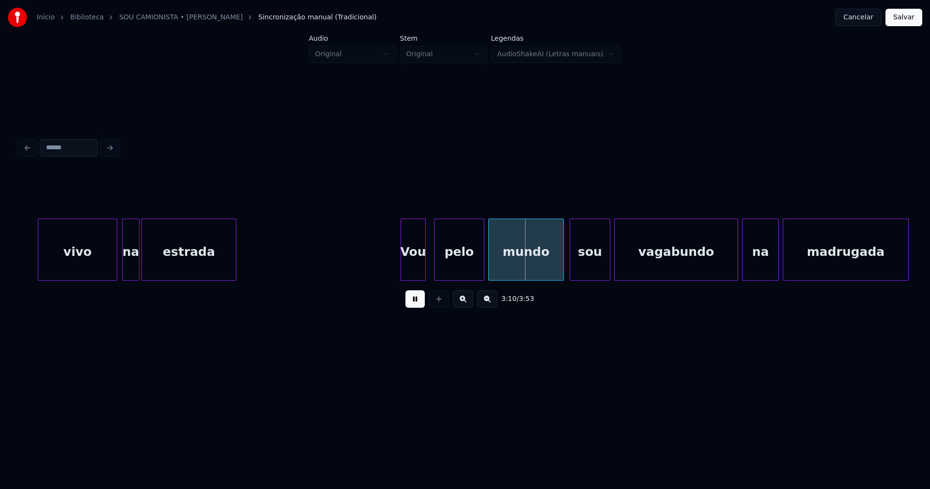
scroll to position [0, 17975]
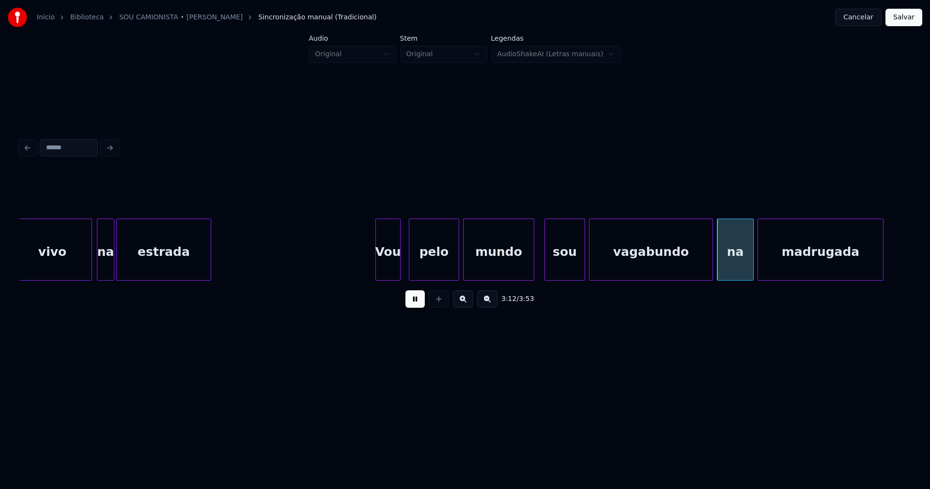
click at [533, 267] on div at bounding box center [532, 249] width 3 height 61
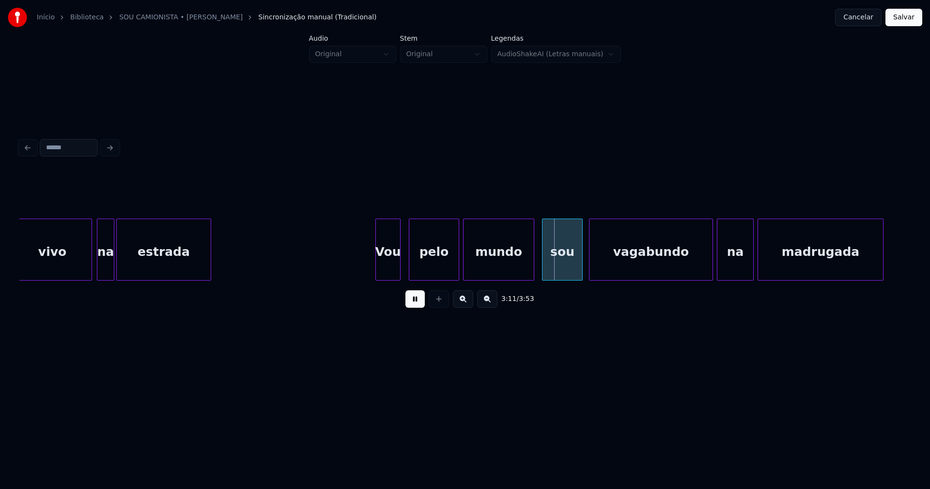
click at [565, 265] on div "sou" at bounding box center [563, 252] width 40 height 66
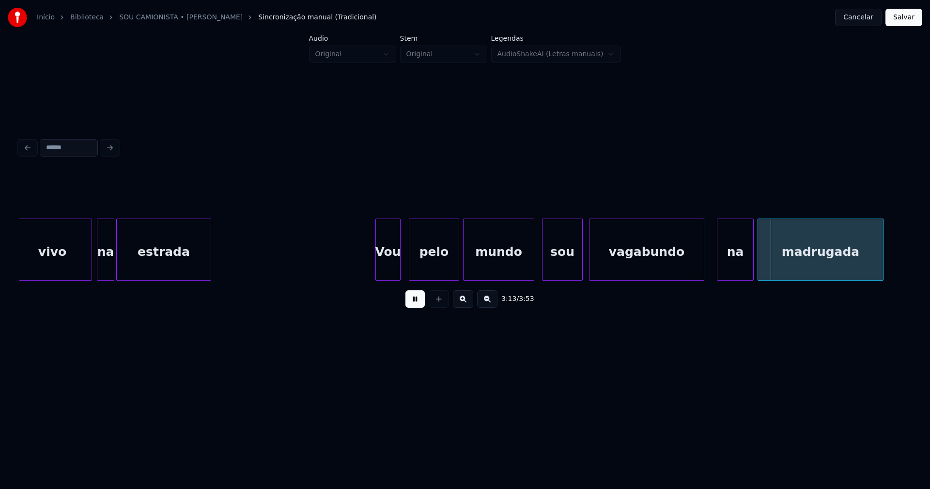
click at [704, 272] on div at bounding box center [702, 249] width 3 height 61
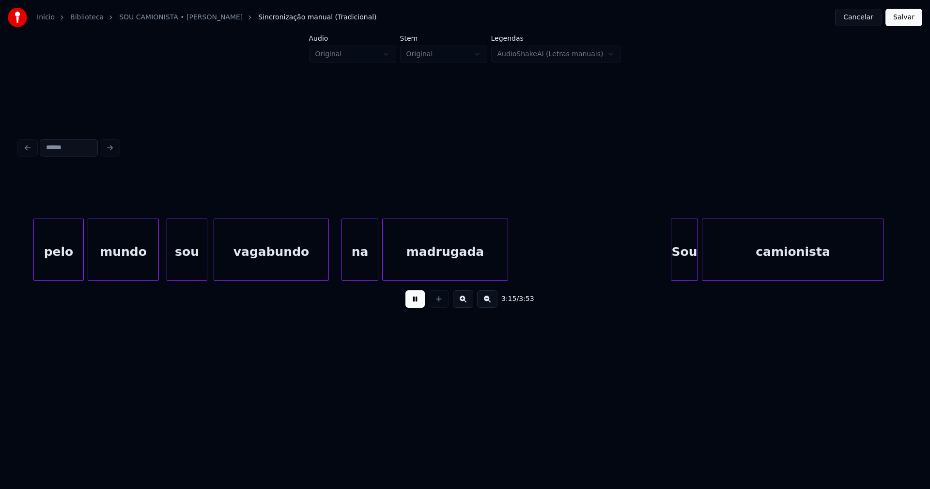
scroll to position [0, 18375]
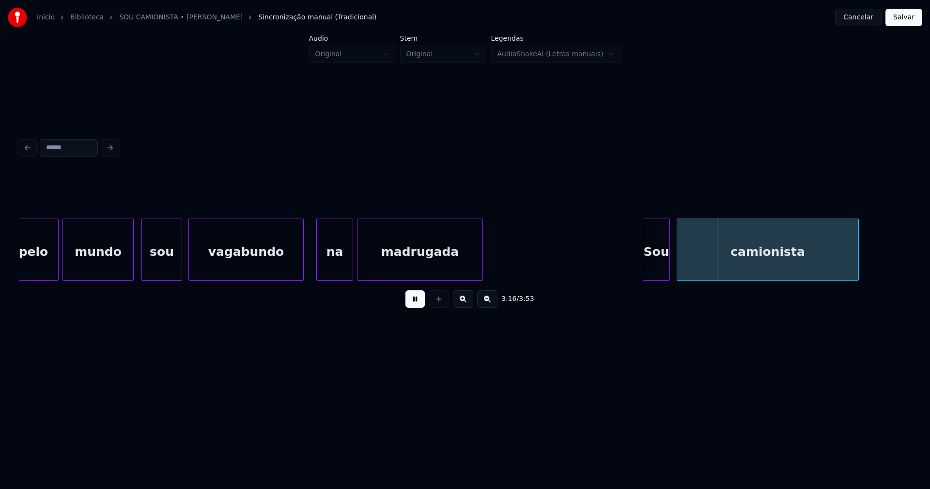
click at [656, 268] on div "Sou" at bounding box center [656, 252] width 26 height 66
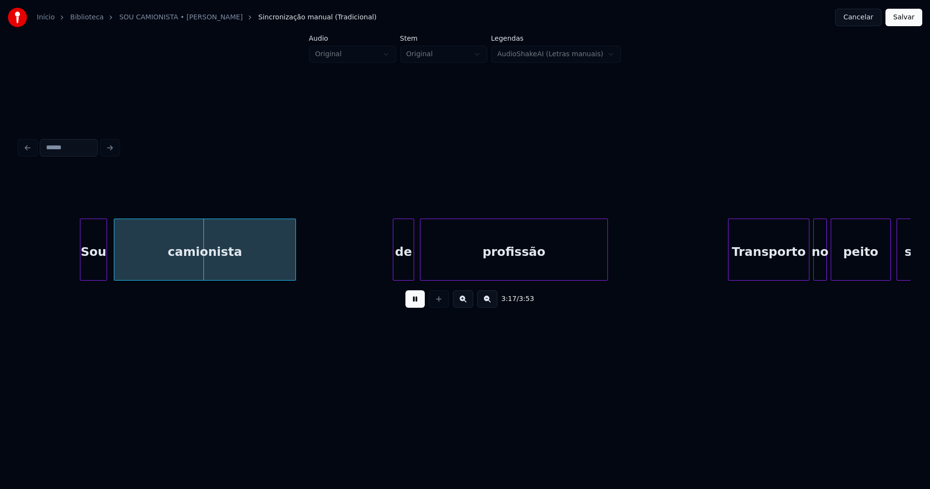
scroll to position [0, 18976]
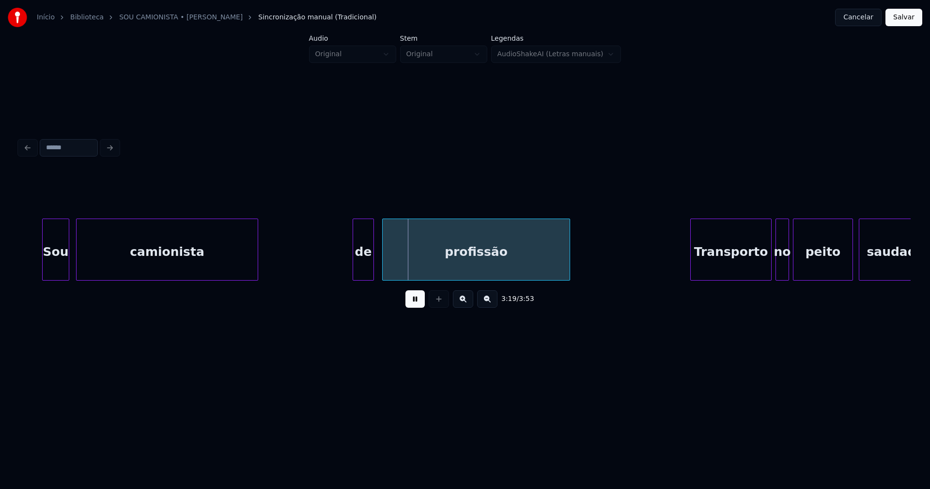
click at [365, 269] on div "de" at bounding box center [363, 252] width 20 height 66
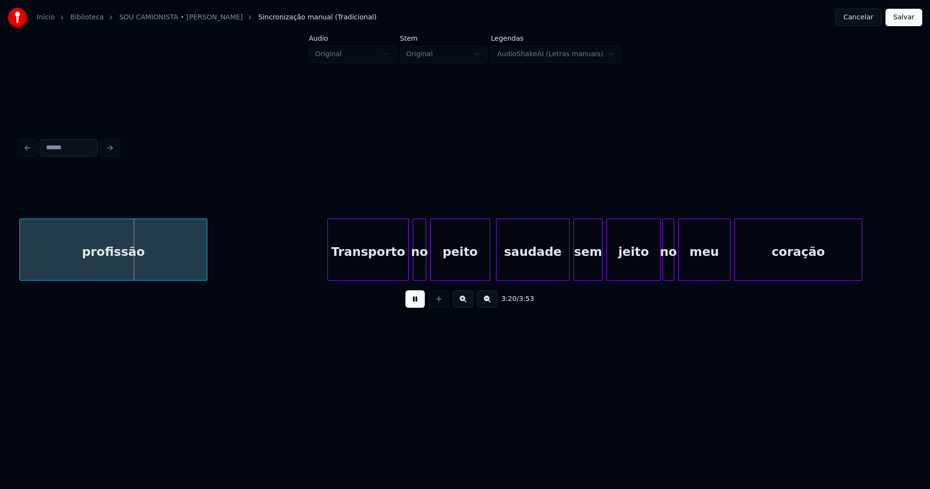
scroll to position [0, 19414]
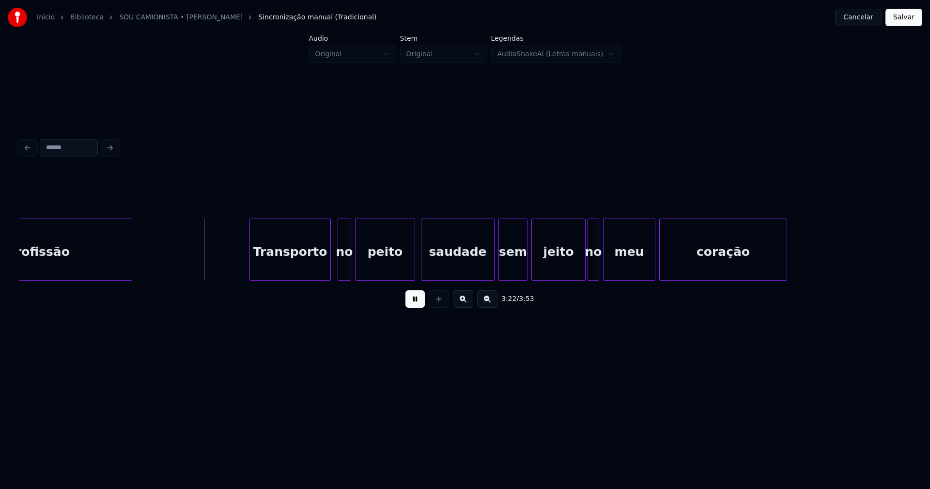
click at [298, 270] on div "Transporto" at bounding box center [290, 252] width 80 height 66
click at [339, 274] on div "no" at bounding box center [340, 252] width 13 height 66
click at [407, 272] on div at bounding box center [408, 249] width 3 height 61
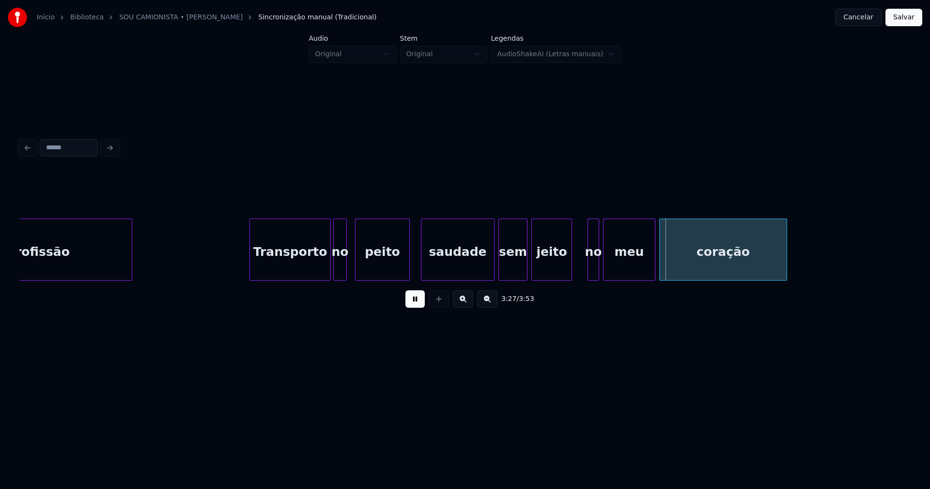
click at [569, 269] on div at bounding box center [570, 249] width 3 height 61
click at [577, 266] on div at bounding box center [576, 249] width 3 height 61
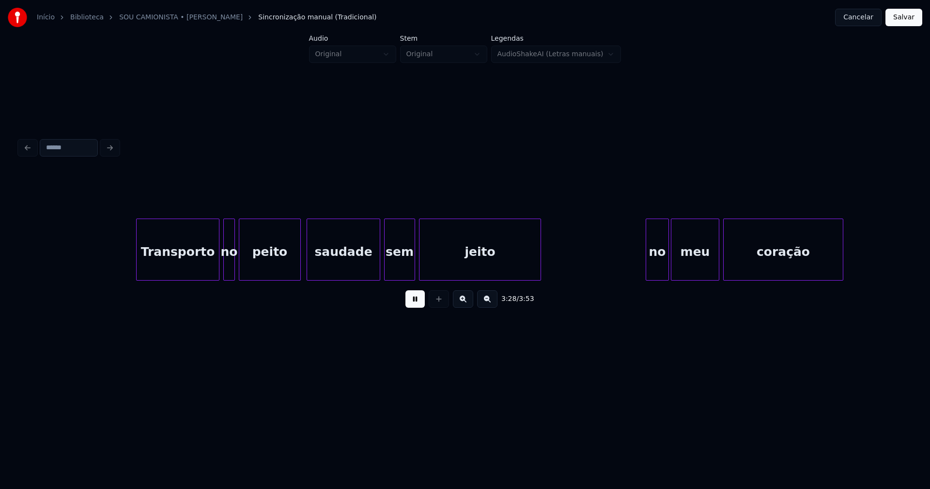
scroll to position [0, 20201]
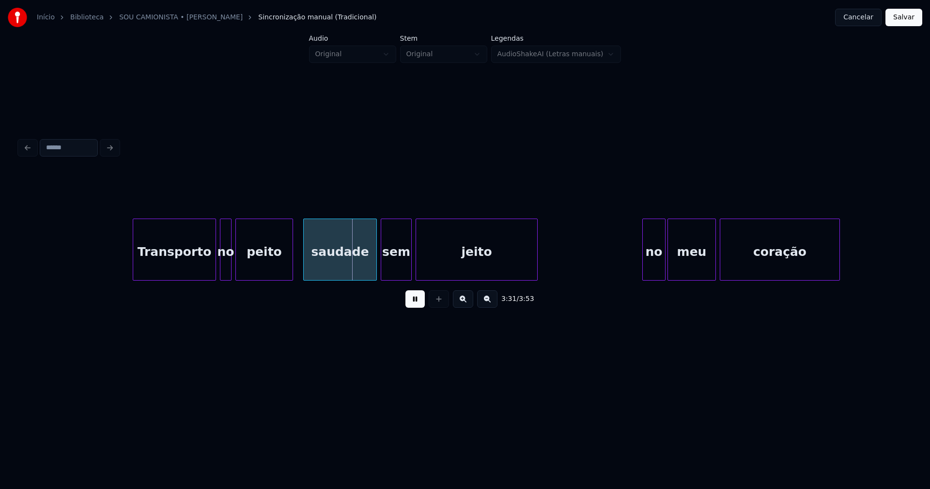
click at [292, 269] on div at bounding box center [291, 249] width 3 height 61
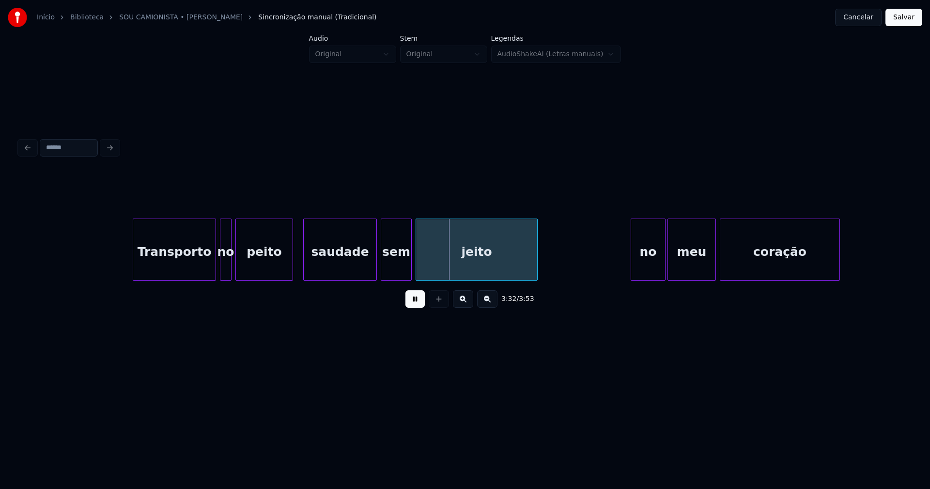
click at [632, 274] on div at bounding box center [632, 249] width 3 height 61
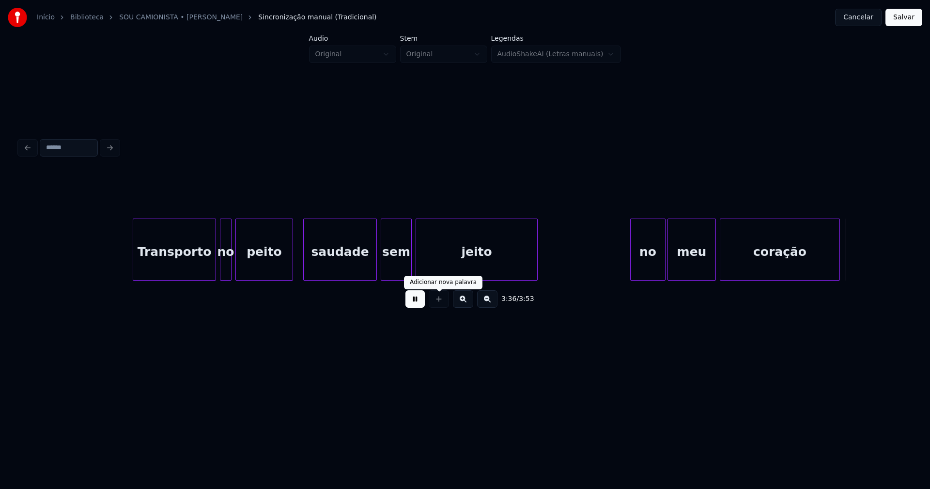
drag, startPoint x: 419, startPoint y: 308, endPoint x: 508, endPoint y: 306, distance: 89.2
click at [419, 308] on button at bounding box center [415, 298] width 19 height 17
click at [646, 268] on div "no" at bounding box center [648, 252] width 34 height 66
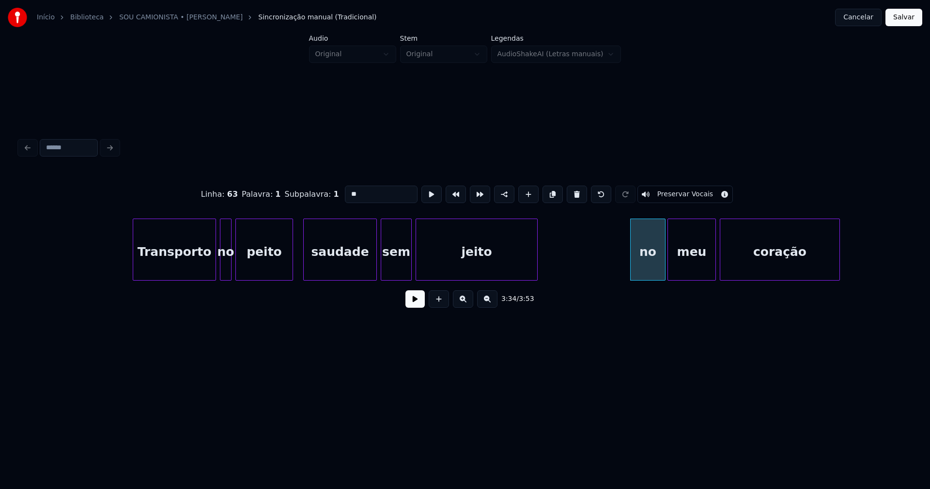
drag, startPoint x: 904, startPoint y: 17, endPoint x: 899, endPoint y: 26, distance: 10.0
click at [902, 22] on button "Salvar" at bounding box center [904, 17] width 37 height 17
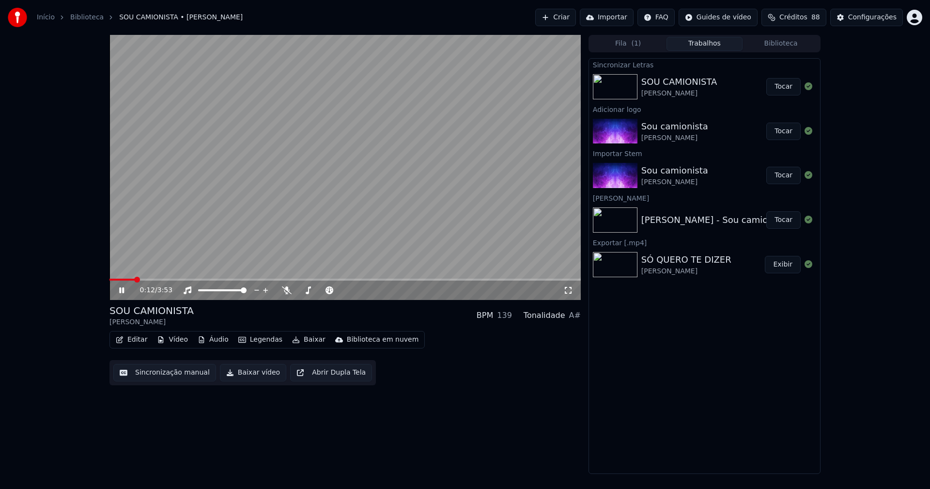
click at [568, 292] on icon at bounding box center [569, 290] width 10 height 8
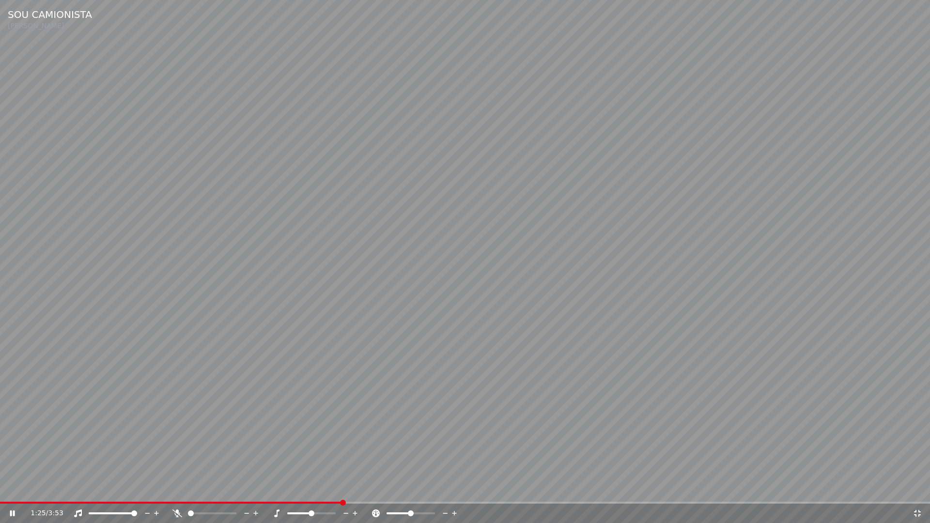
drag, startPoint x: 918, startPoint y: 512, endPoint x: 696, endPoint y: 437, distance: 234.9
click at [918, 488] on icon at bounding box center [918, 514] width 10 height 8
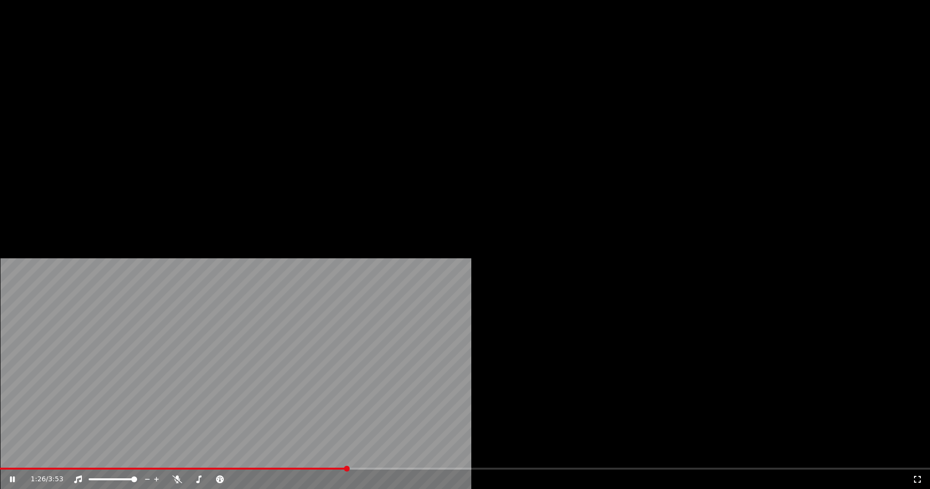
click at [136, 81] on button "Editar" at bounding box center [131, 75] width 39 height 14
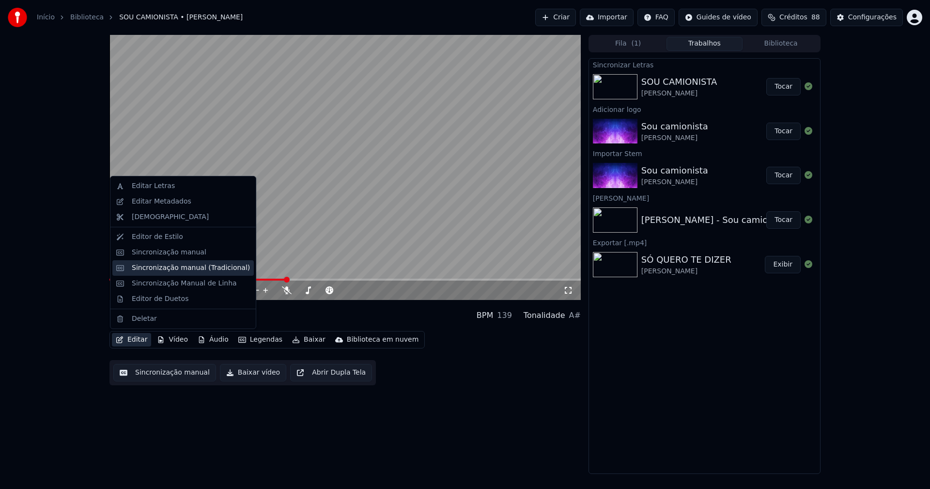
click at [159, 268] on div "Sincronização manual (Tradicional)" at bounding box center [191, 268] width 118 height 10
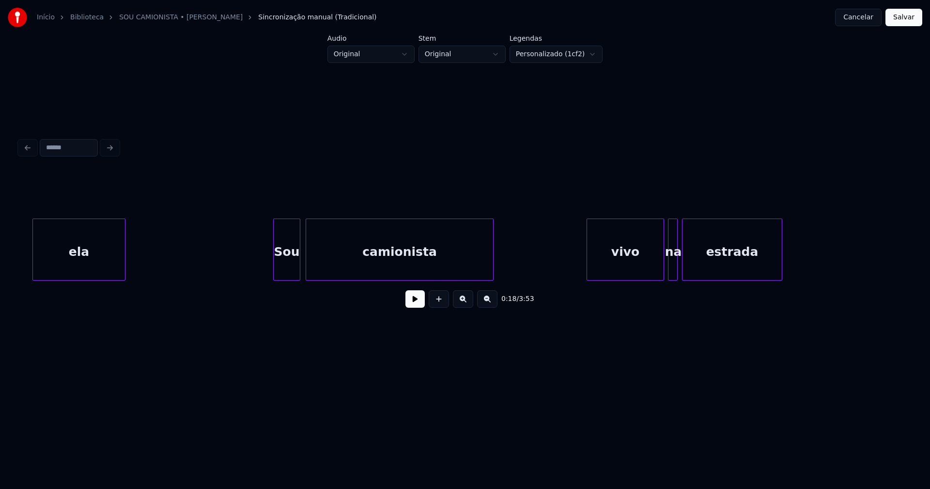
scroll to position [0, 5595]
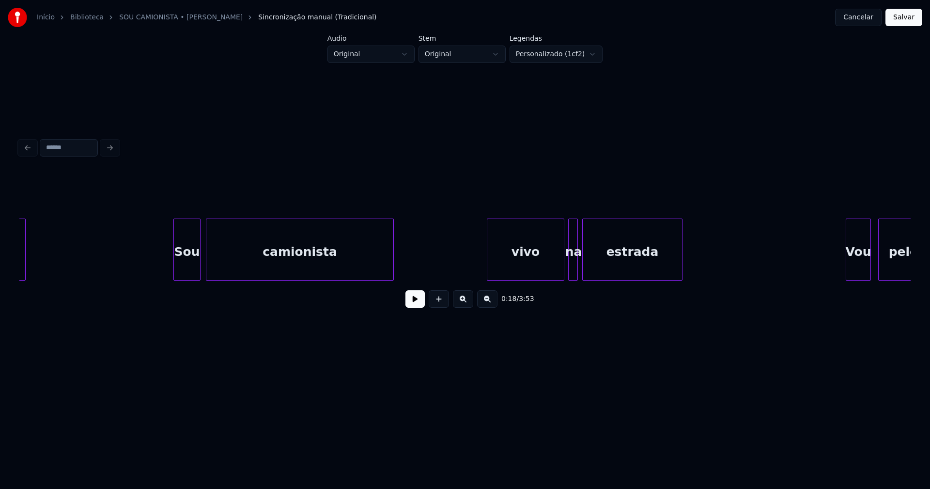
click at [530, 267] on div "vivo" at bounding box center [525, 252] width 77 height 66
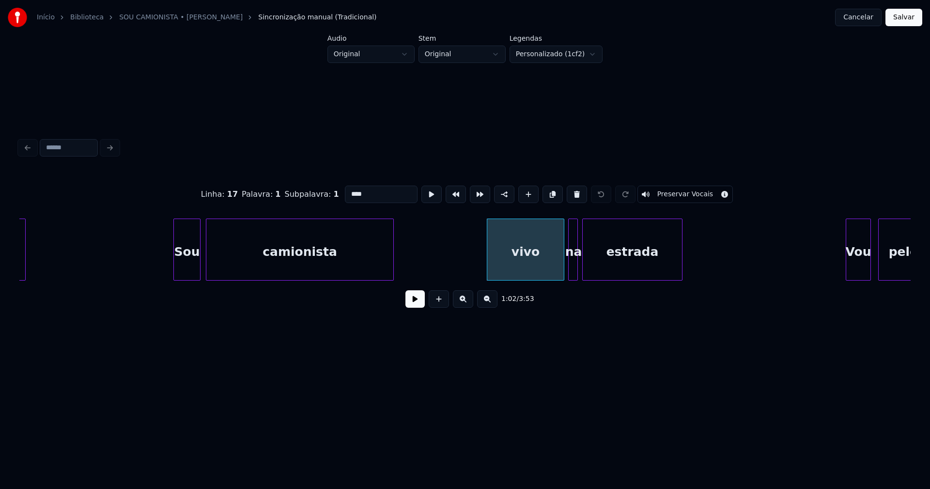
click at [347, 188] on input "****" at bounding box center [381, 194] width 73 height 17
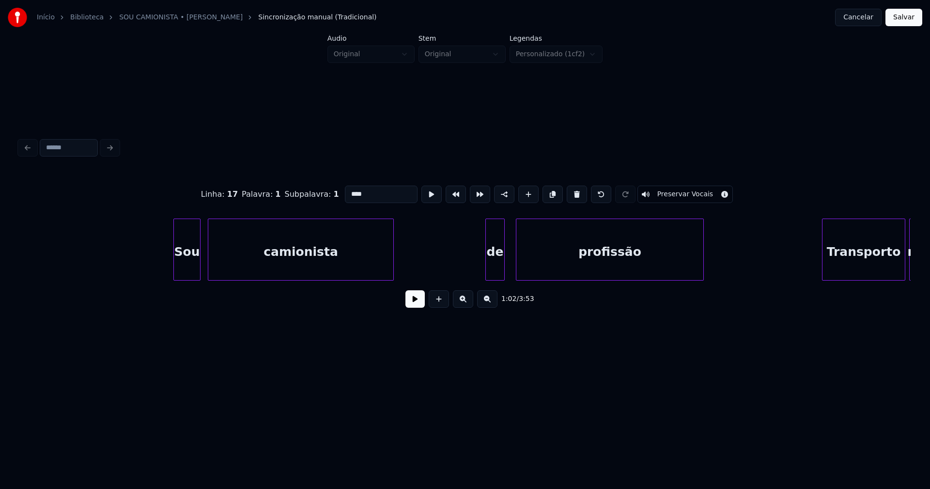
scroll to position [0, 7047]
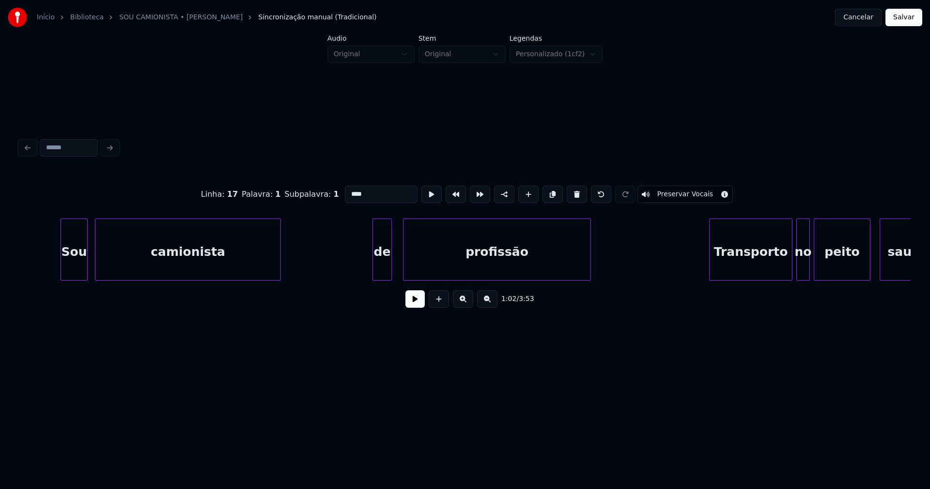
click at [382, 266] on div "de" at bounding box center [382, 252] width 18 height 66
click at [348, 187] on input "**" at bounding box center [381, 194] width 73 height 17
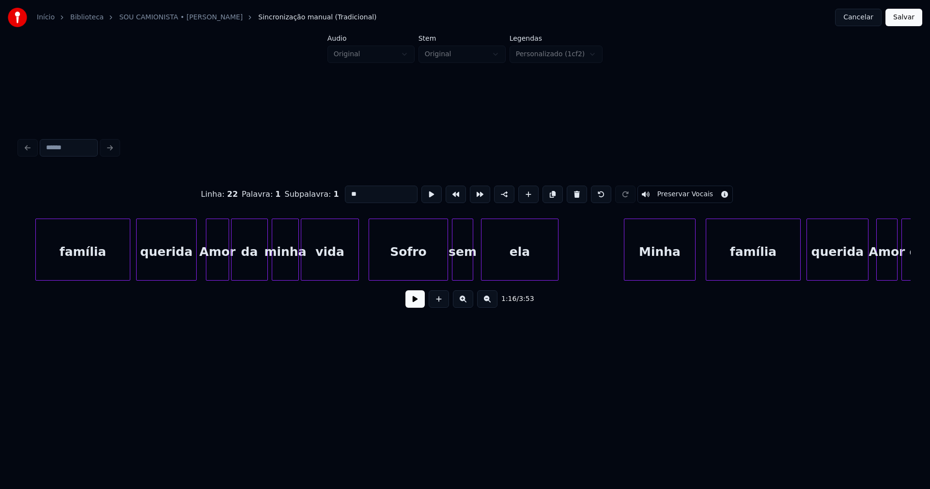
scroll to position [0, 12467]
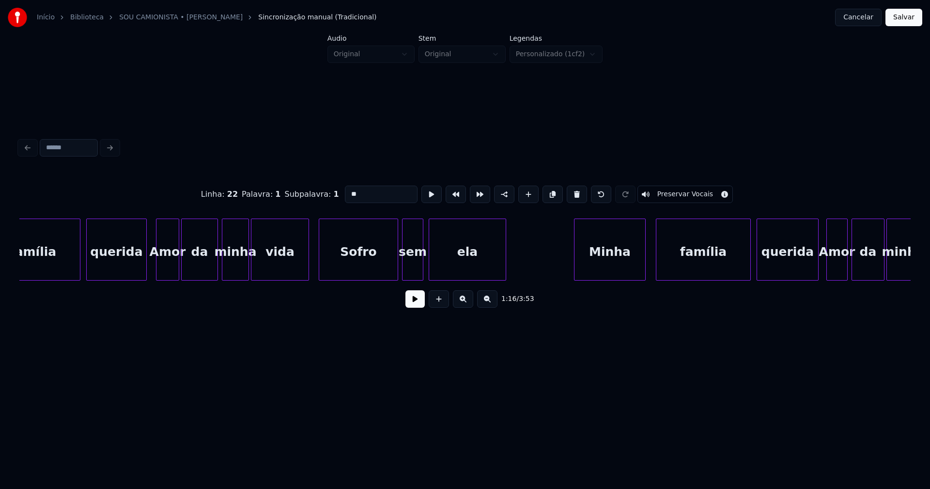
click at [472, 271] on div "ela" at bounding box center [467, 252] width 77 height 66
click at [515, 267] on div at bounding box center [513, 249] width 3 height 61
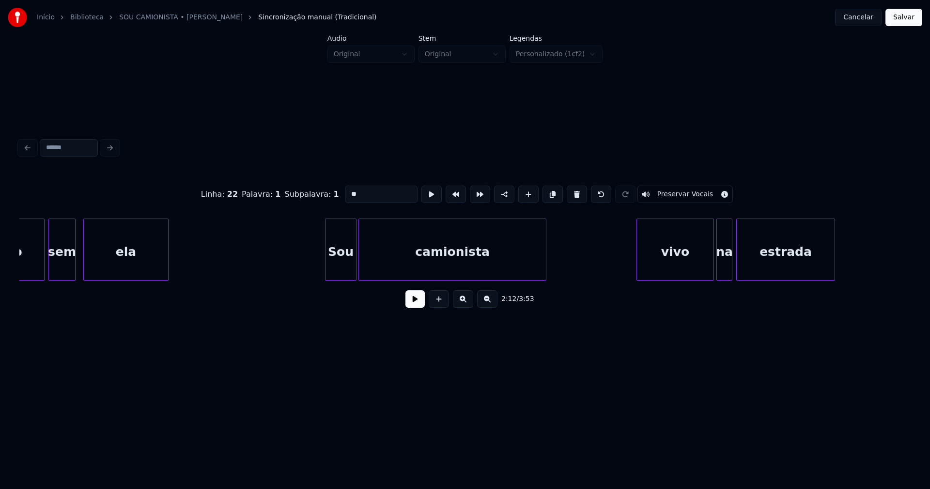
scroll to position [0, 13606]
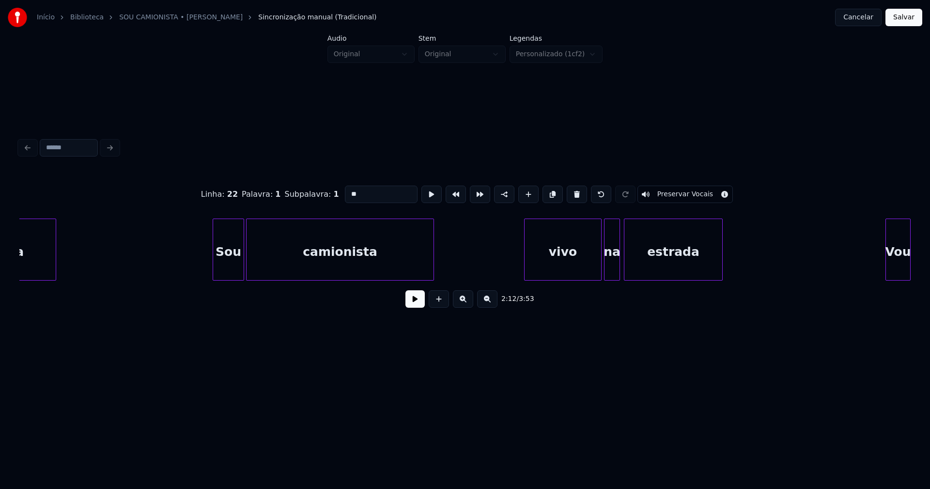
click at [559, 270] on div "vivo" at bounding box center [563, 252] width 77 height 66
click at [347, 191] on input "****" at bounding box center [381, 194] width 73 height 17
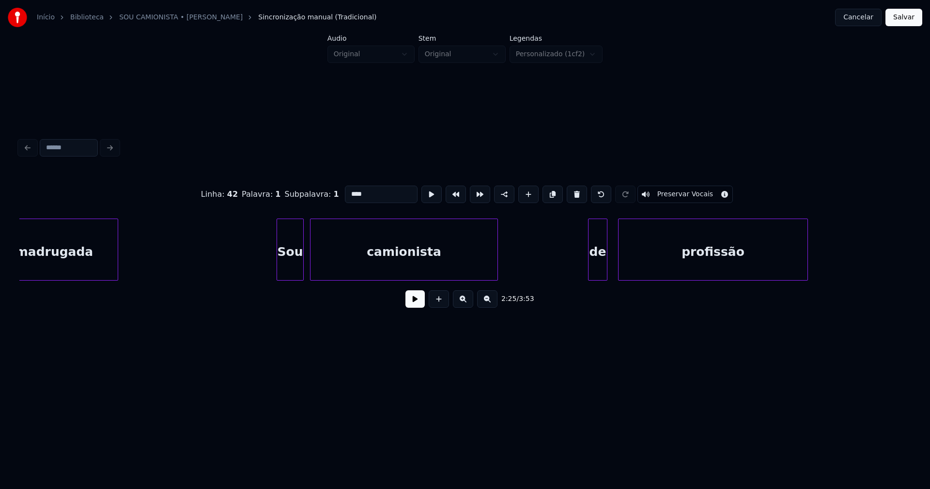
scroll to position [0, 15008]
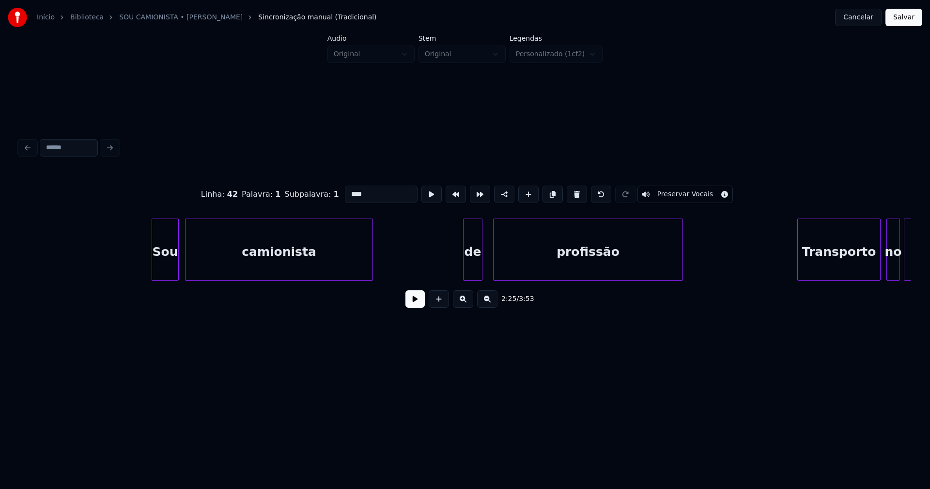
click at [475, 263] on div "de" at bounding box center [473, 252] width 18 height 66
click at [347, 188] on input "**" at bounding box center [381, 194] width 73 height 17
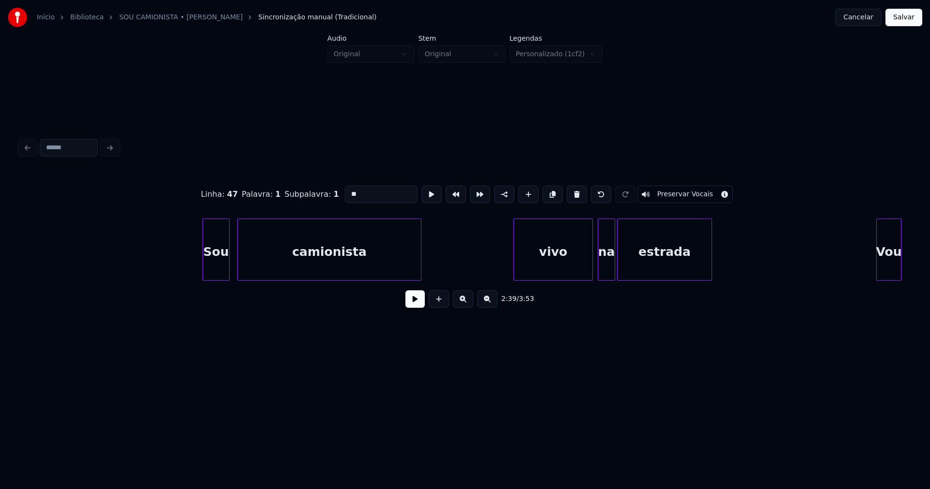
scroll to position [0, 17487]
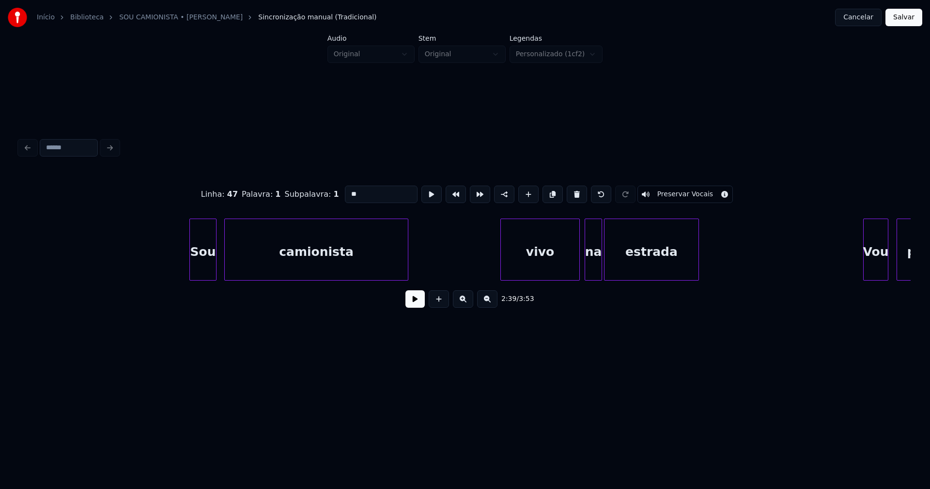
click at [558, 265] on div "vivo" at bounding box center [540, 252] width 78 height 66
click at [347, 188] on input "****" at bounding box center [381, 194] width 73 height 17
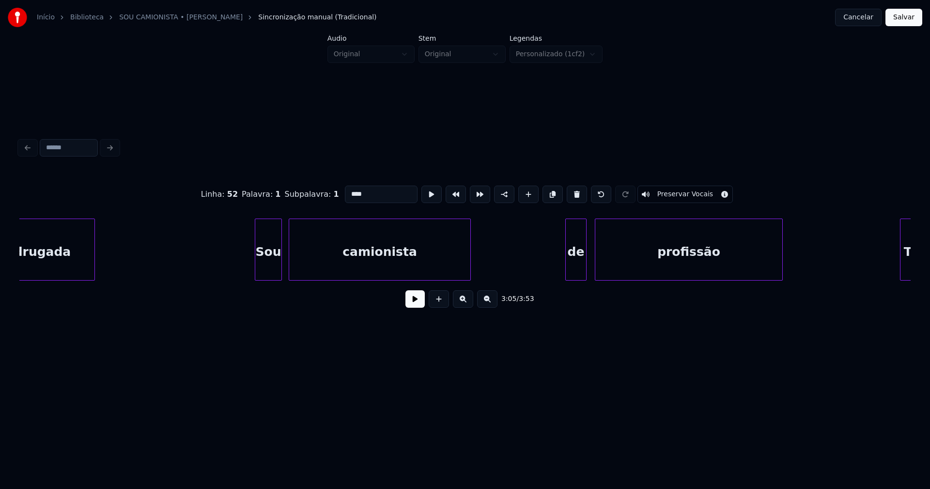
scroll to position [0, 18775]
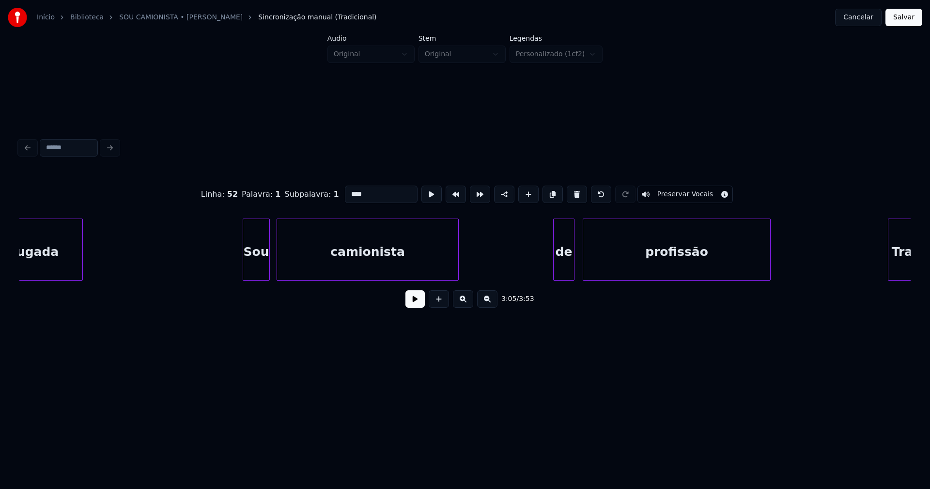
click at [571, 266] on div at bounding box center [572, 249] width 3 height 61
click at [348, 188] on input "**" at bounding box center [381, 194] width 73 height 17
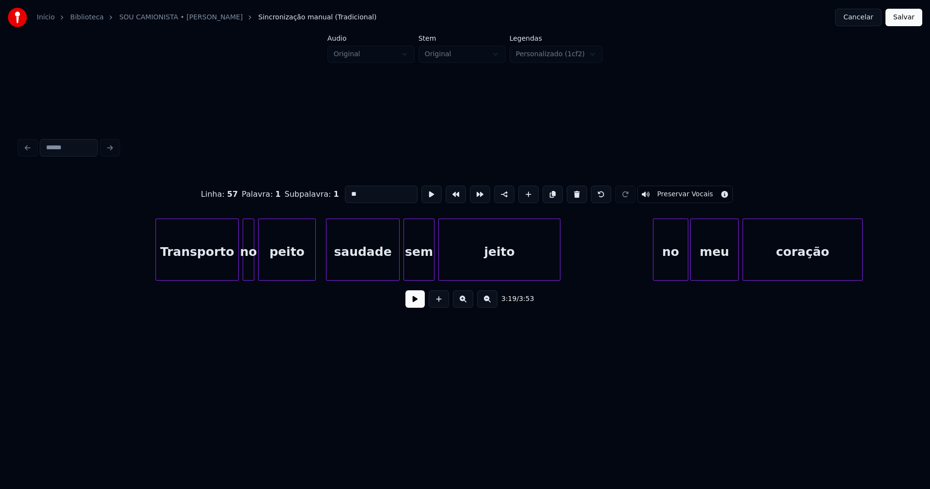
scroll to position [0, 20378]
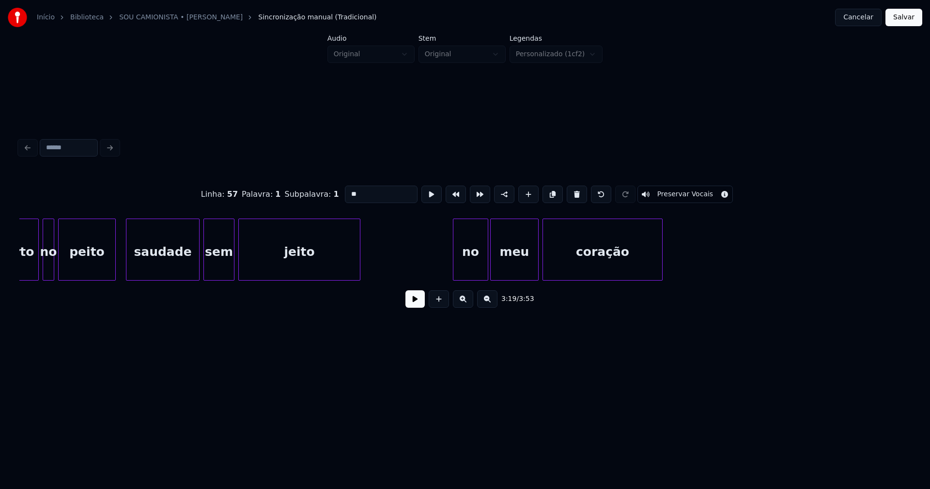
click at [477, 264] on div "no" at bounding box center [471, 252] width 34 height 66
click at [348, 188] on input "**" at bounding box center [381, 194] width 73 height 17
type input "**"
click at [910, 16] on button "Salvar" at bounding box center [904, 17] width 37 height 17
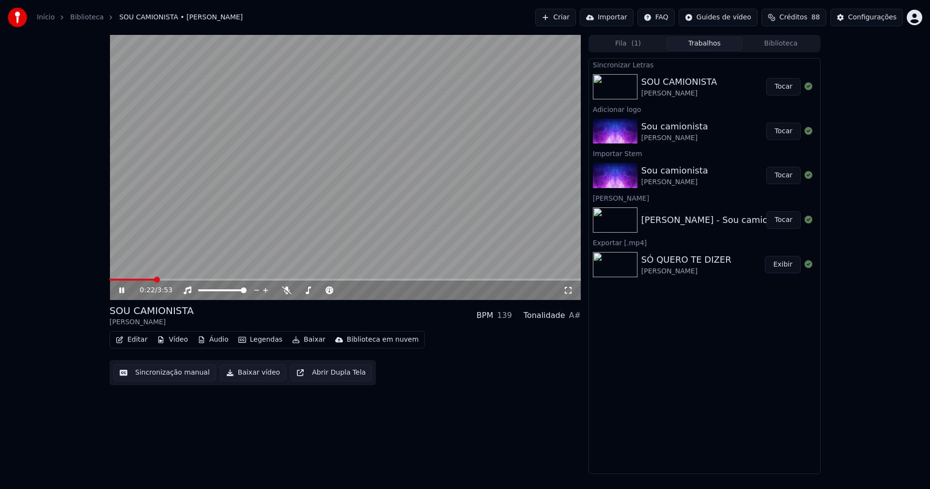
click at [122, 291] on icon at bounding box center [128, 290] width 23 height 8
click at [123, 291] on icon at bounding box center [122, 290] width 6 height 7
click at [123, 291] on icon at bounding box center [121, 290] width 5 height 6
click at [248, 379] on button "Baixar vídeo" at bounding box center [253, 372] width 66 height 17
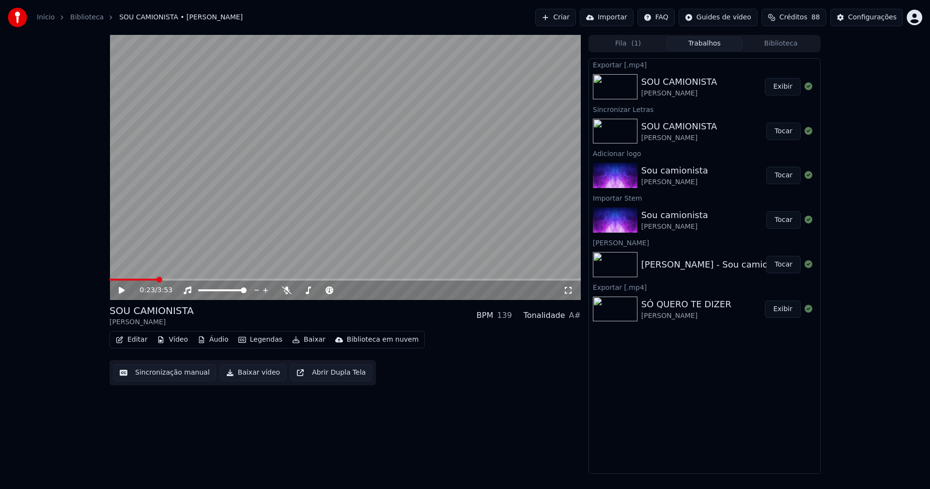
click at [784, 44] on button "Biblioteca" at bounding box center [781, 44] width 77 height 14
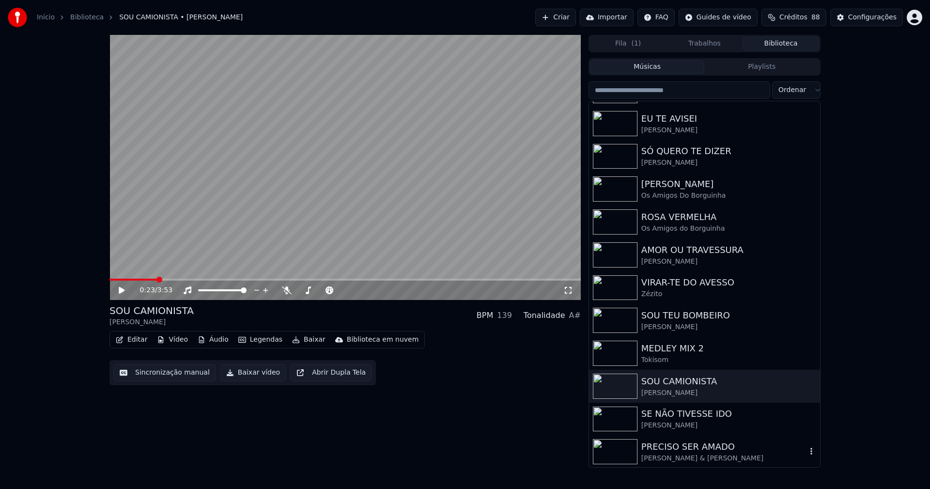
scroll to position [292, 0]
click at [44, 19] on link "Início" at bounding box center [46, 18] width 18 height 10
